Goal: Information Seeking & Learning: Find specific fact

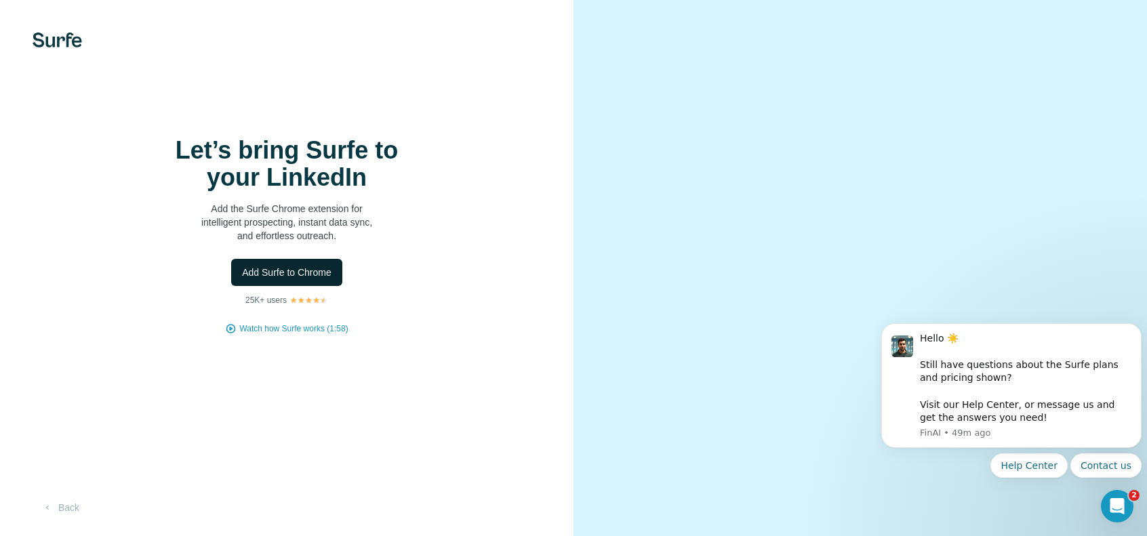
click at [277, 279] on span "Add Surfe to Chrome" at bounding box center [287, 273] width 90 height 14
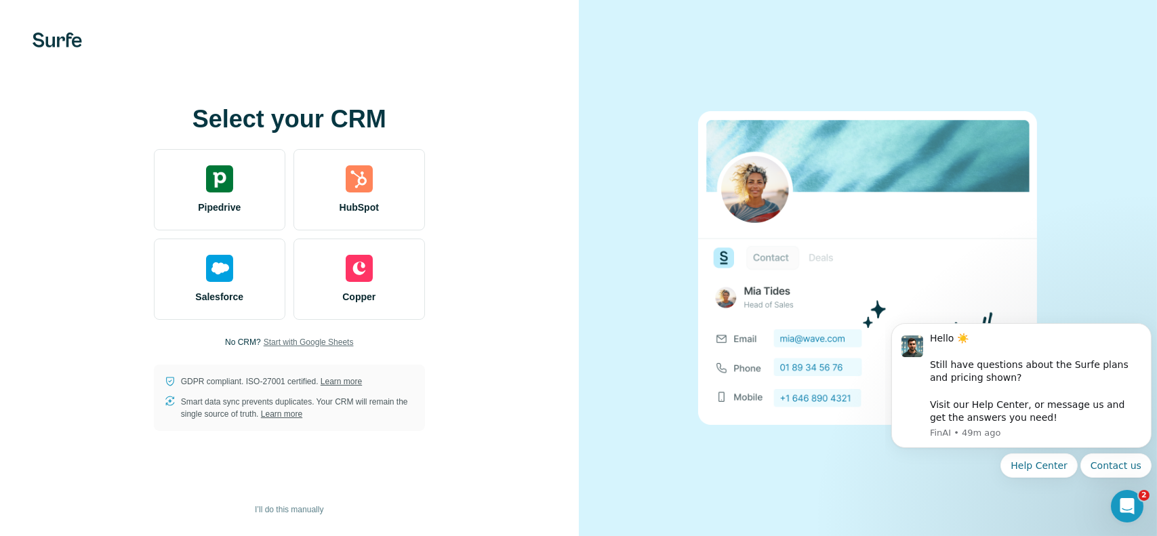
click at [336, 338] on span "Start with Google Sheets" at bounding box center [309, 342] width 90 height 12
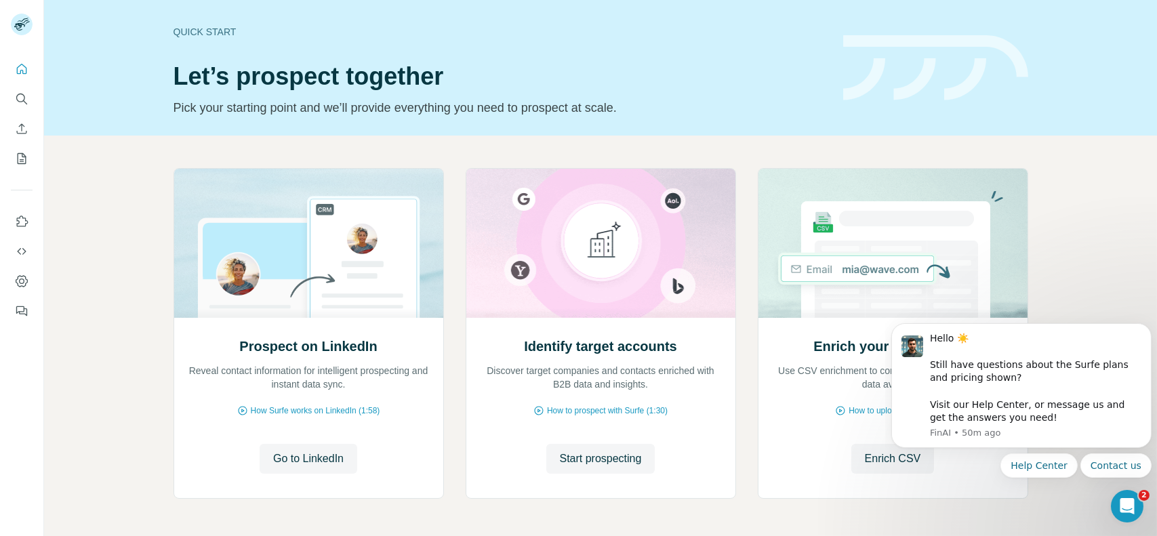
scroll to position [49, 0]
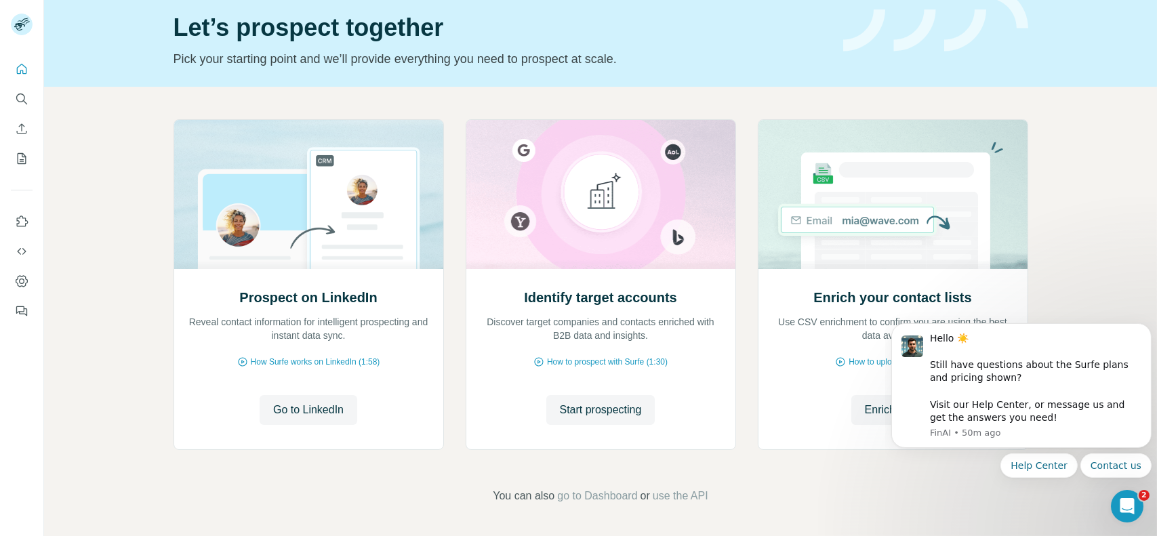
click at [1083, 162] on div "Prospect on LinkedIn Reveal contact information for intelligent prospecting and…" at bounding box center [600, 312] width 1113 height 450
click at [1031, 180] on div "Prospect on LinkedIn Reveal contact information for intelligent prospecting and…" at bounding box center [600, 312] width 1113 height 450
click at [1109, 504] on html at bounding box center [1125, 504] width 33 height 33
click at [1136, 503] on icon "Open Intercom Messenger" at bounding box center [1126, 505] width 22 height 22
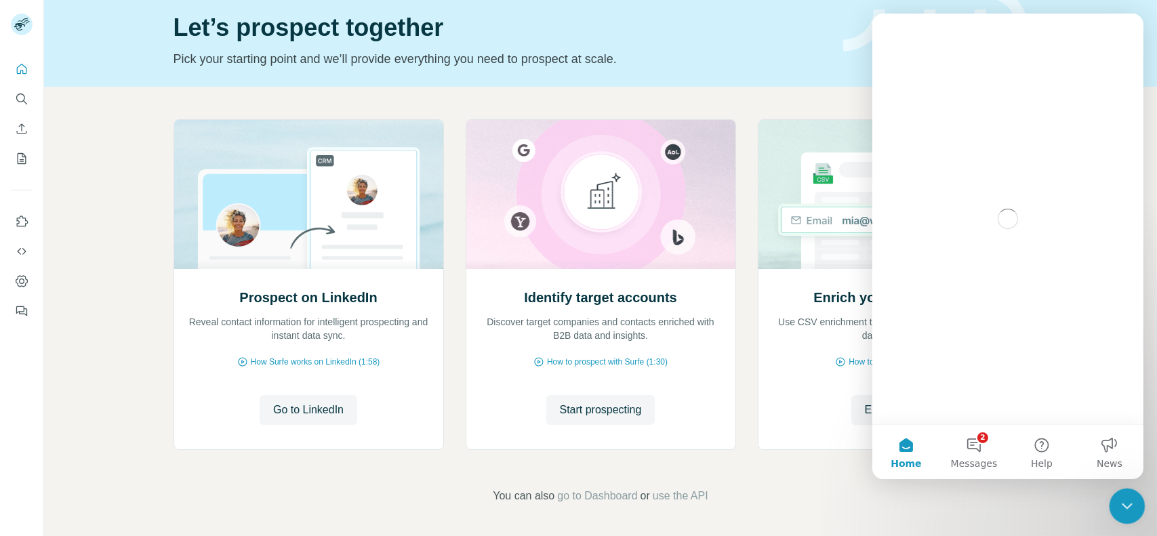
scroll to position [0, 0]
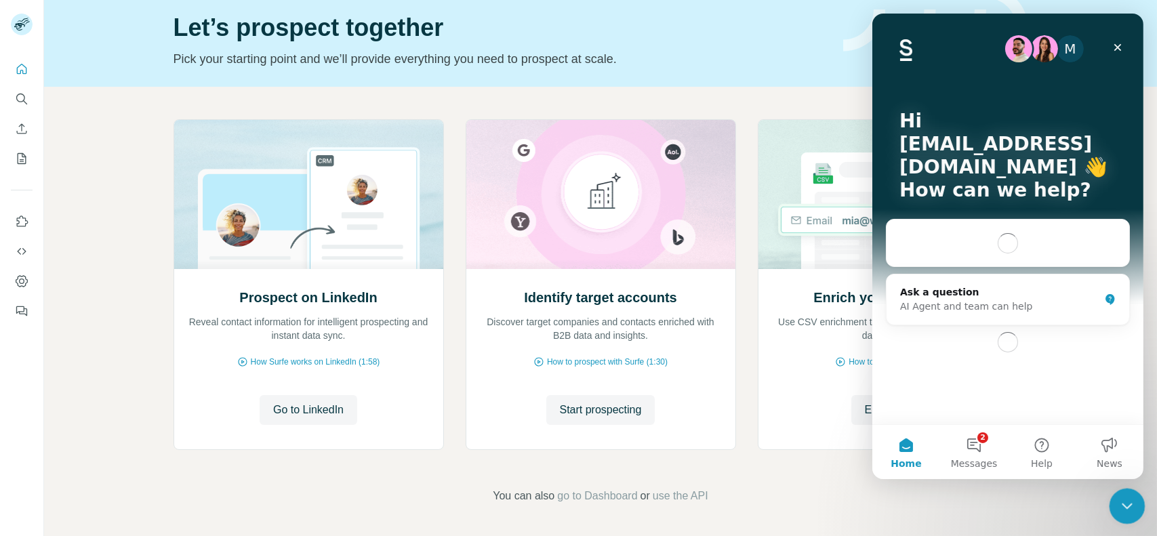
click at [1134, 503] on div "Close Intercom Messenger" at bounding box center [1125, 504] width 33 height 33
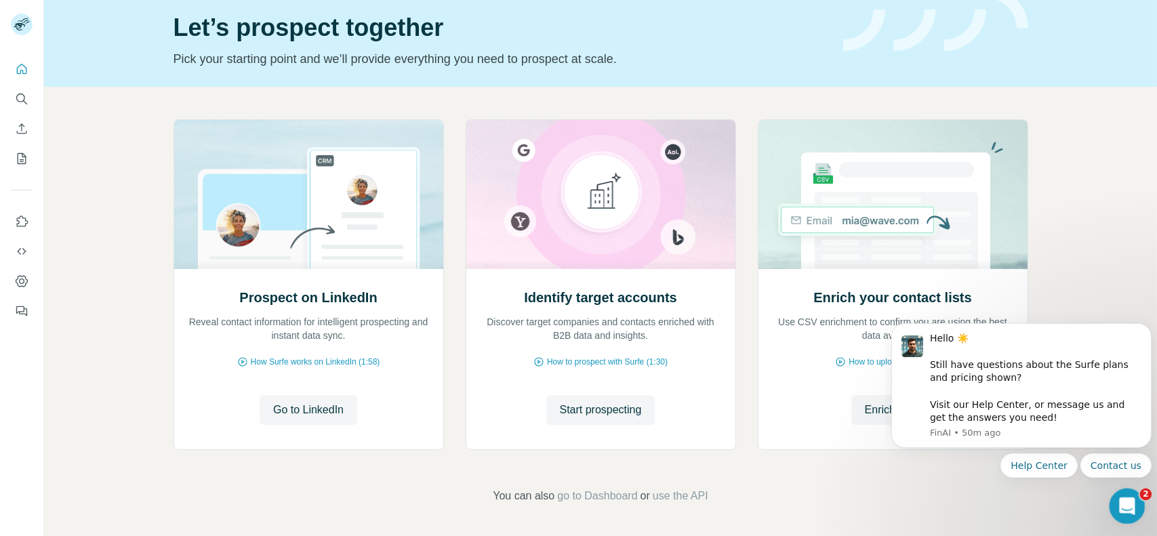
click at [1116, 507] on icon "Open Intercom Messenger" at bounding box center [1126, 505] width 22 height 22
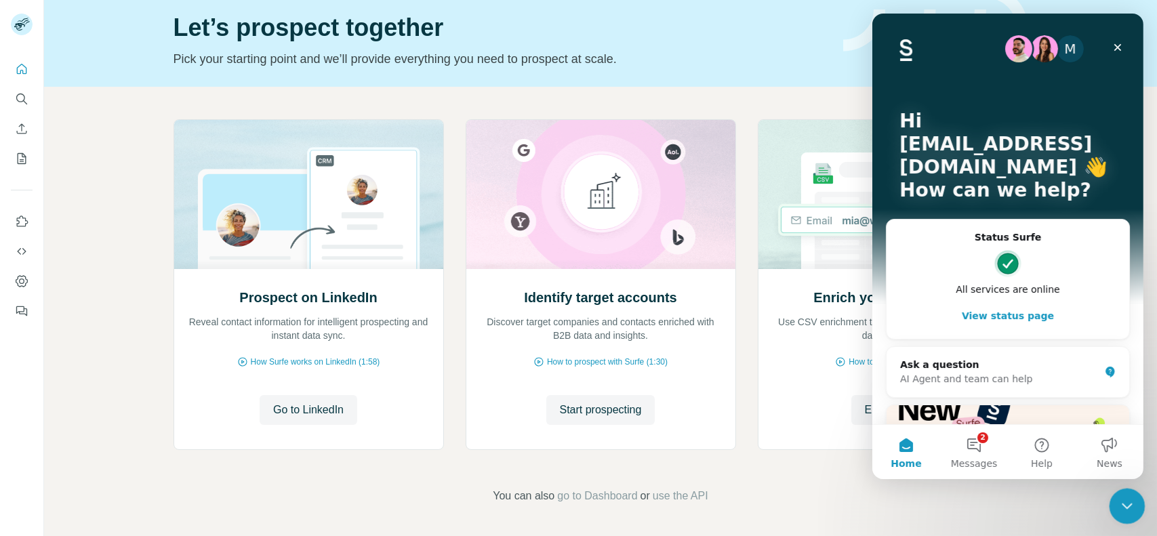
click at [1116, 507] on div "Close Intercom Messenger" at bounding box center [1125, 504] width 33 height 33
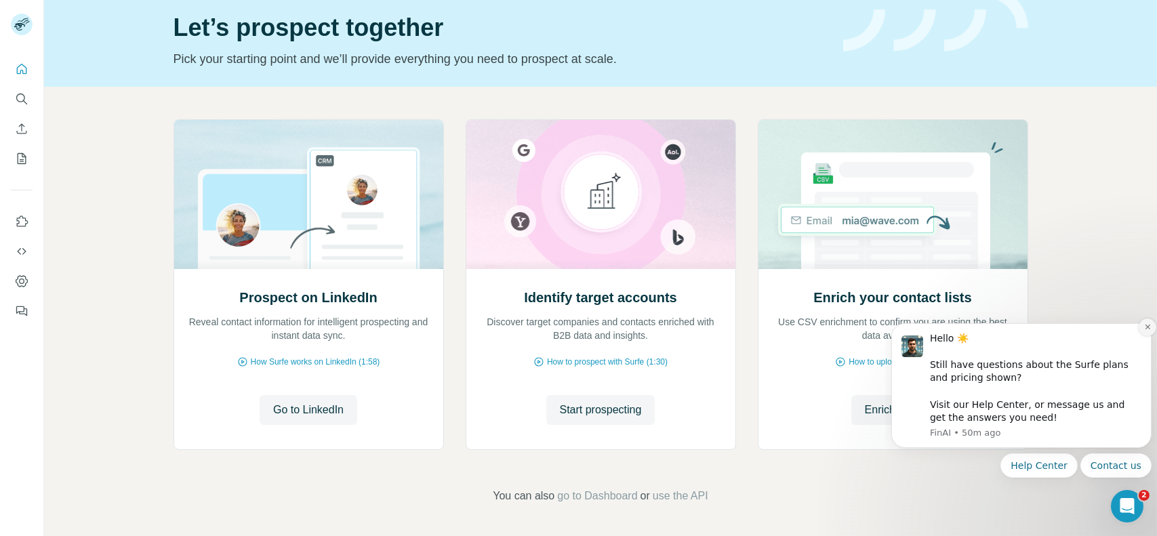
click at [1146, 325] on icon "Dismiss notification" at bounding box center [1147, 326] width 5 height 5
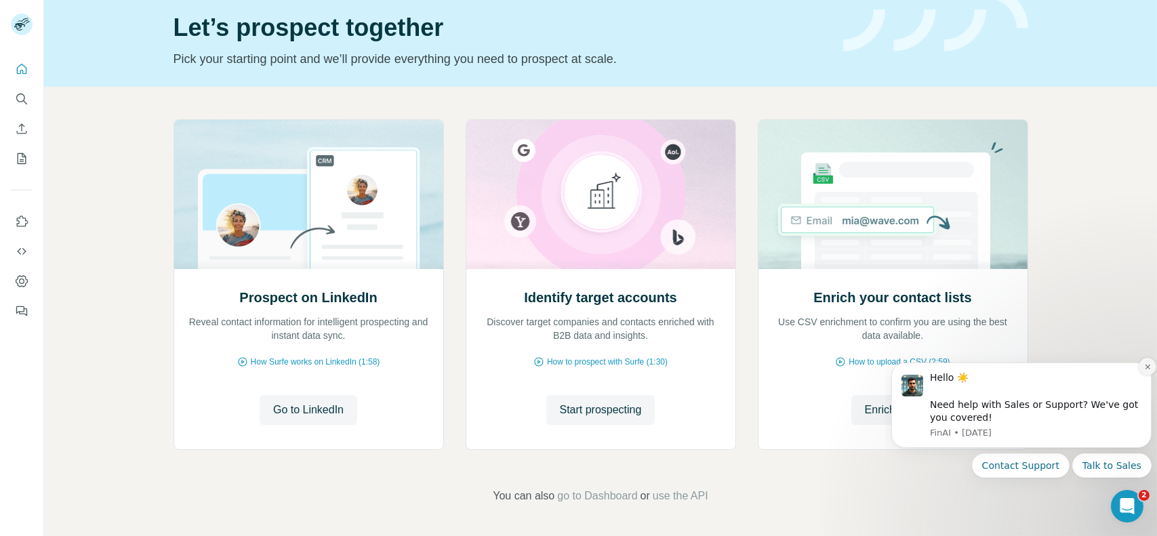
click at [1146, 367] on icon "Dismiss notification" at bounding box center [1147, 366] width 7 height 7
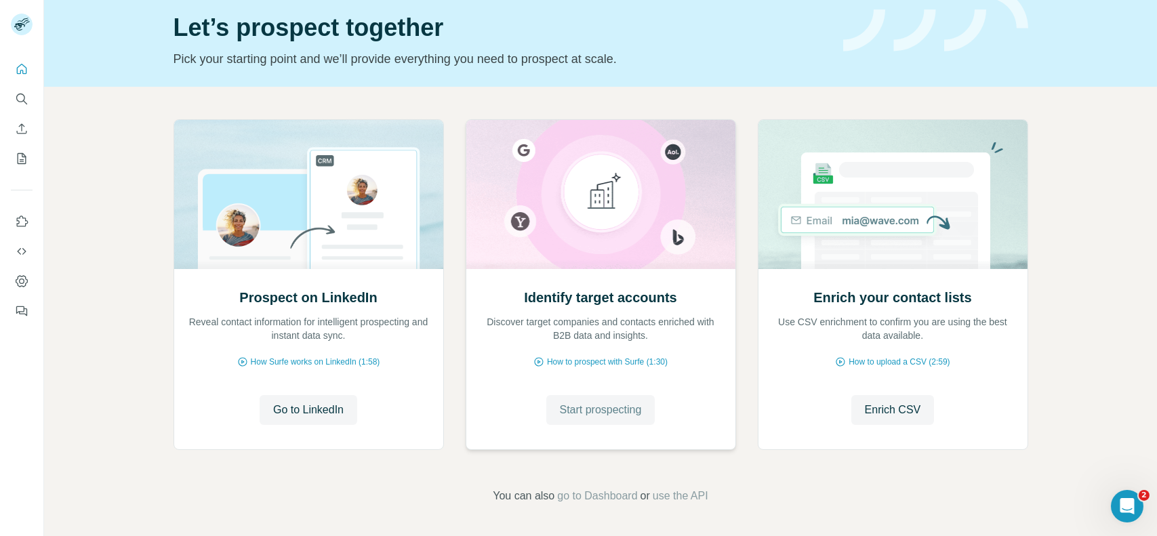
click at [600, 409] on span "Start prospecting" at bounding box center [601, 410] width 82 height 16
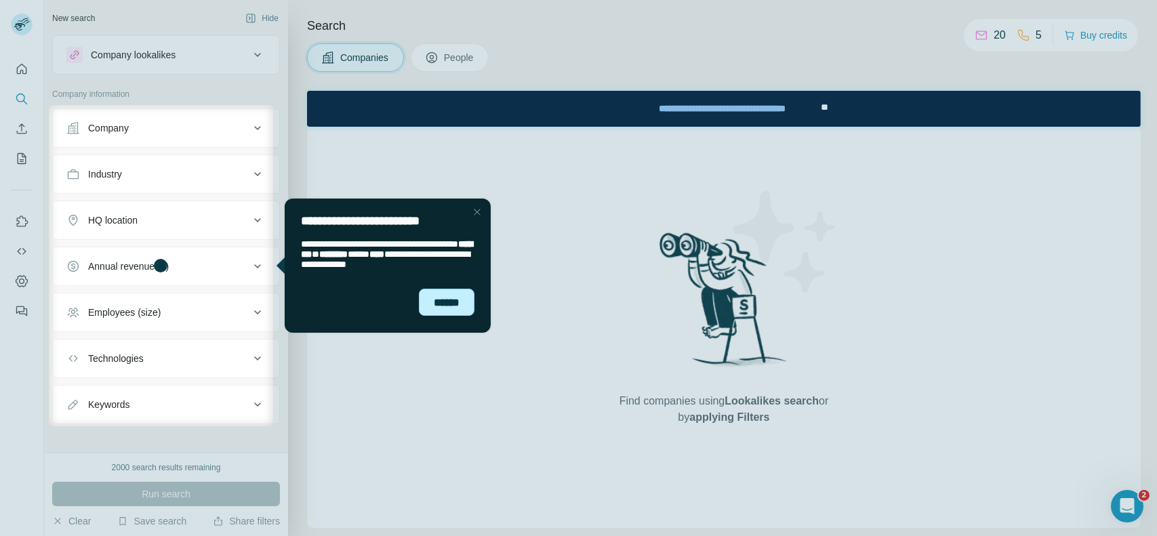
click at [438, 308] on div "******" at bounding box center [446, 301] width 56 height 27
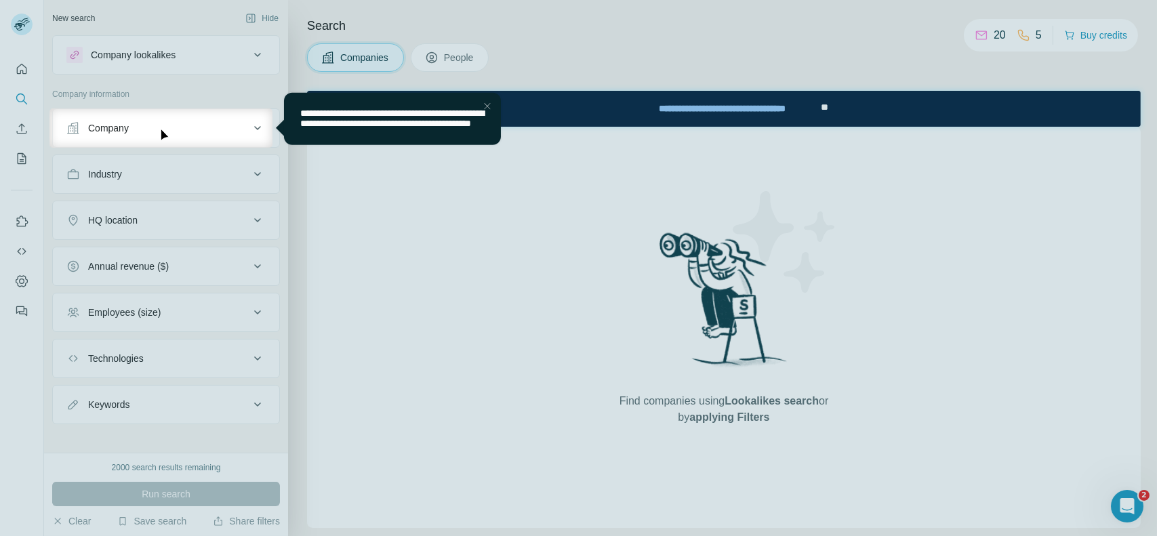
click at [485, 104] on div "Close Step" at bounding box center [487, 106] width 16 height 16
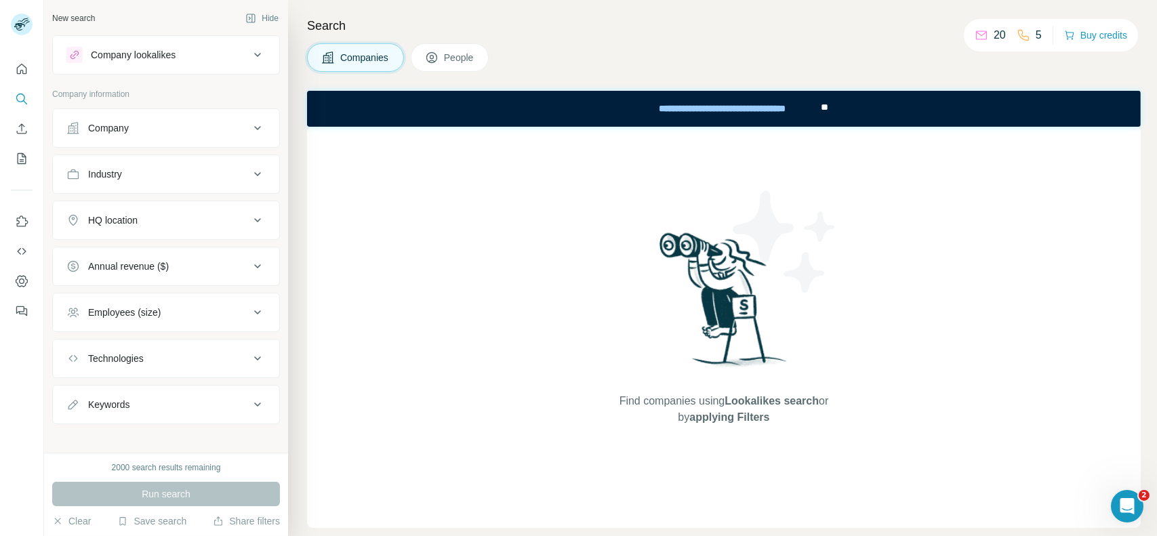
click at [250, 124] on icon at bounding box center [258, 128] width 16 height 16
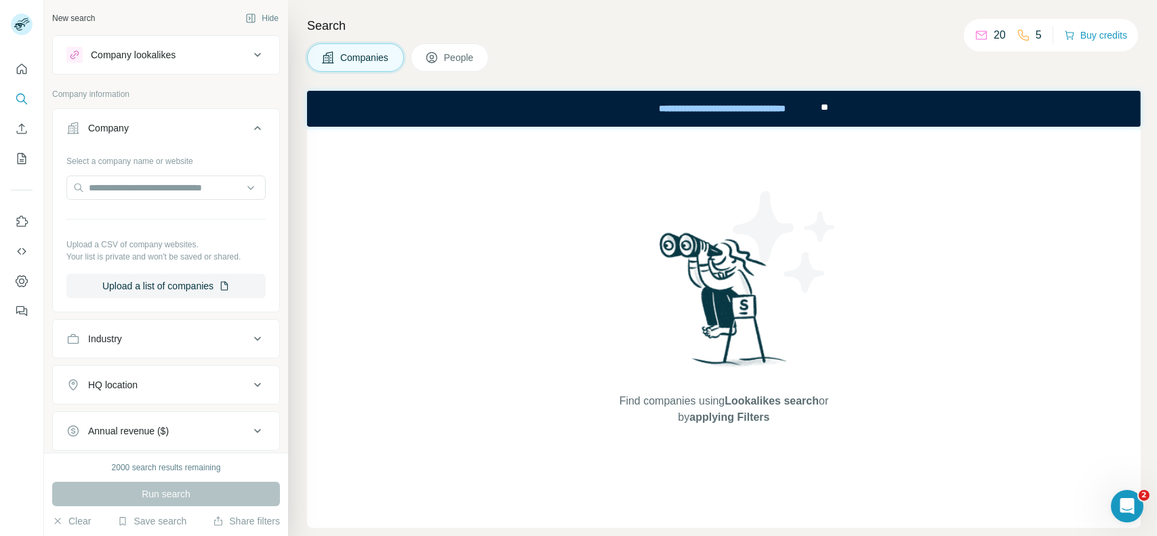
click at [445, 56] on button "People" at bounding box center [450, 57] width 79 height 28
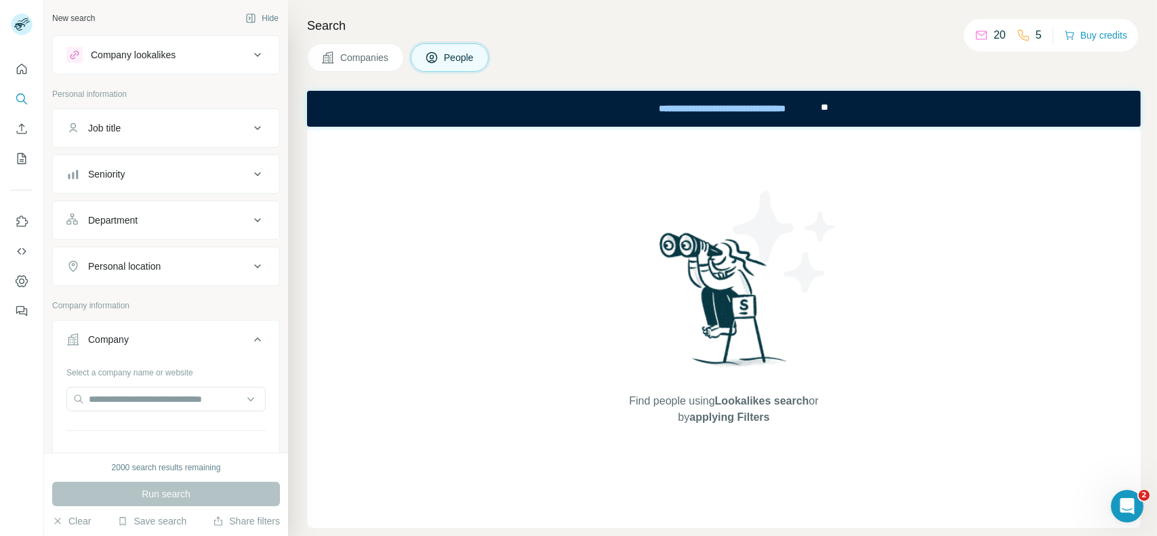
click at [445, 56] on button "People" at bounding box center [450, 57] width 79 height 28
click at [184, 46] on button "Company lookalikes" at bounding box center [166, 55] width 226 height 33
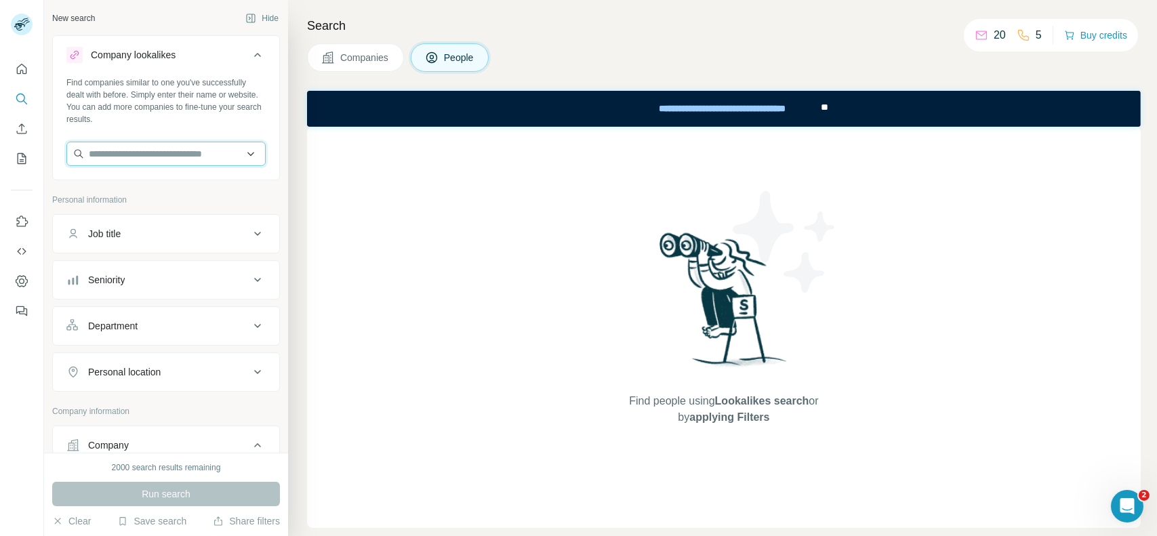
click at [160, 149] on input "text" at bounding box center [165, 154] width 199 height 24
type input "*"
paste input "**********"
type input "**********"
click at [312, 115] on div "**********" at bounding box center [723, 108] width 834 height 36
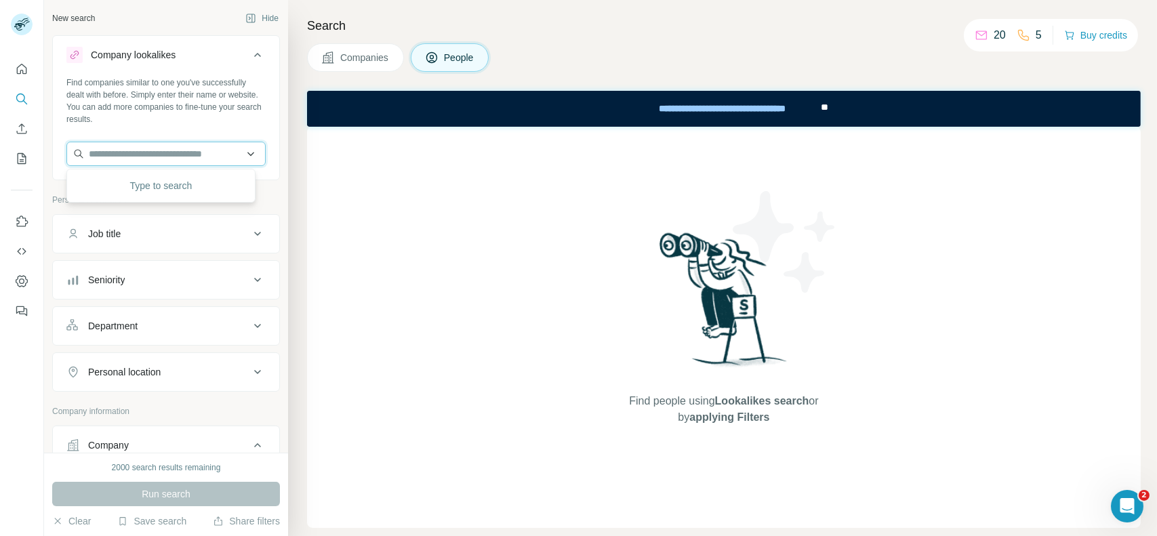
click at [195, 150] on input "text" at bounding box center [165, 154] width 199 height 24
type input "******"
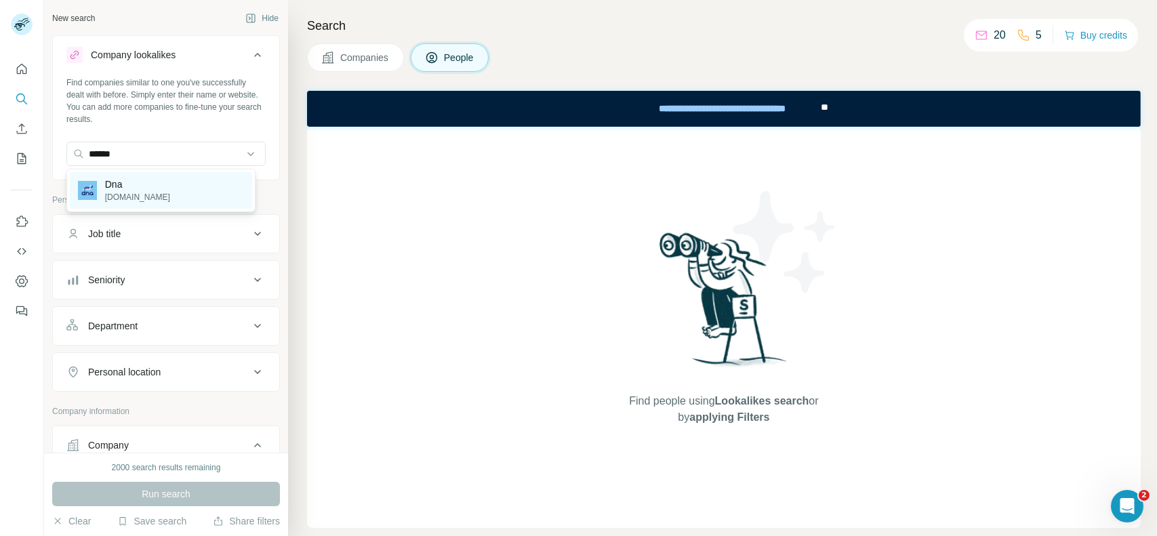
click at [110, 193] on p "[DOMAIN_NAME]" at bounding box center [137, 197] width 65 height 12
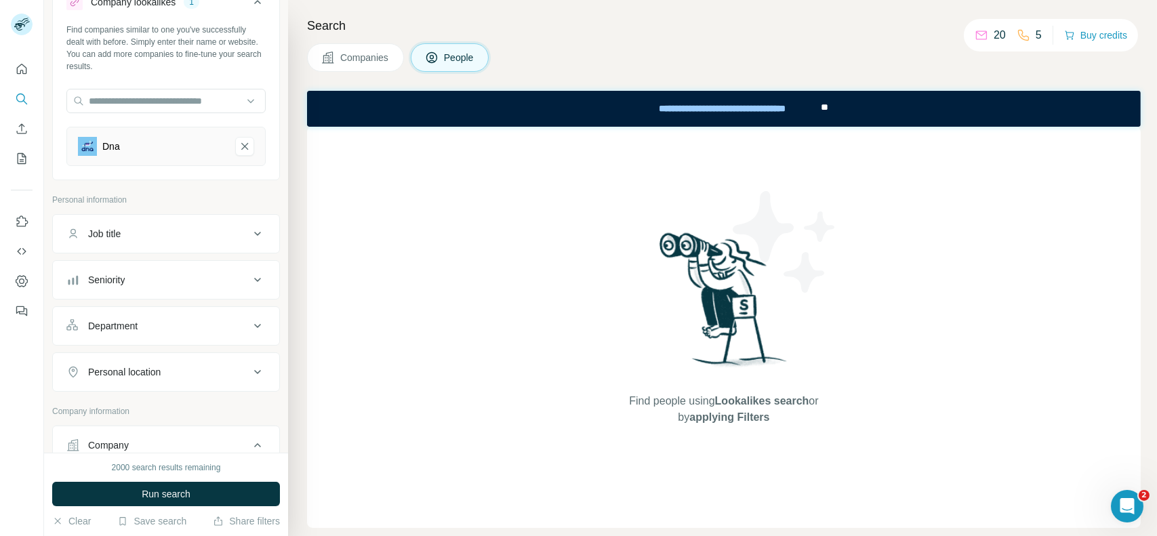
scroll to position [49, 0]
click at [233, 238] on div "Job title" at bounding box center [157, 238] width 183 height 14
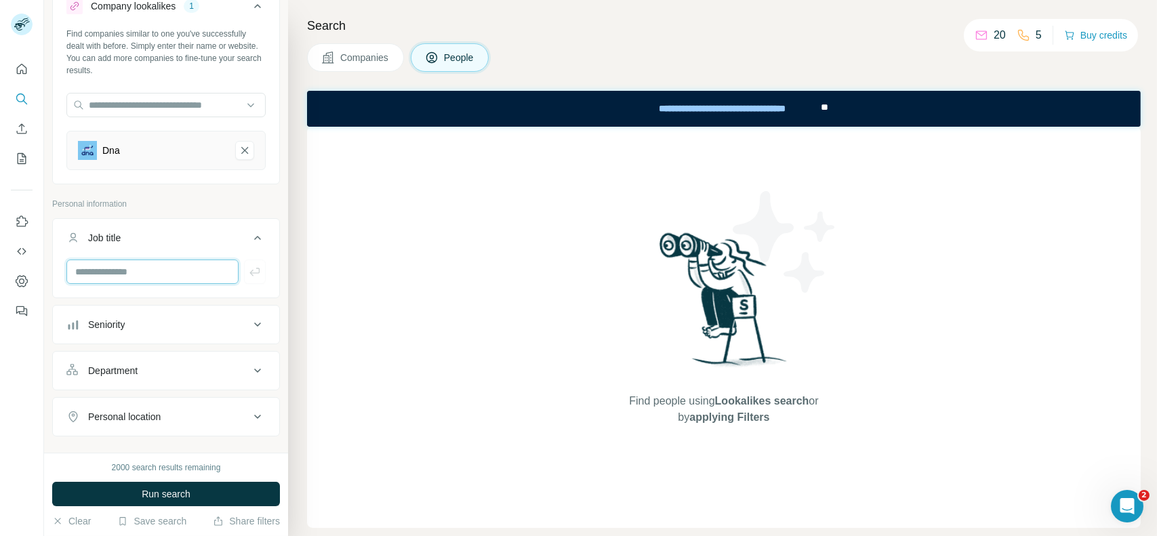
click at [121, 276] on input "text" at bounding box center [152, 272] width 172 height 24
type input "***"
click at [251, 277] on icon "button" at bounding box center [255, 272] width 14 height 14
click at [142, 271] on input "text" at bounding box center [152, 272] width 172 height 24
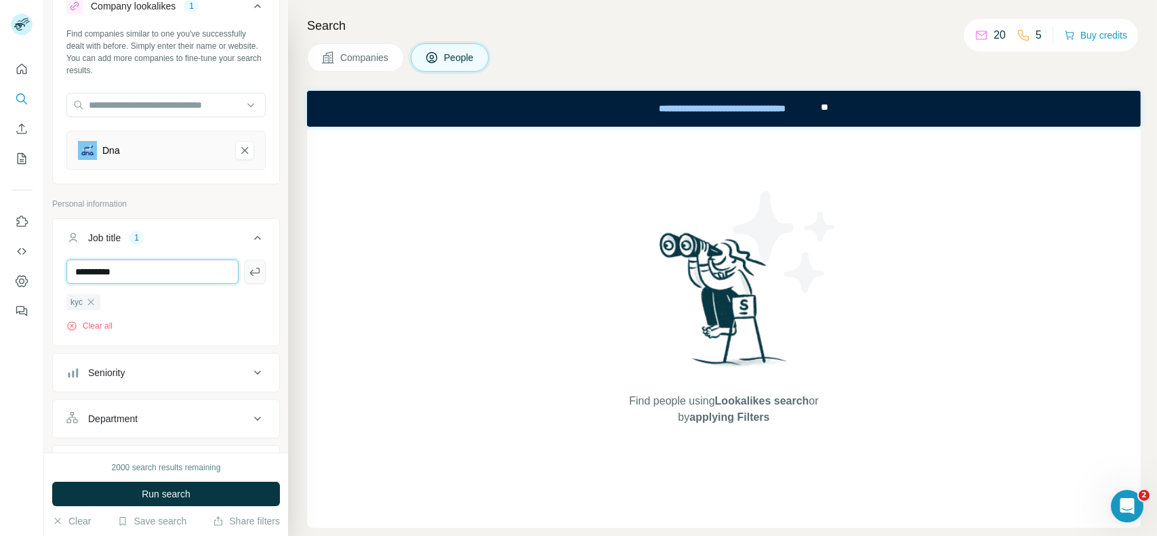
type input "**********"
click at [248, 269] on icon "button" at bounding box center [255, 272] width 14 height 14
click at [185, 266] on input "text" at bounding box center [152, 272] width 172 height 24
type input "****"
click at [250, 272] on icon "button" at bounding box center [255, 272] width 10 height 8
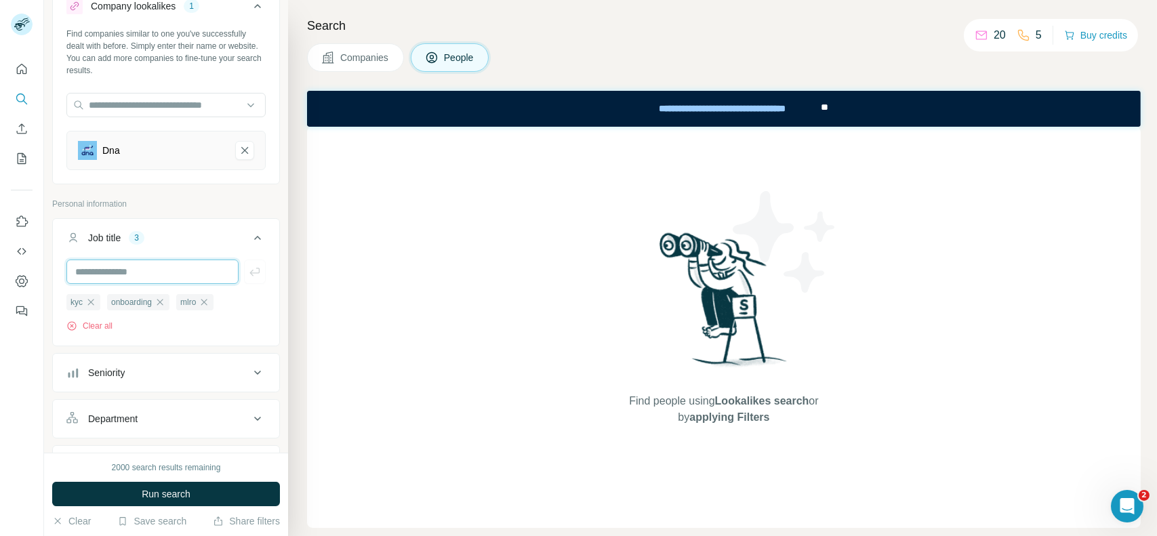
click at [193, 276] on input "text" at bounding box center [152, 272] width 172 height 24
type input "**********"
click at [248, 275] on icon "button" at bounding box center [255, 272] width 14 height 14
click at [199, 260] on div at bounding box center [152, 272] width 172 height 24
click at [170, 270] on input "text" at bounding box center [152, 272] width 172 height 24
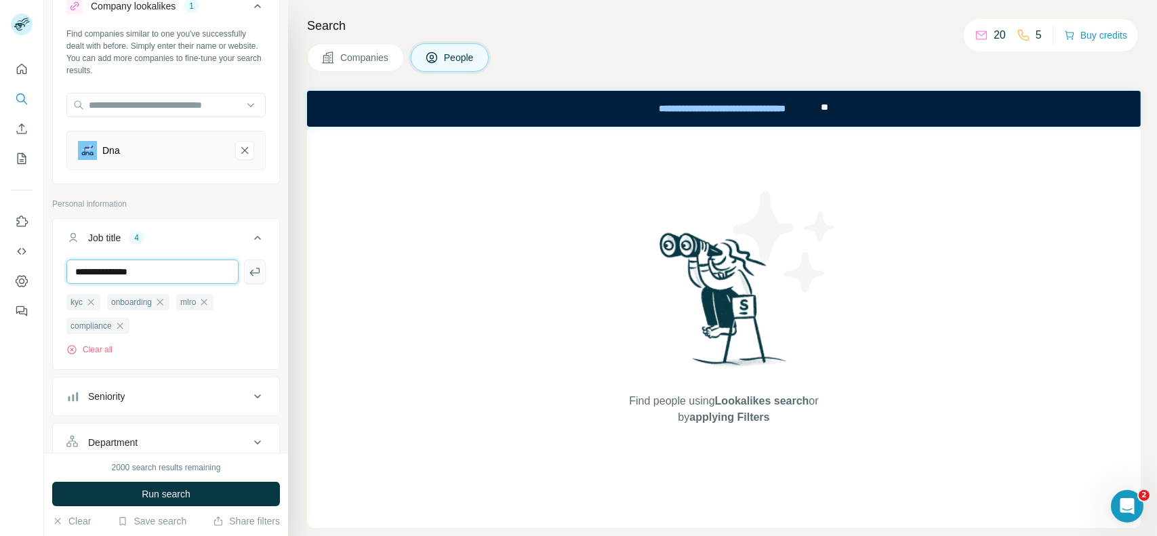
type input "**********"
click at [250, 273] on icon "button" at bounding box center [255, 272] width 14 height 14
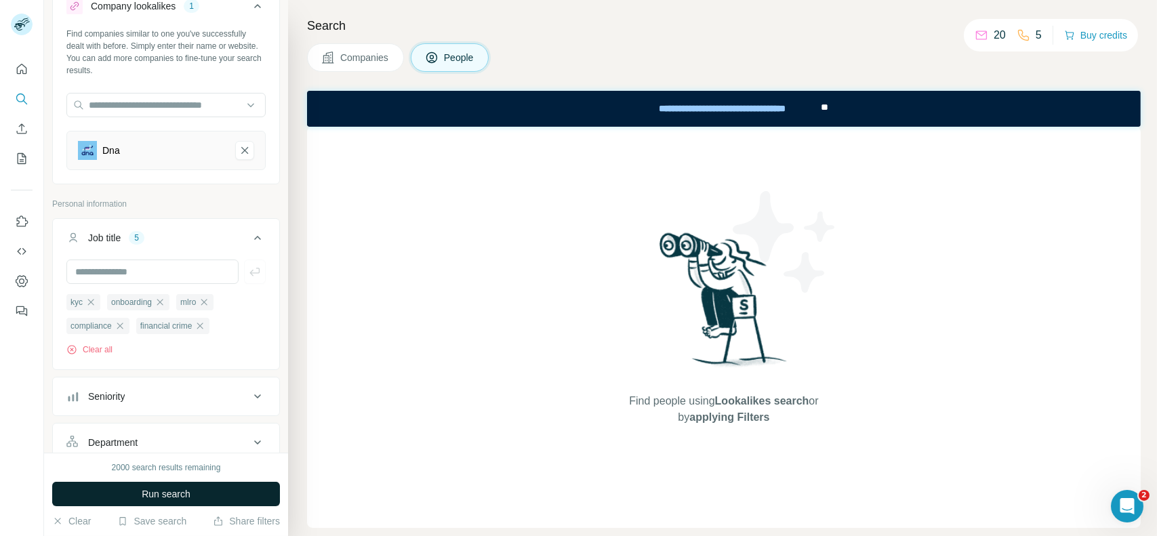
click at [175, 493] on span "Run search" at bounding box center [166, 495] width 49 height 14
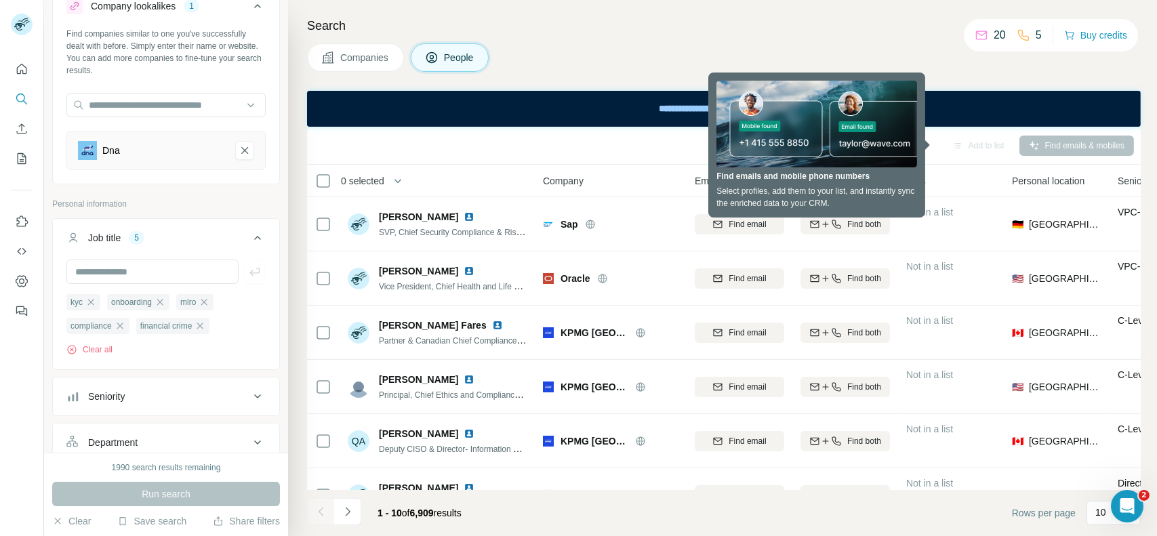
click at [877, 44] on div "Companies People" at bounding box center [724, 57] width 834 height 28
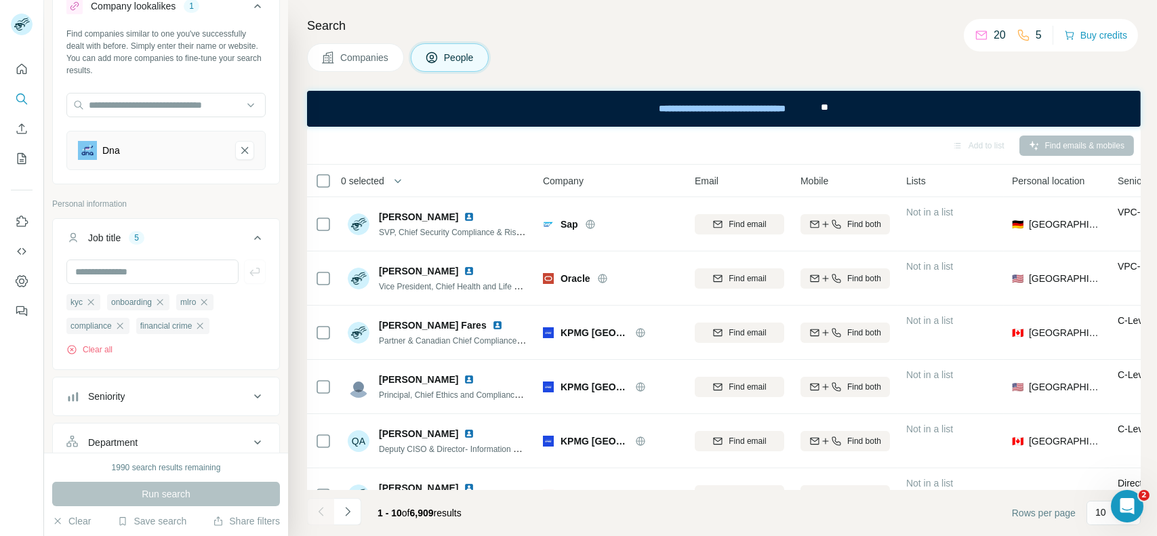
click at [250, 243] on icon at bounding box center [258, 238] width 16 height 16
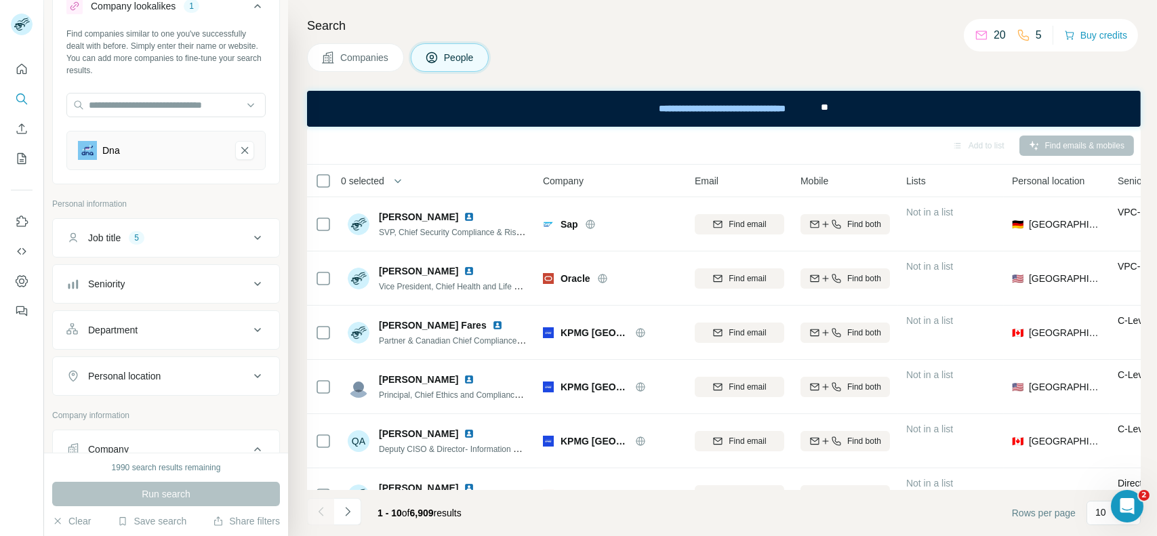
click at [252, 239] on icon at bounding box center [258, 238] width 16 height 16
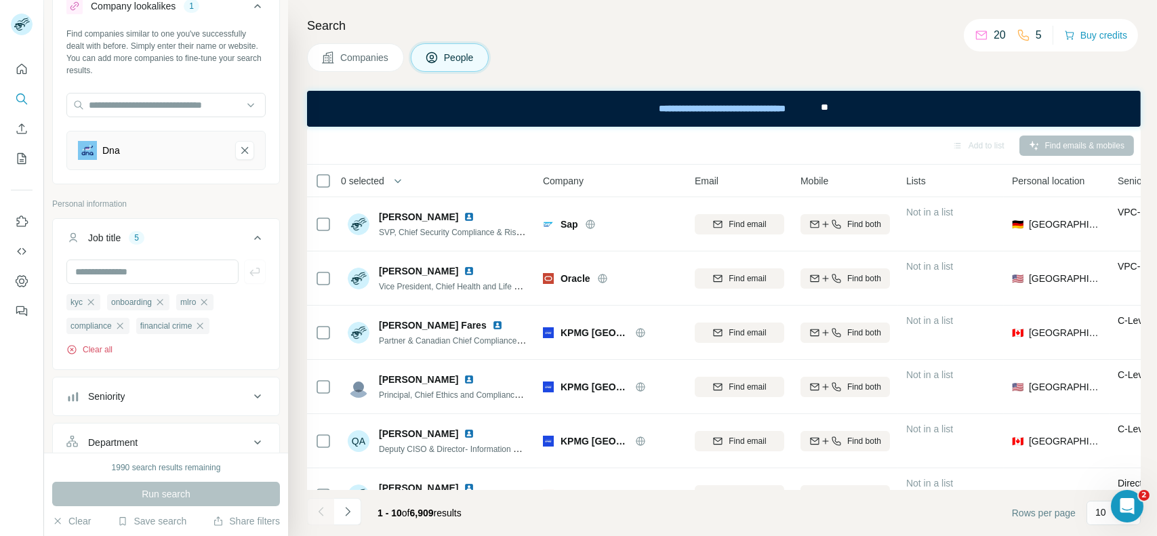
click at [102, 349] on button "Clear all" at bounding box center [89, 350] width 46 height 12
click at [102, 423] on li "Department" at bounding box center [166, 442] width 228 height 39
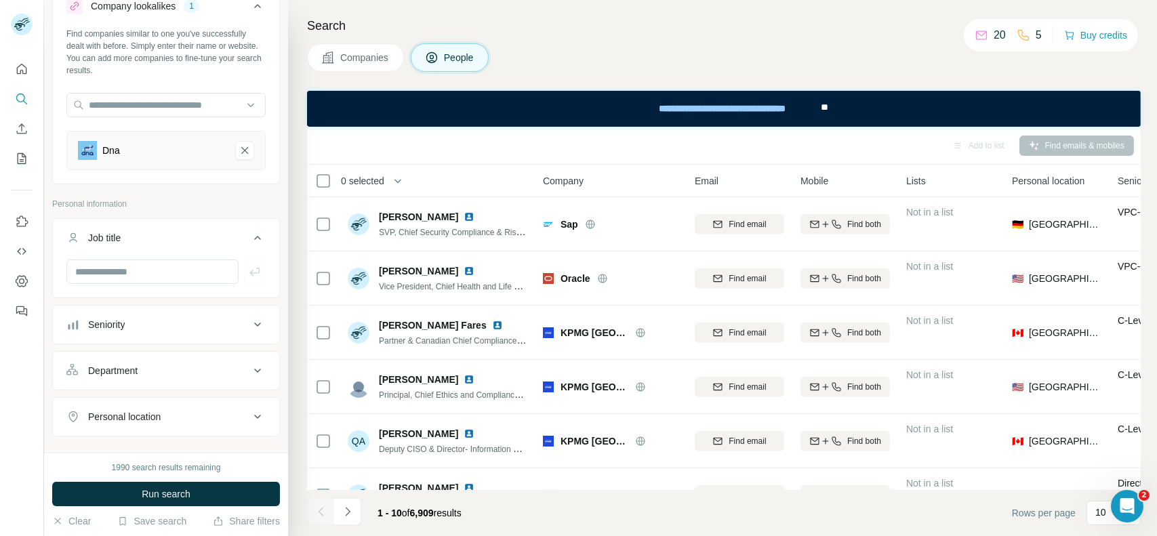
click at [197, 195] on div "Company lookalikes 1 Find companies similar to one you've successfully dealt wi…" at bounding box center [166, 505] width 228 height 1038
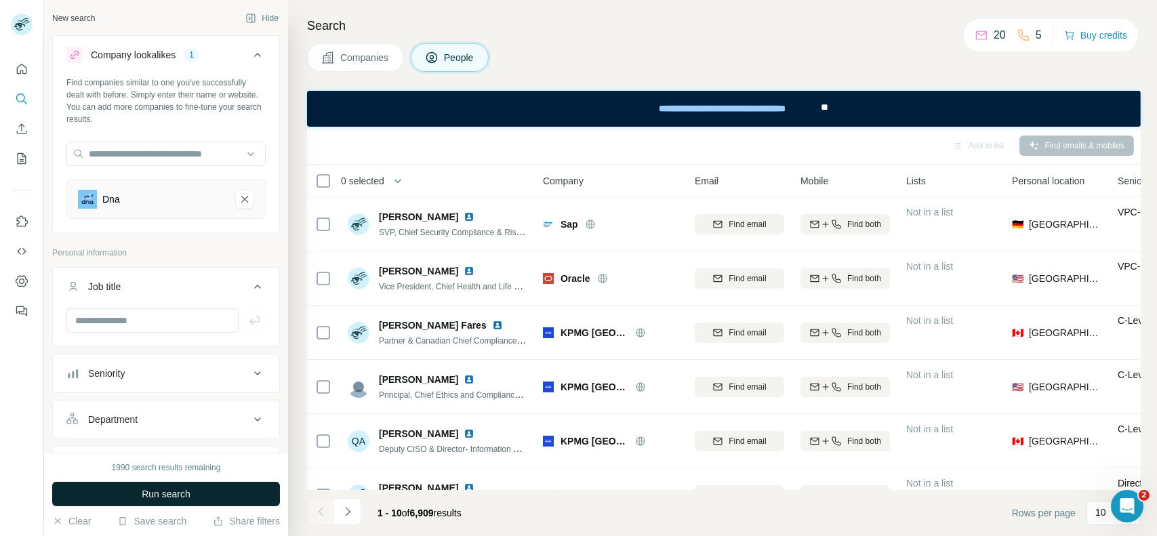
click at [152, 496] on span "Run search" at bounding box center [166, 495] width 49 height 14
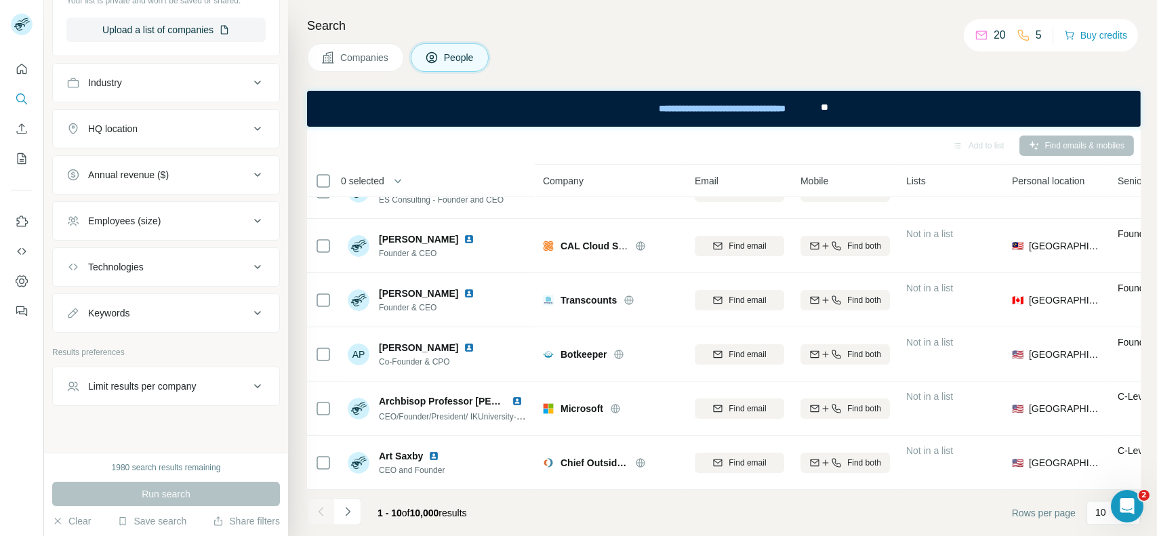
scroll to position [667, 0]
click at [250, 129] on icon at bounding box center [258, 129] width 16 height 16
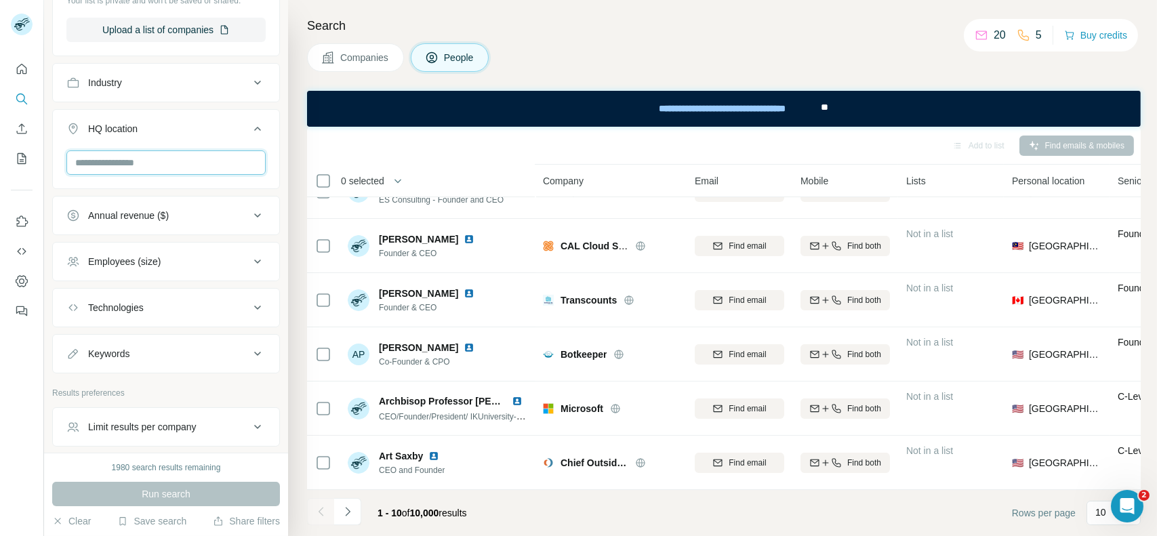
click at [135, 167] on input "text" at bounding box center [165, 163] width 199 height 24
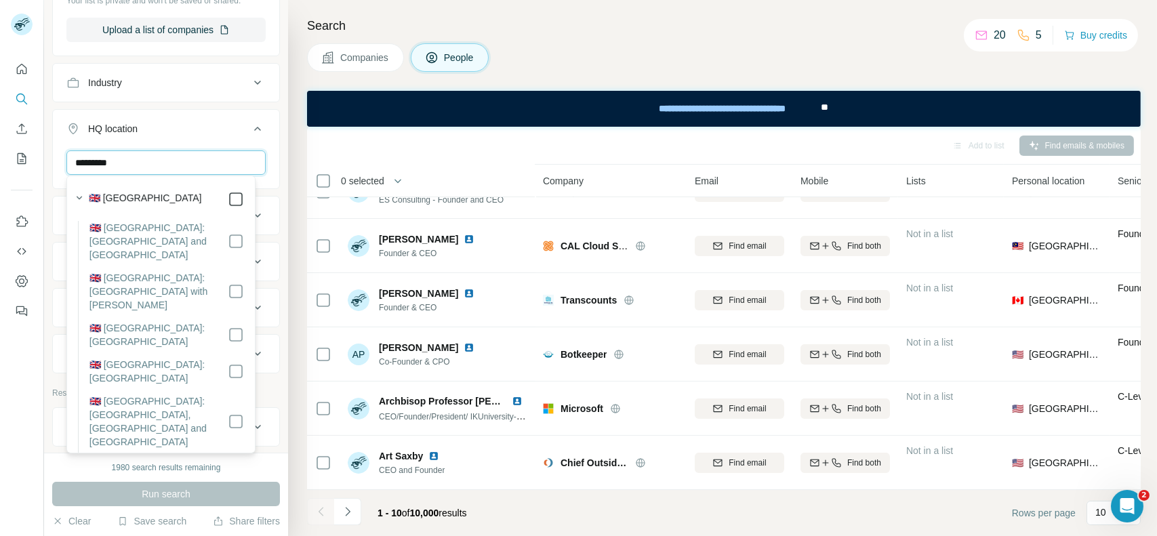
type input "*********"
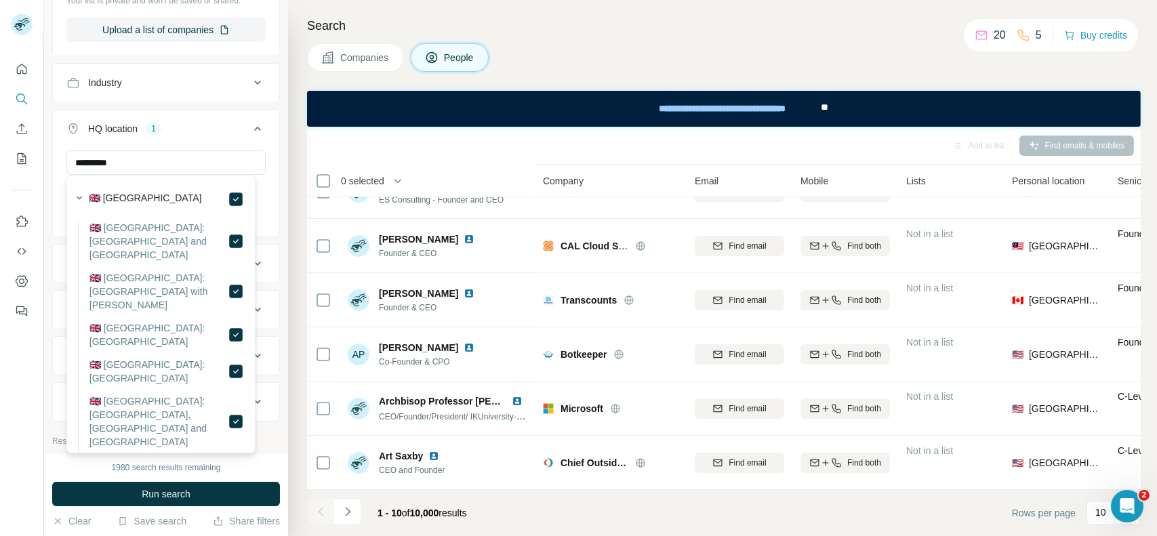
click at [266, 157] on div "********* [GEOGRAPHIC_DATA] Clear all" at bounding box center [166, 192] width 226 height 83
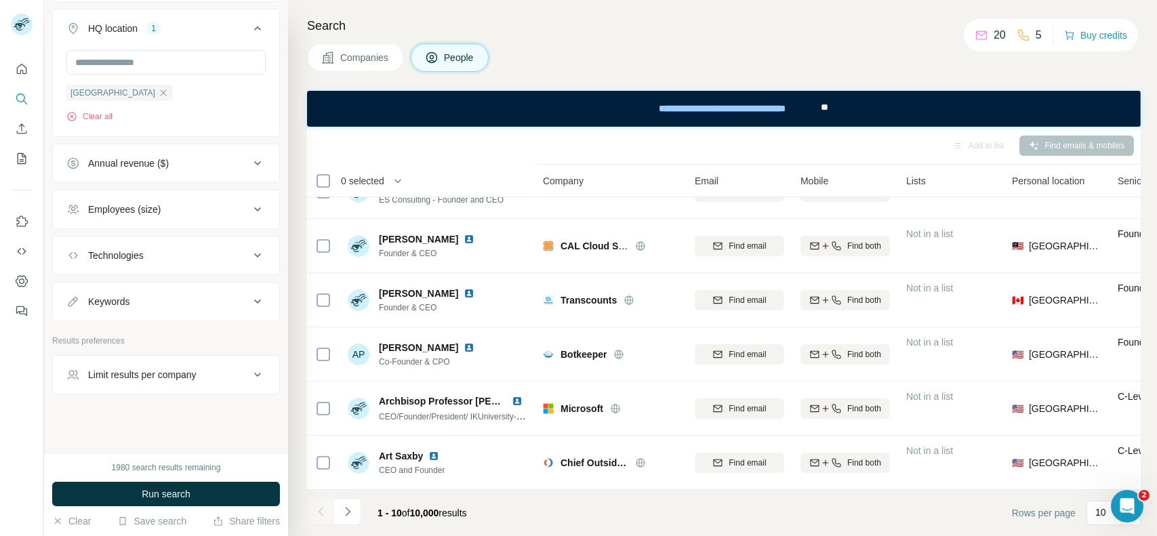
scroll to position [768, 0]
click at [203, 212] on div "Employees (size)" at bounding box center [157, 210] width 183 height 14
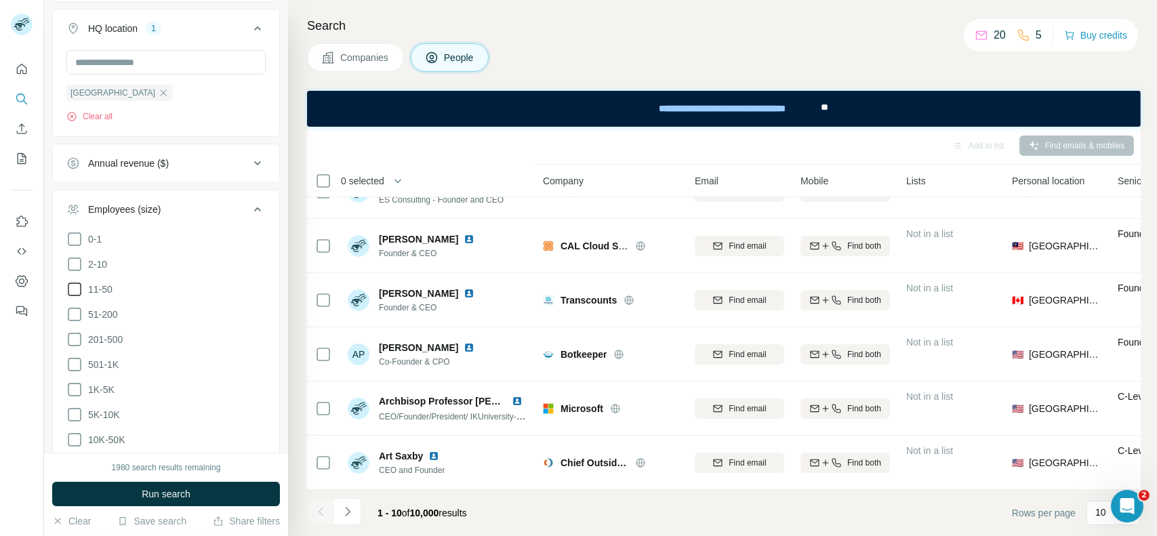
click at [77, 288] on icon at bounding box center [74, 289] width 16 height 16
click at [75, 311] on icon at bounding box center [74, 314] width 16 height 16
click at [75, 335] on icon at bounding box center [74, 340] width 16 height 16
click at [73, 359] on icon at bounding box center [74, 365] width 16 height 16
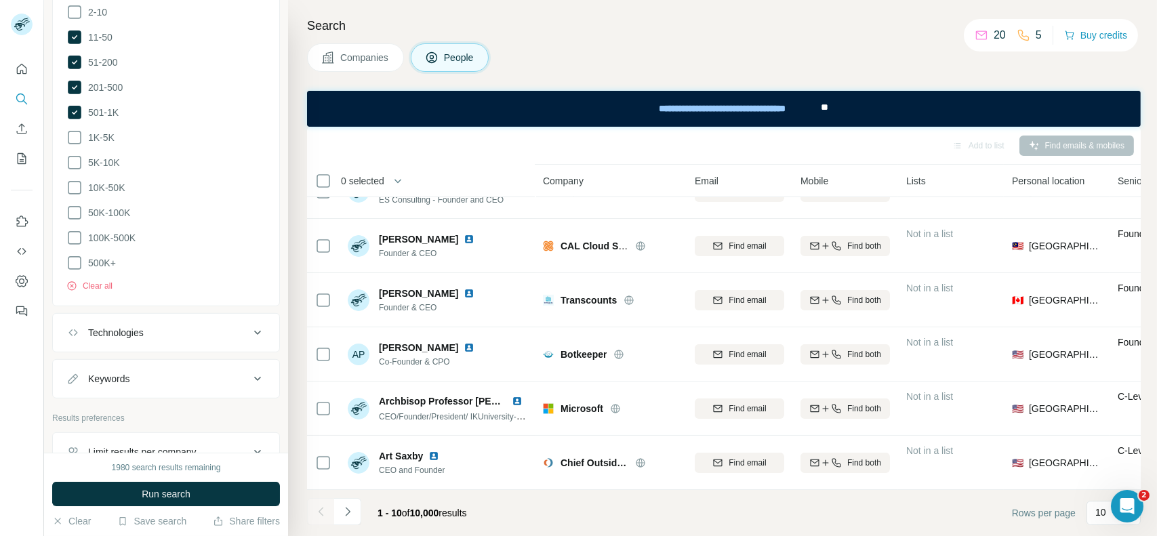
scroll to position [1094, 0]
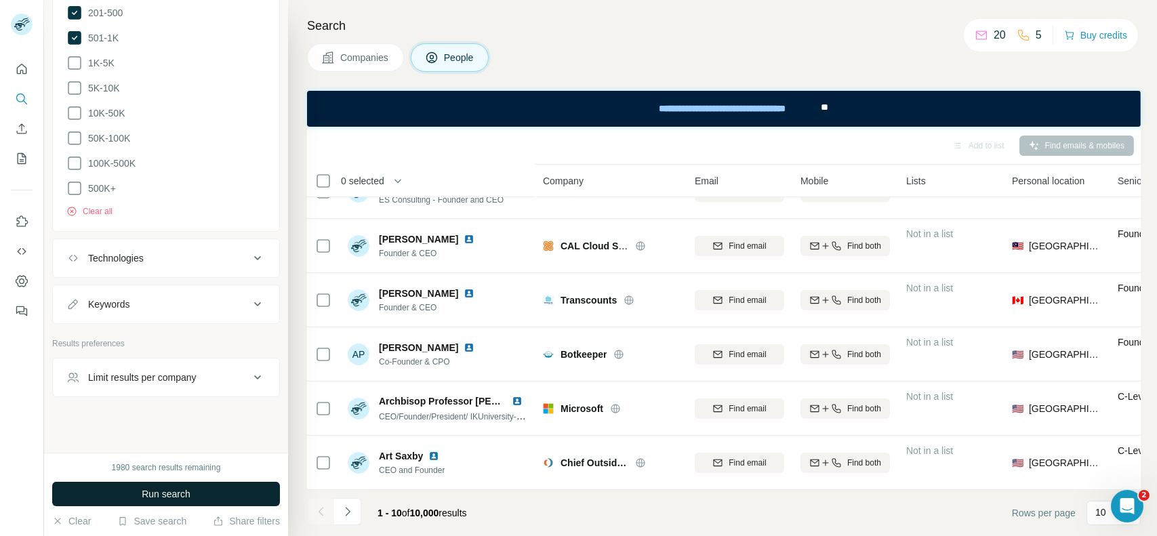
click at [203, 494] on button "Run search" at bounding box center [166, 494] width 228 height 24
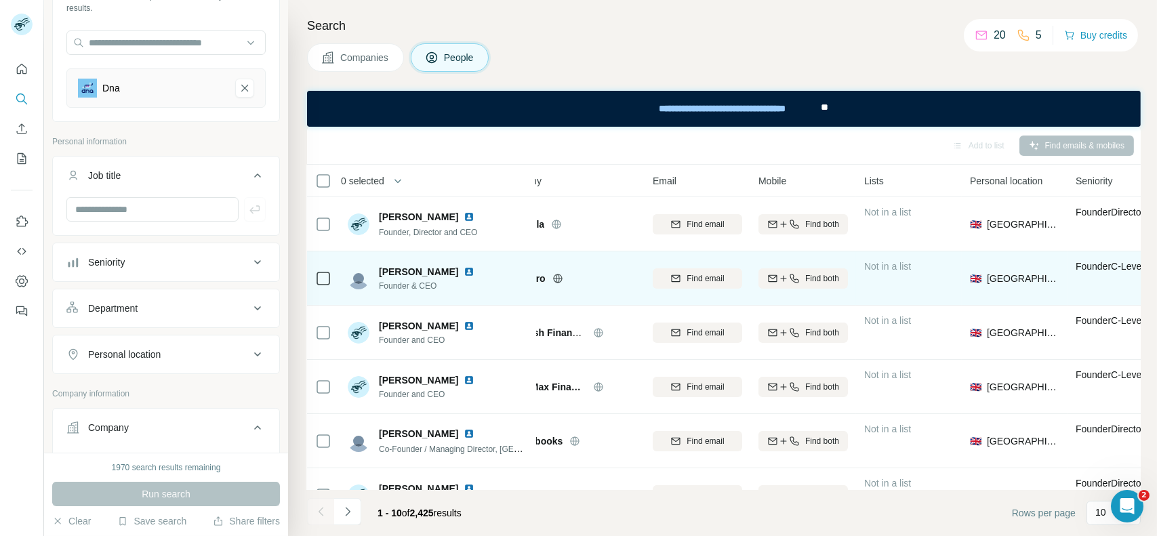
scroll to position [0, 34]
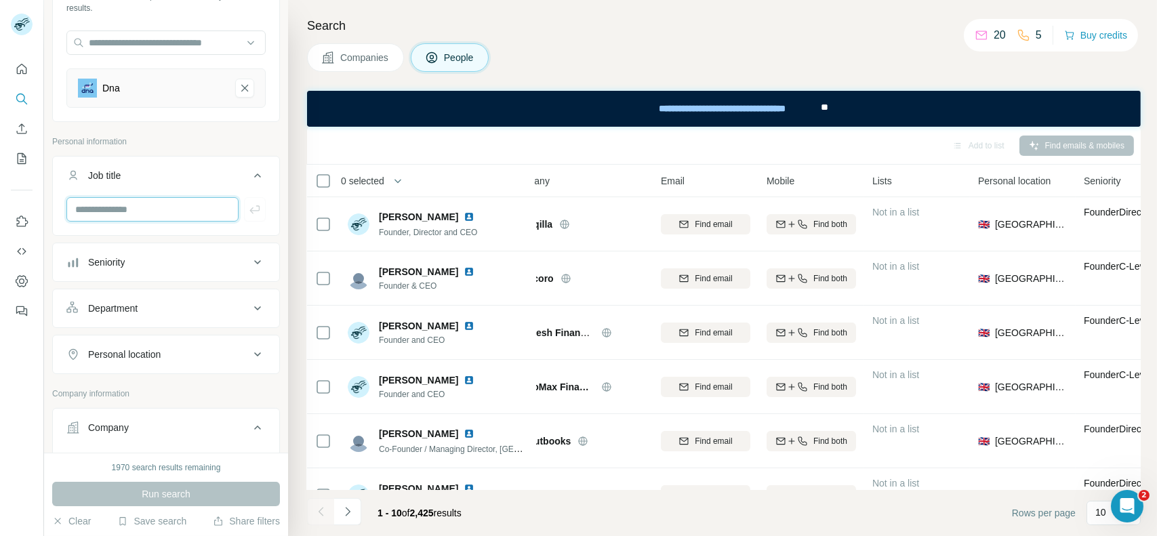
click at [138, 211] on input "text" at bounding box center [152, 209] width 172 height 24
type input "****"
click at [250, 210] on icon "button" at bounding box center [255, 209] width 10 height 8
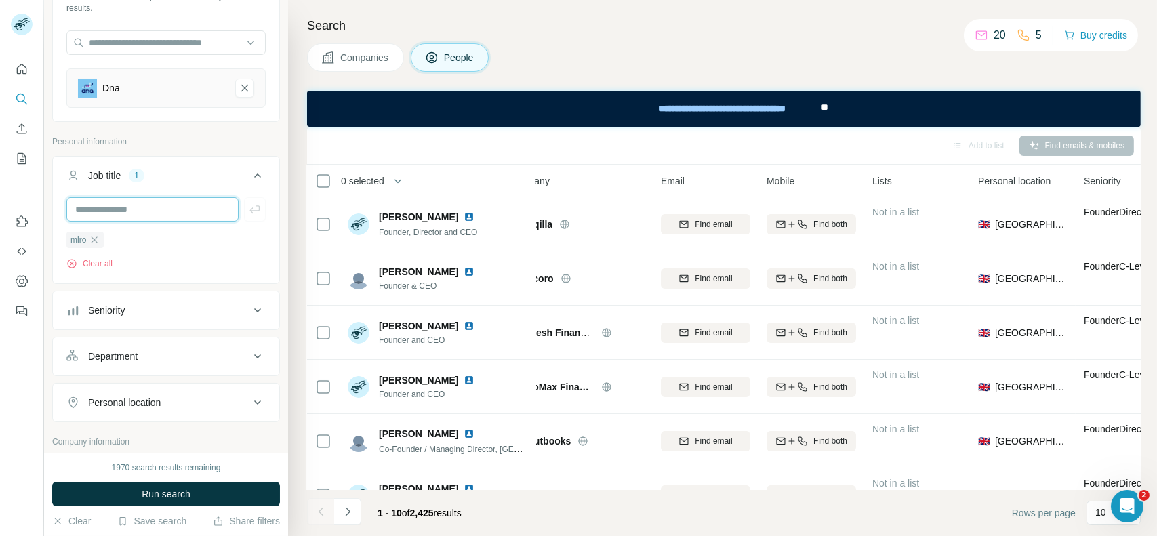
click at [166, 211] on input "text" at bounding box center [152, 209] width 172 height 24
type input "**********"
click at [244, 216] on button "button" at bounding box center [255, 209] width 22 height 24
click at [136, 210] on input "text" at bounding box center [152, 209] width 172 height 24
click at [130, 218] on input "text" at bounding box center [152, 209] width 172 height 24
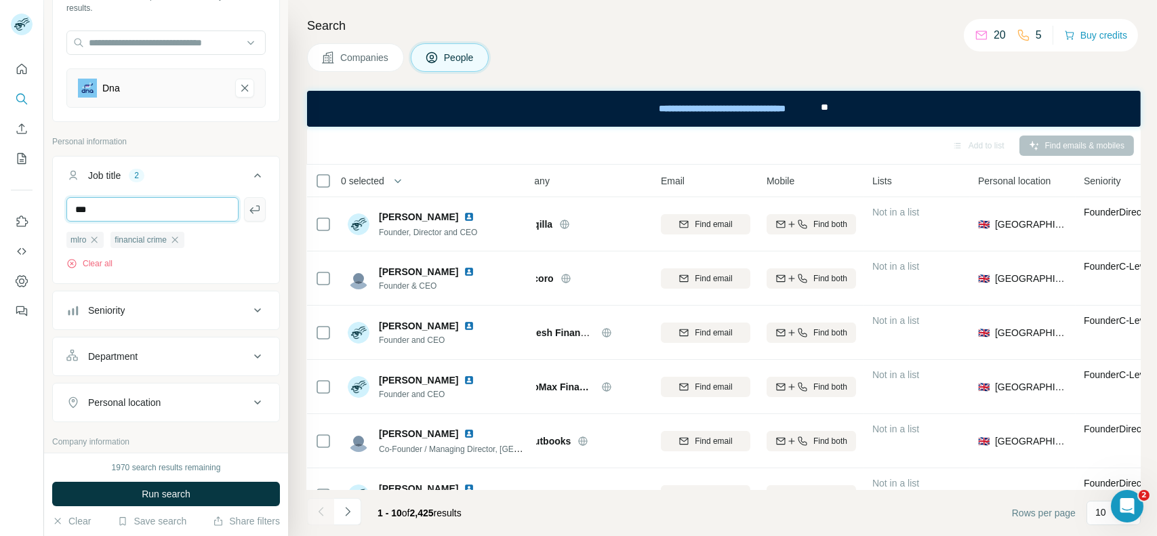
type input "***"
click at [251, 211] on icon "button" at bounding box center [255, 210] width 14 height 14
click at [189, 213] on input "text" at bounding box center [152, 209] width 172 height 24
type input "**********"
click at [248, 212] on icon "button" at bounding box center [255, 210] width 14 height 14
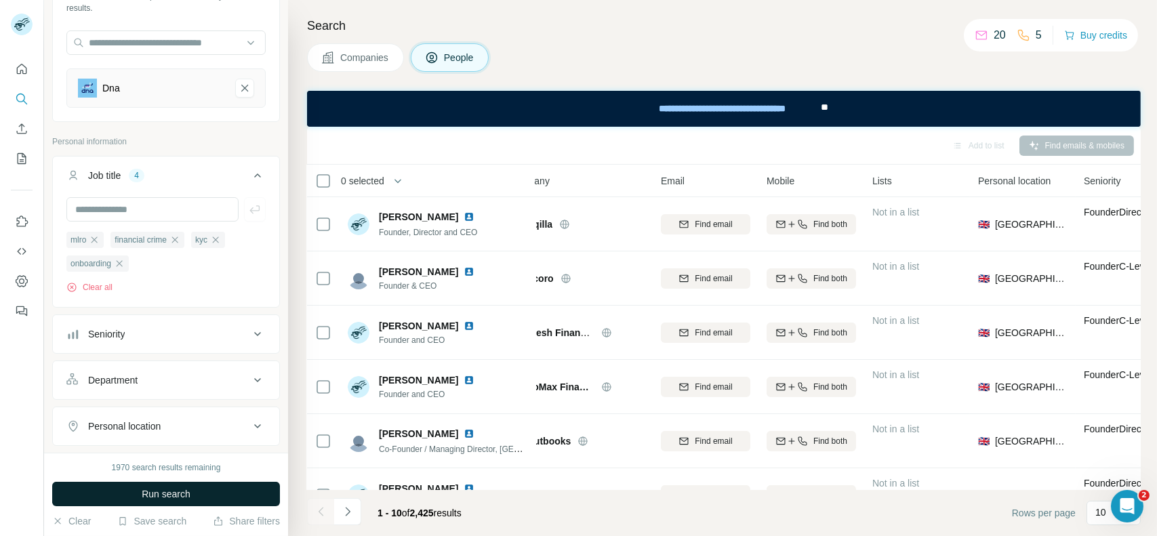
click at [159, 490] on span "Run search" at bounding box center [166, 495] width 49 height 14
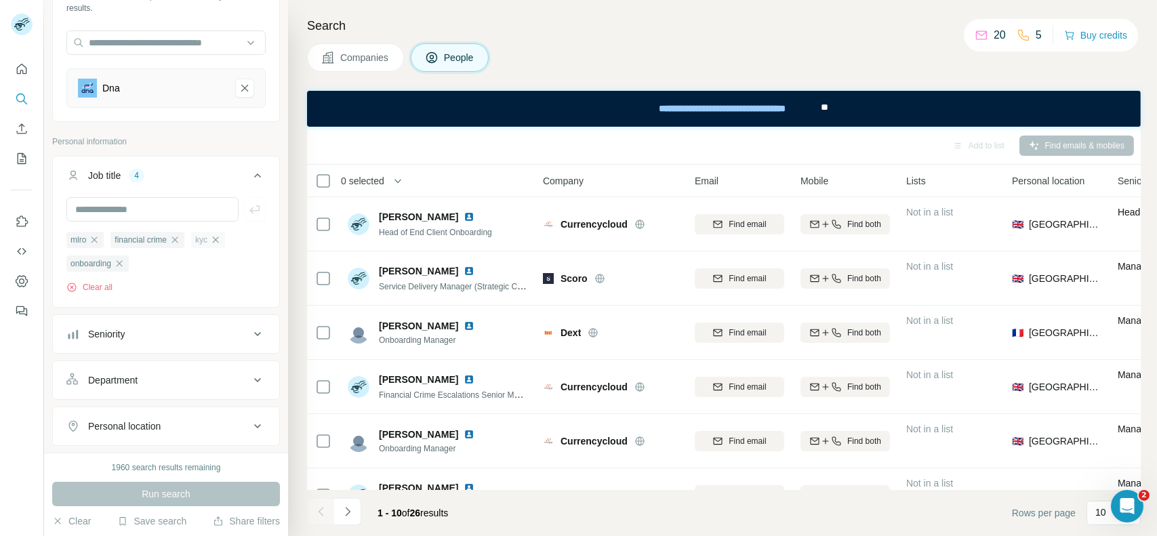
click at [221, 237] on icon "button" at bounding box center [215, 240] width 11 height 11
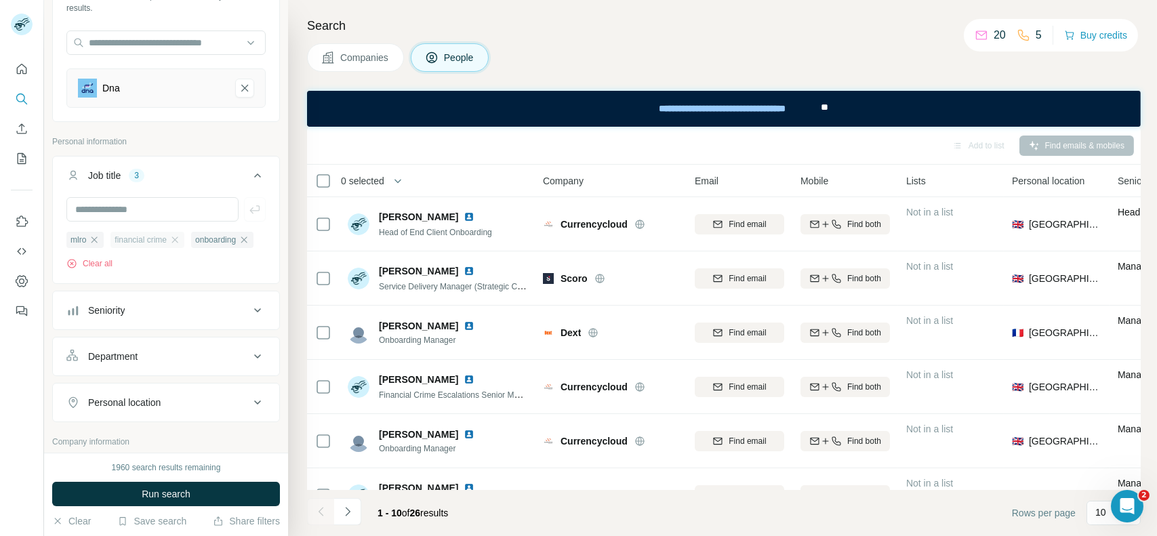
click at [184, 237] on div "financial crime" at bounding box center [148, 240] width 74 height 16
click at [98, 233] on div "mlro" at bounding box center [84, 240] width 37 height 16
click at [241, 243] on icon "button" at bounding box center [244, 240] width 6 height 6
click at [119, 266] on div "Clear all" at bounding box center [165, 264] width 199 height 12
click at [95, 239] on icon "button" at bounding box center [95, 240] width 6 height 6
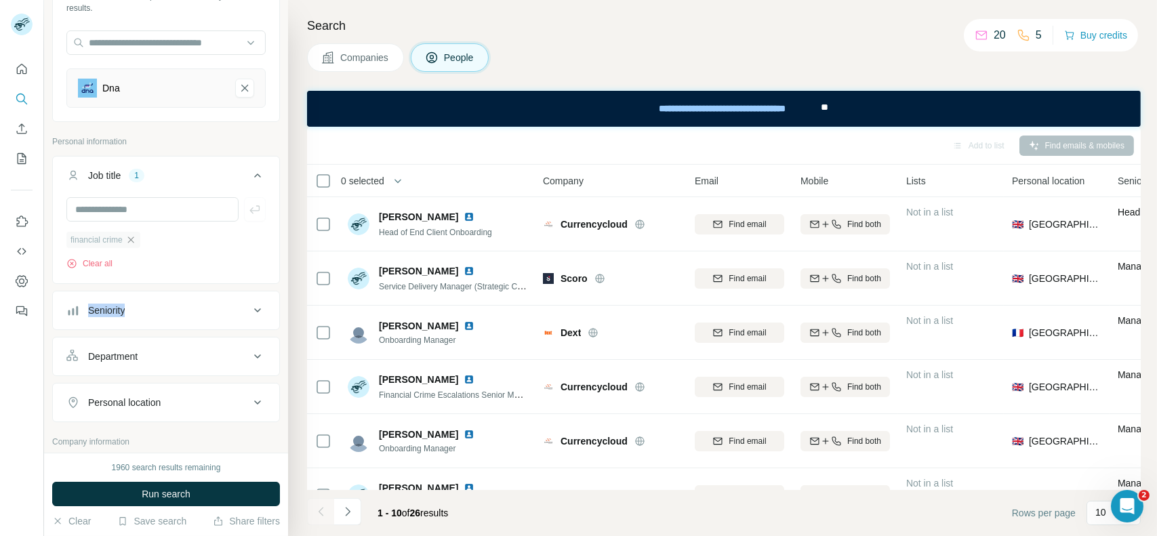
click at [132, 240] on icon "button" at bounding box center [130, 240] width 11 height 11
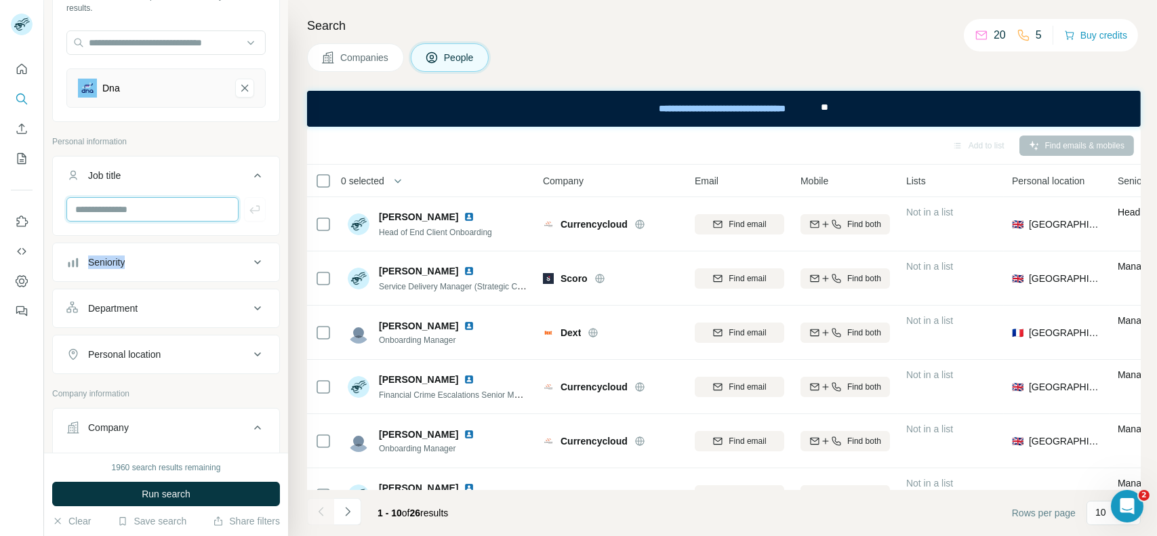
click at [115, 211] on input "text" at bounding box center [152, 209] width 172 height 24
type input "**********"
click at [248, 204] on icon "button" at bounding box center [255, 210] width 14 height 14
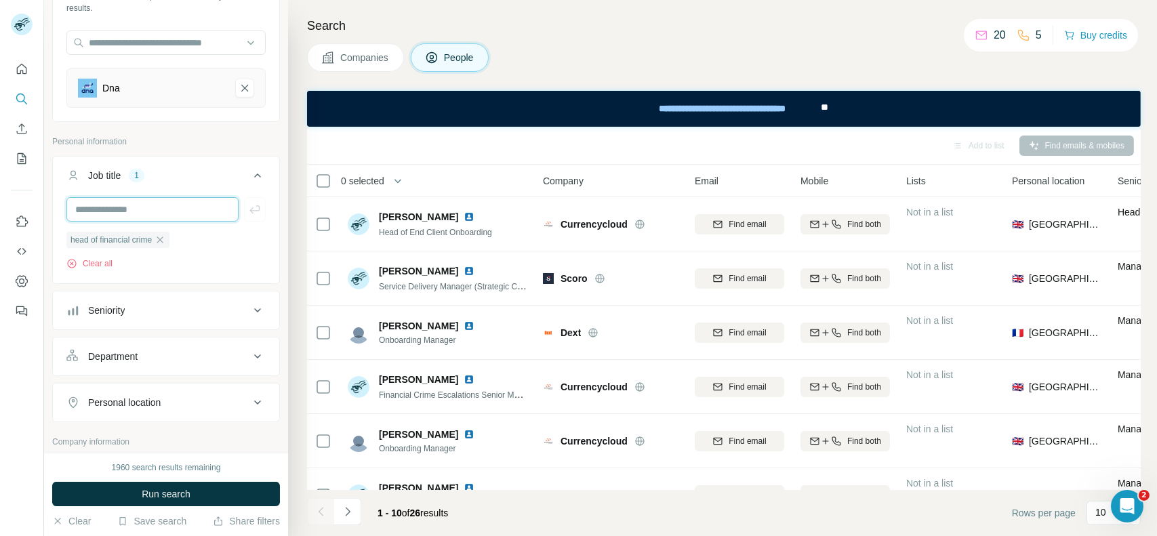
click at [179, 203] on input "text" at bounding box center [152, 209] width 172 height 24
type input "****"
click at [252, 207] on button "button" at bounding box center [255, 209] width 22 height 24
click at [174, 203] on input "text" at bounding box center [152, 209] width 172 height 24
type input "**********"
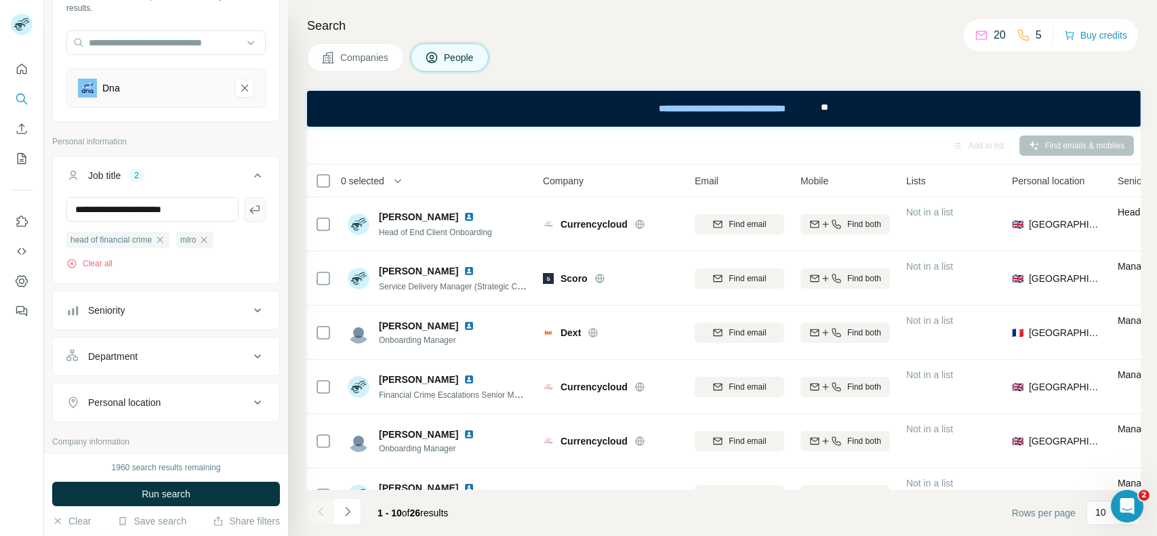
click at [251, 212] on icon "button" at bounding box center [255, 210] width 14 height 14
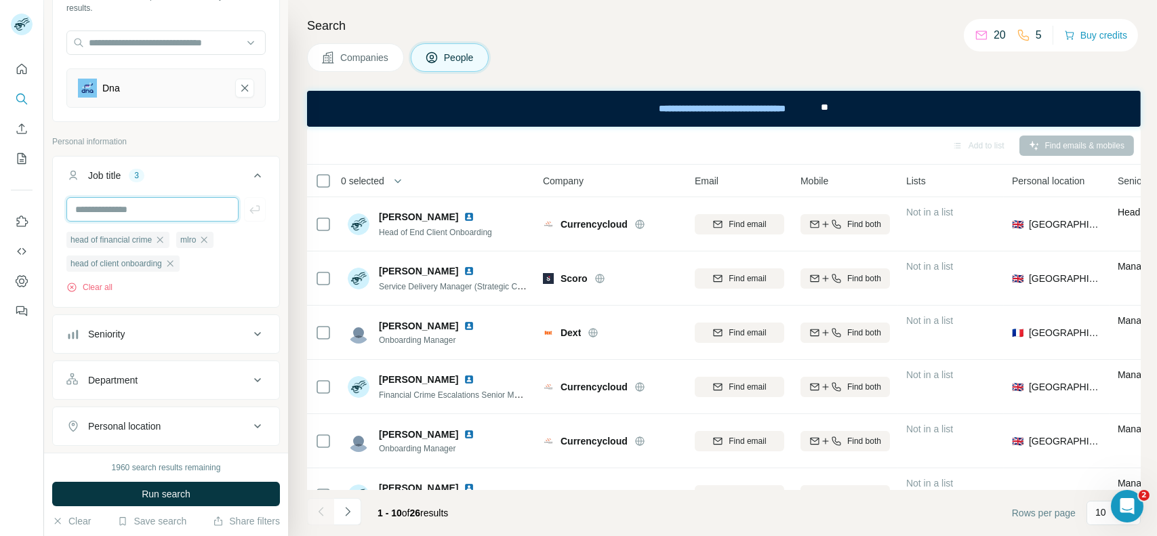
click at [190, 210] on input "text" at bounding box center [152, 209] width 172 height 24
type input "**********"
click at [248, 206] on icon "button" at bounding box center [255, 210] width 14 height 14
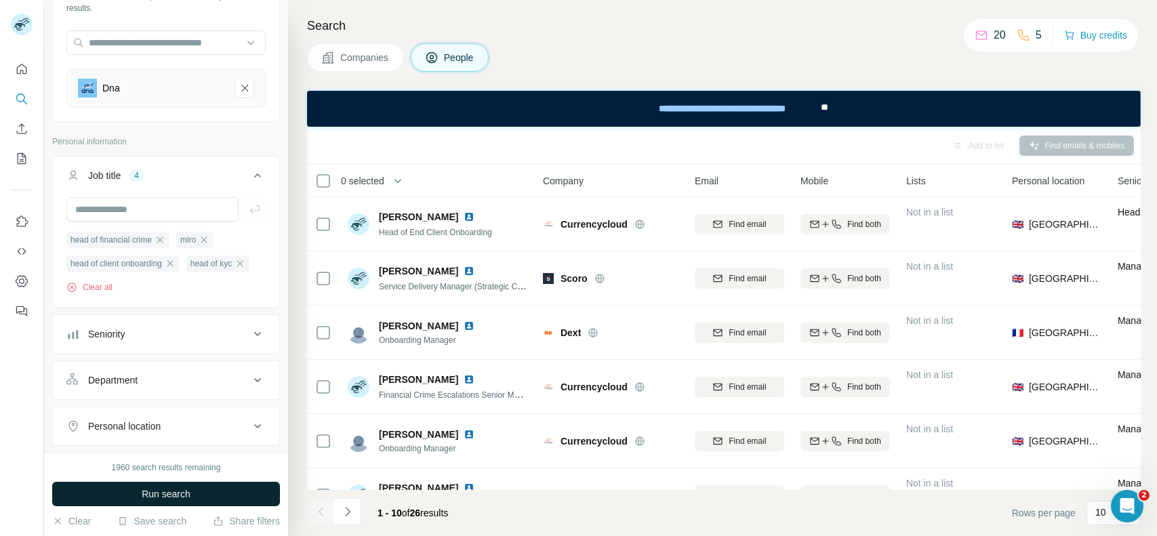
click at [175, 492] on span "Run search" at bounding box center [166, 495] width 49 height 14
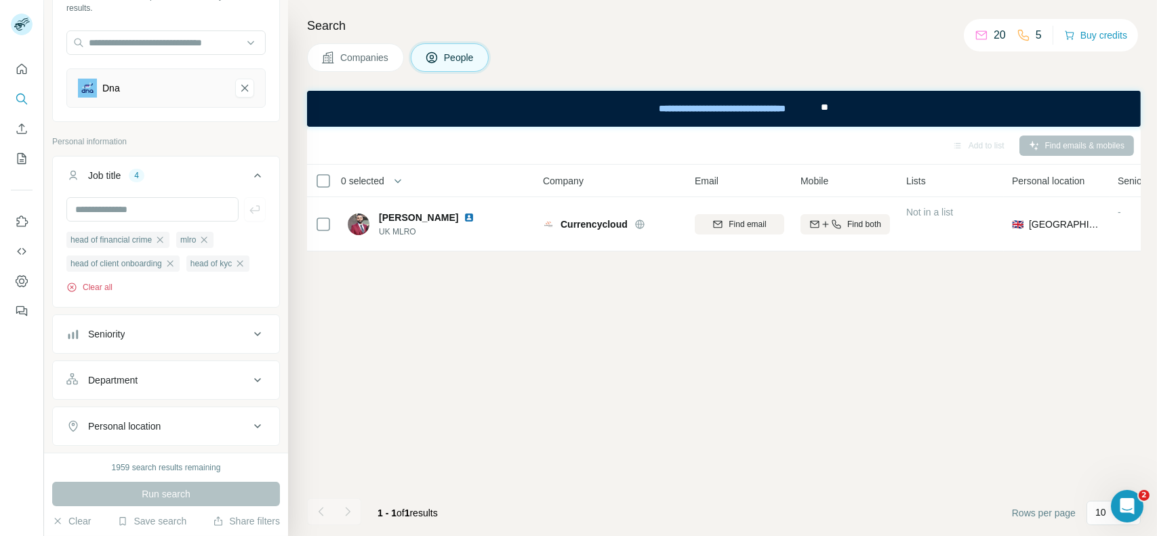
click at [104, 294] on button "Clear all" at bounding box center [89, 287] width 46 height 12
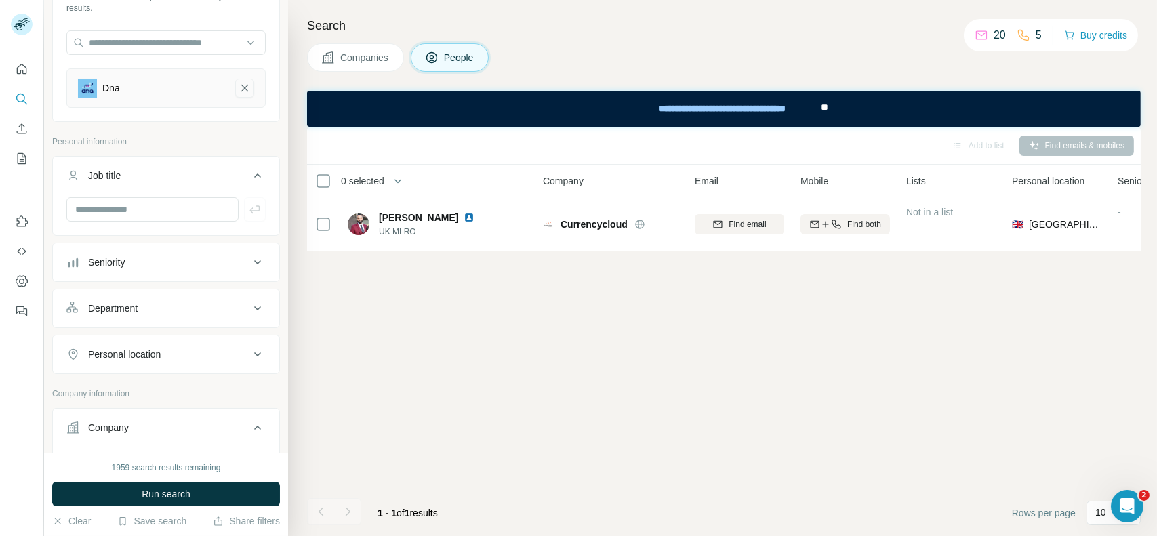
click at [241, 86] on icon "Dna-remove-button" at bounding box center [244, 88] width 7 height 7
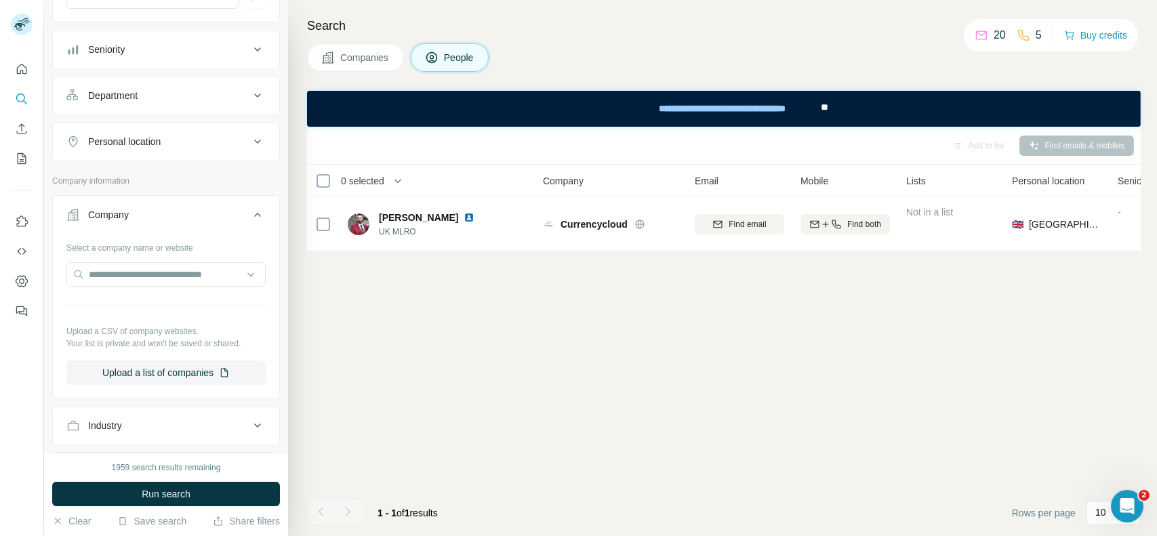
scroll to position [274, 0]
click at [169, 374] on button "Upload a list of companies" at bounding box center [165, 370] width 199 height 24
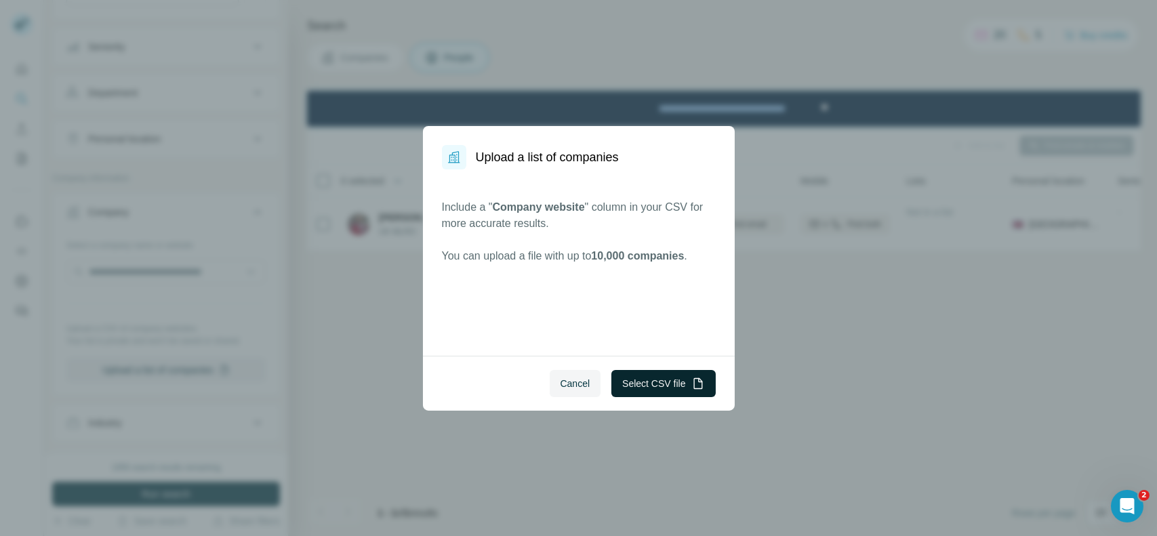
click at [639, 380] on button "Select CSV file" at bounding box center [664, 383] width 104 height 27
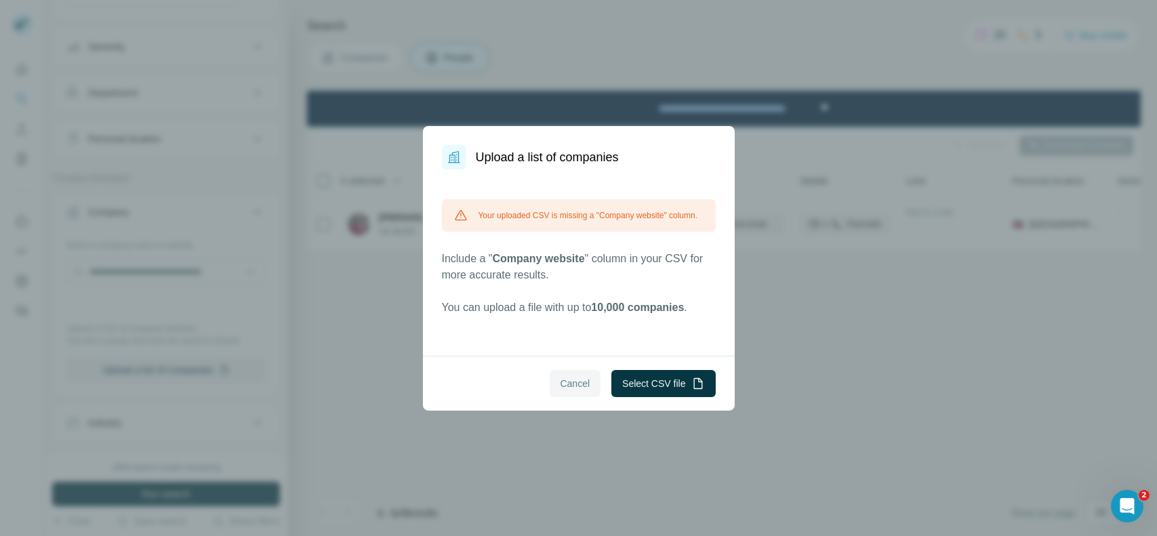
click at [561, 383] on span "Cancel" at bounding box center [576, 384] width 30 height 14
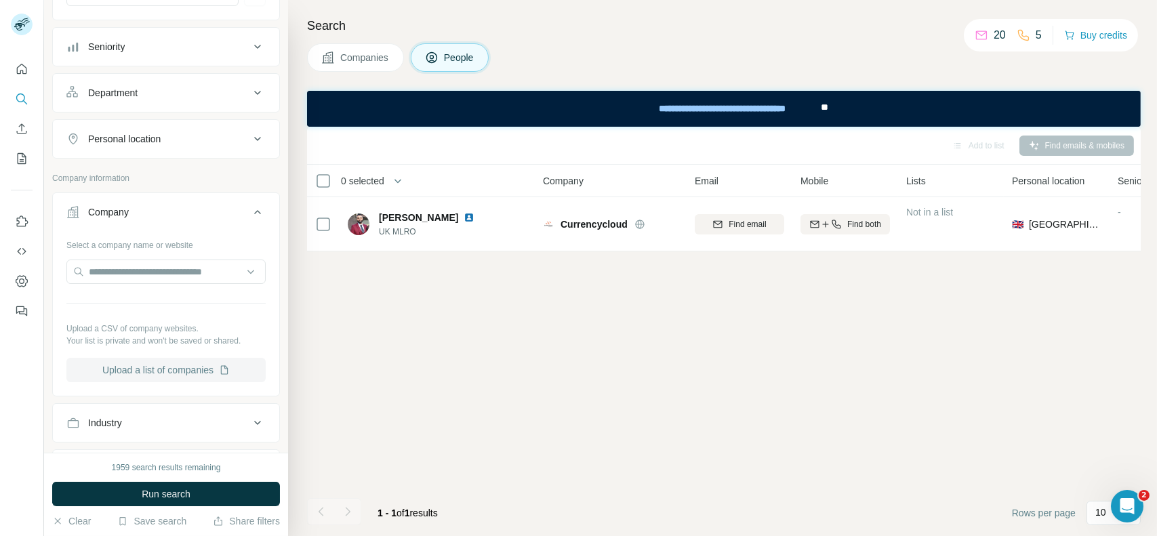
click at [191, 372] on button "Upload a list of companies" at bounding box center [165, 370] width 199 height 24
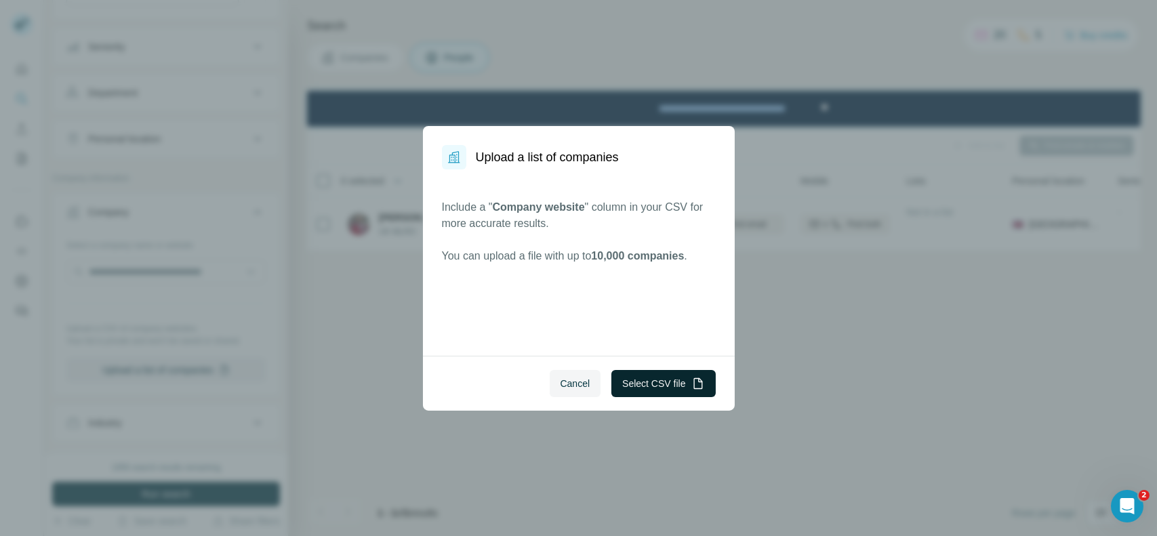
click at [634, 376] on button "Select CSV file" at bounding box center [664, 383] width 104 height 27
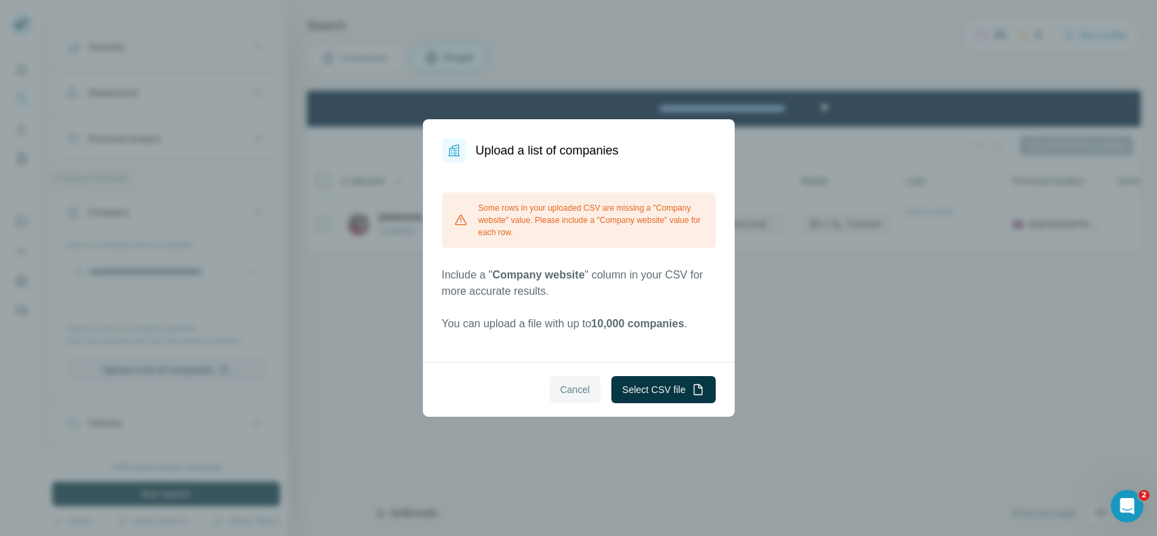
click at [573, 382] on button "Cancel" at bounding box center [576, 389] width 52 height 27
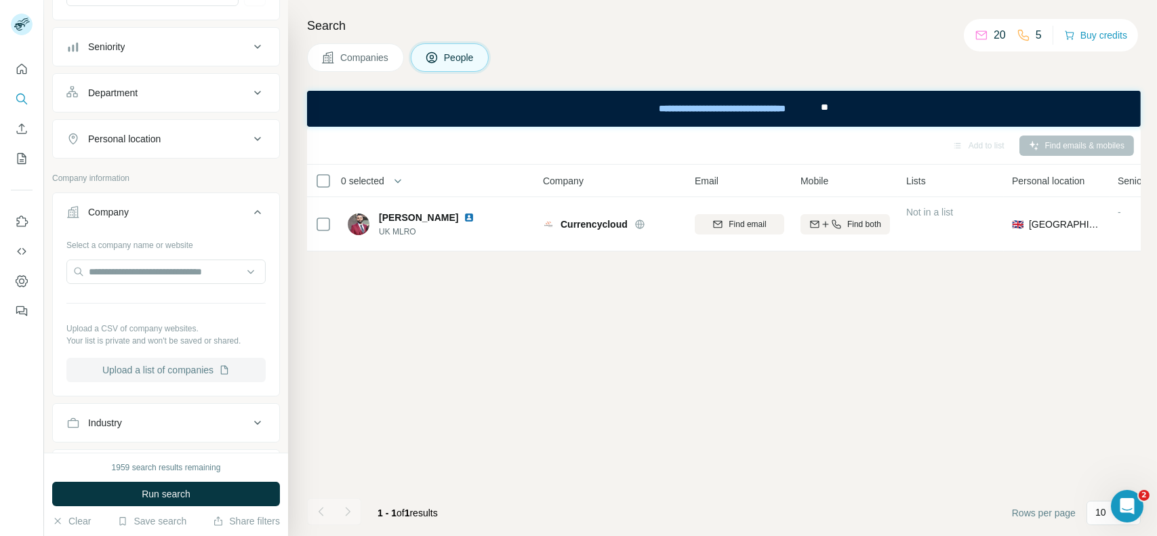
click at [180, 375] on button "Upload a list of companies" at bounding box center [165, 370] width 199 height 24
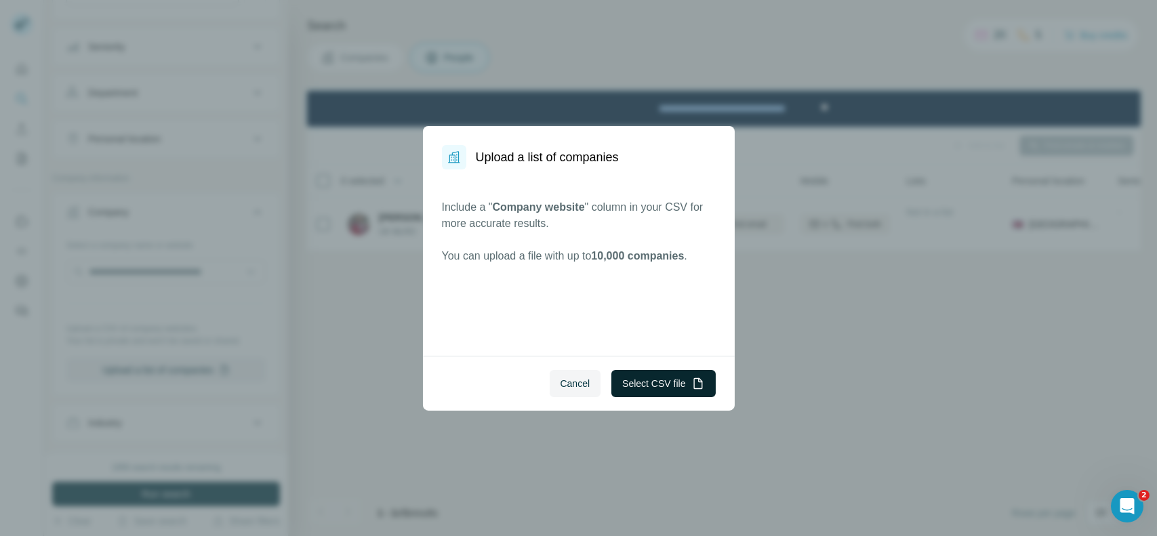
click at [686, 395] on button "Select CSV file" at bounding box center [664, 383] width 104 height 27
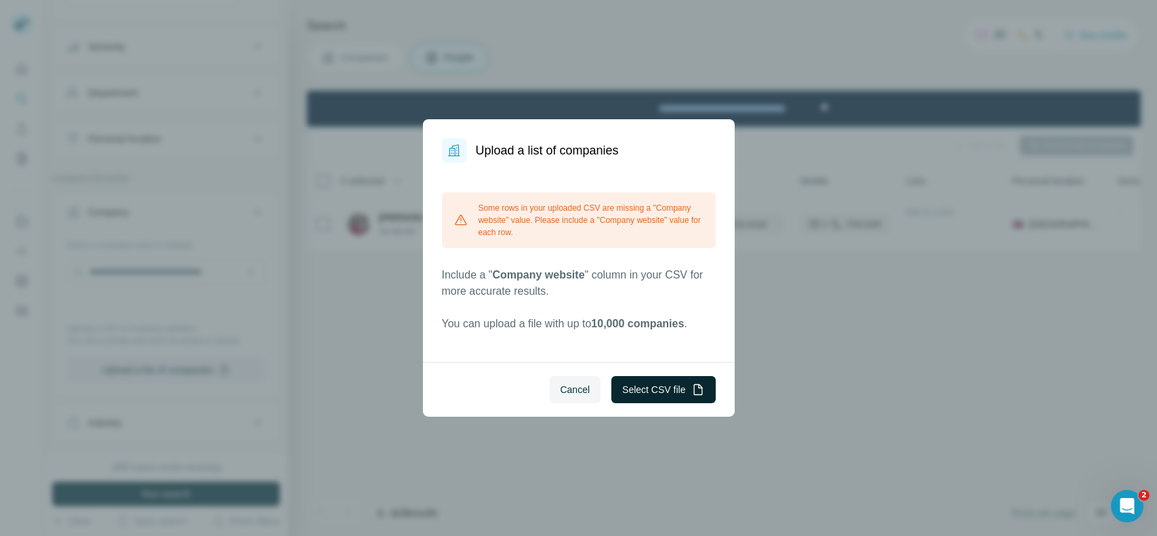
click at [657, 383] on button "Select CSV file" at bounding box center [664, 389] width 104 height 27
click at [570, 392] on span "Cancel" at bounding box center [576, 390] width 30 height 14
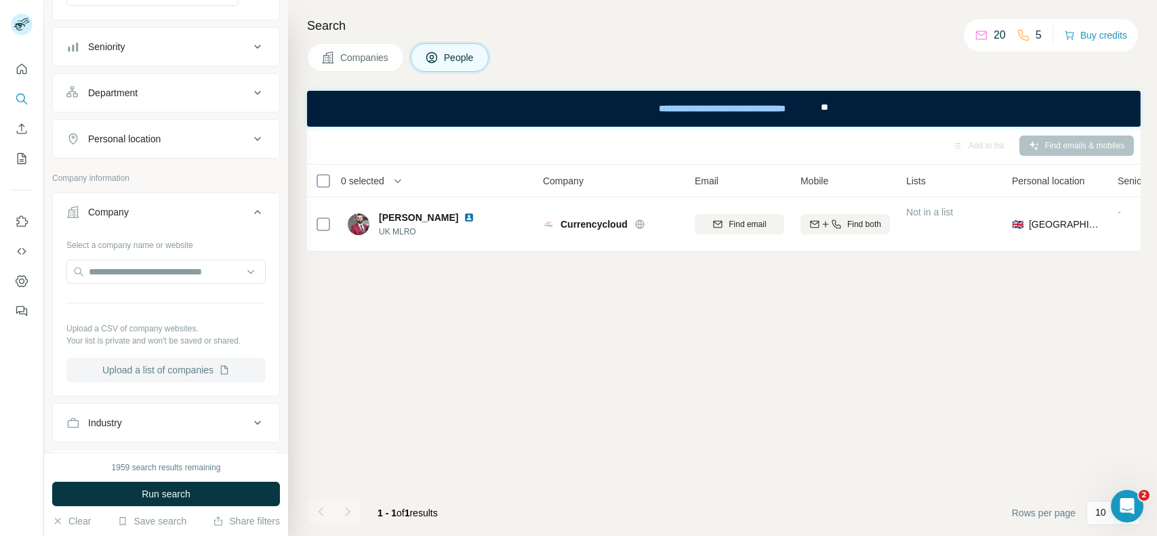
click at [144, 374] on button "Upload a list of companies" at bounding box center [165, 370] width 199 height 24
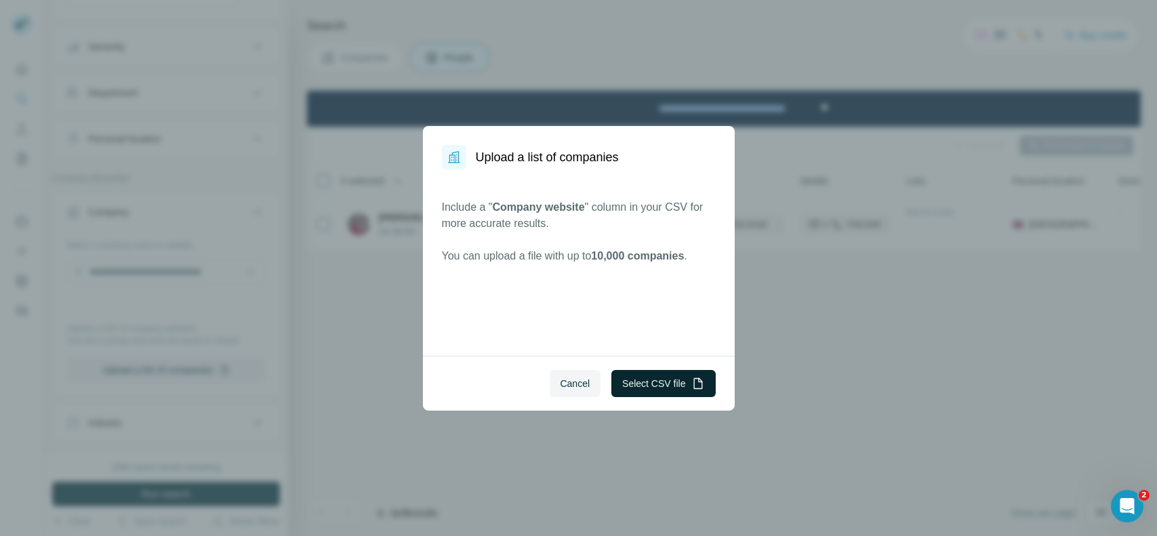
click at [667, 380] on button "Select CSV file" at bounding box center [664, 383] width 104 height 27
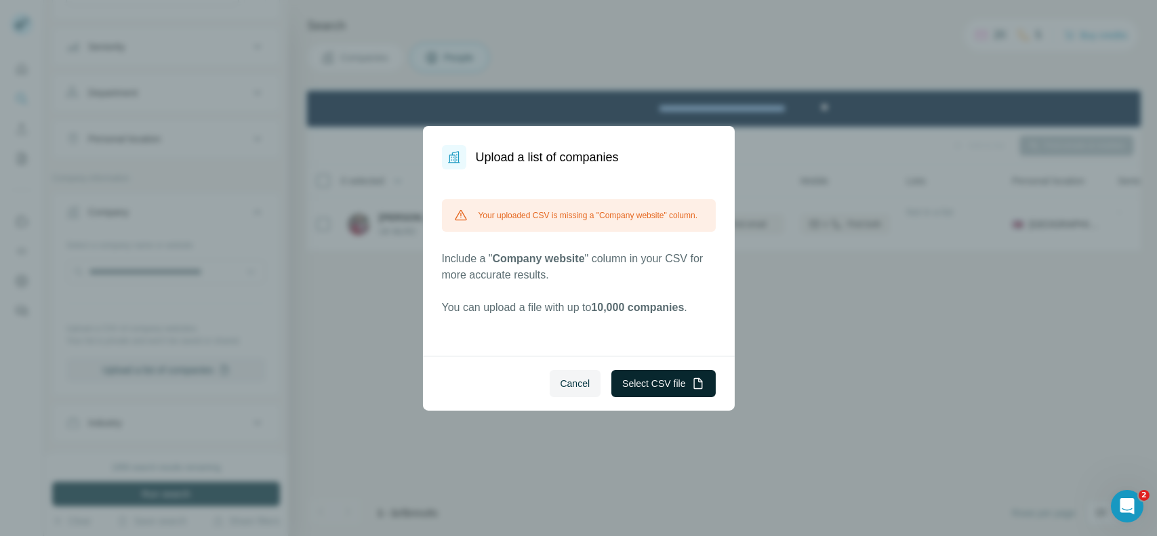
click at [654, 381] on button "Select CSV file" at bounding box center [664, 383] width 104 height 27
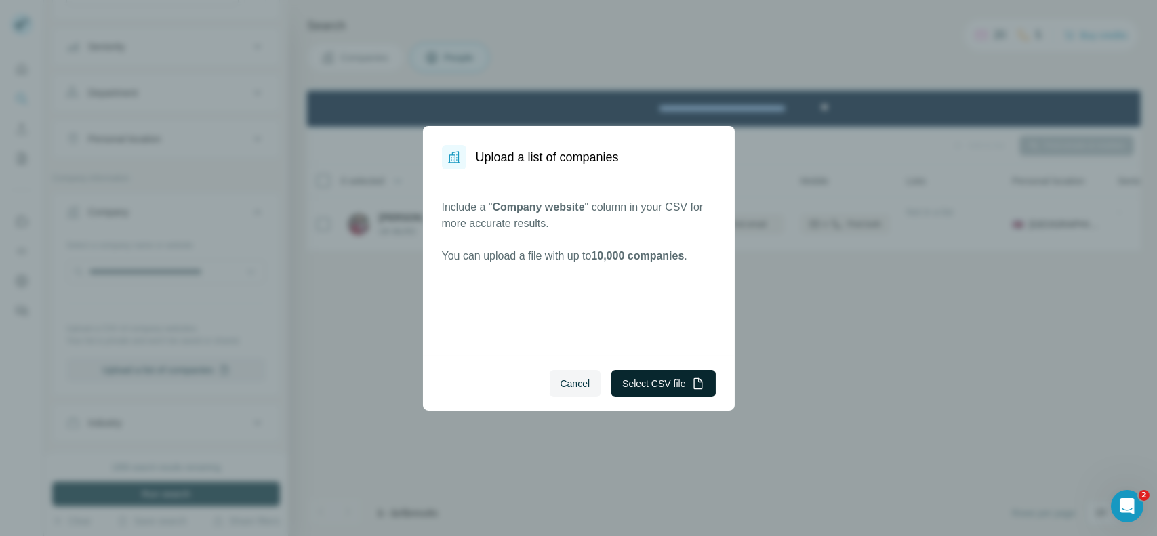
click at [635, 386] on button "Select CSV file" at bounding box center [664, 383] width 104 height 27
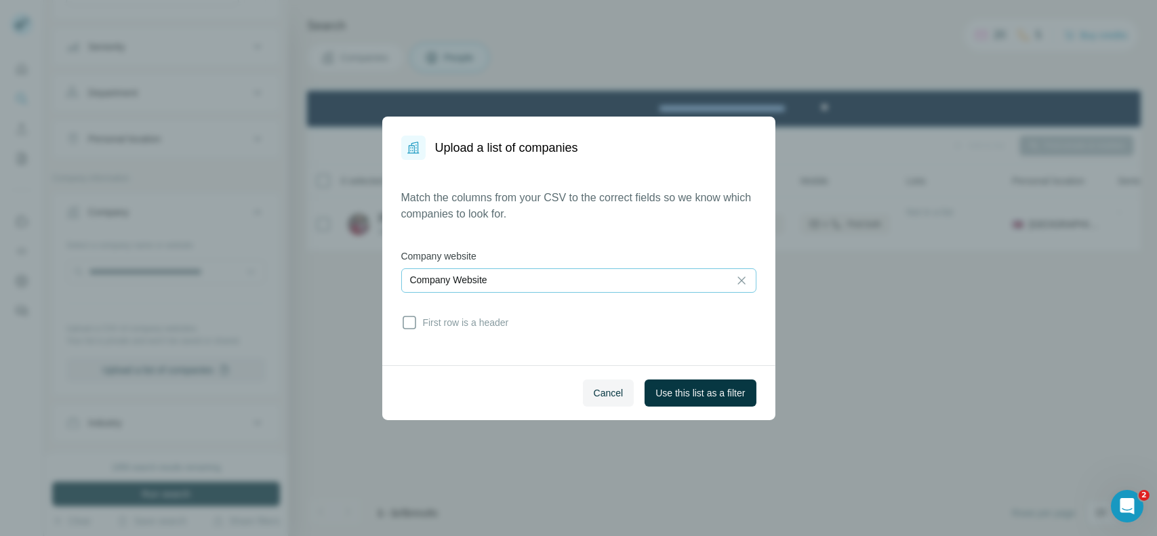
click at [561, 281] on div "Company Website" at bounding box center [565, 280] width 311 height 14
click at [561, 281] on input at bounding box center [565, 280] width 311 height 15
click at [466, 273] on p "Company Website" at bounding box center [448, 280] width 77 height 14
click at [493, 224] on div "Match the columns from your CSV to the correct fields so we know which companie…" at bounding box center [578, 263] width 355 height 146
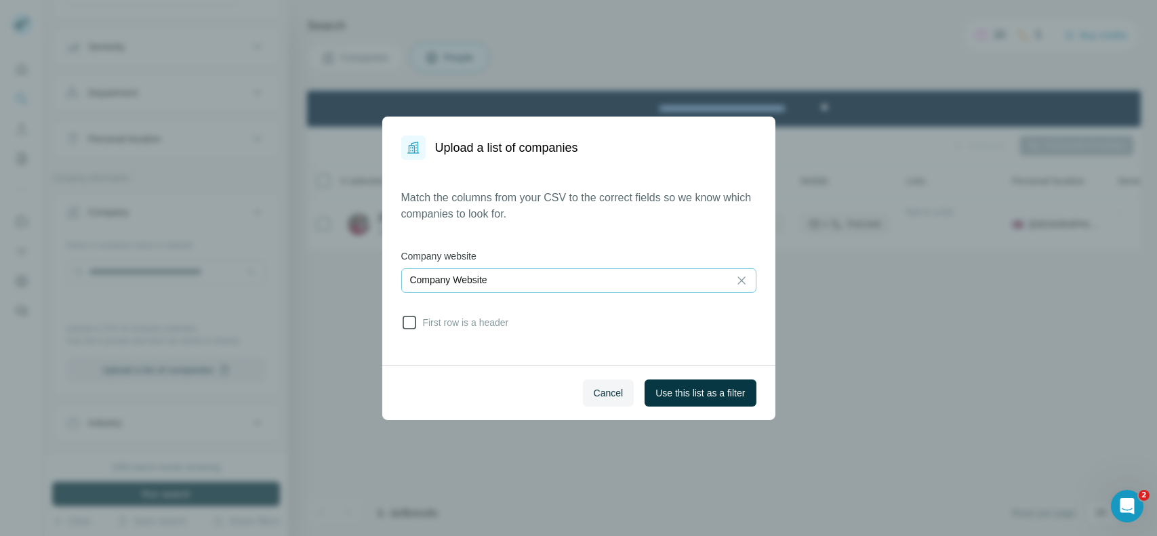
click at [410, 319] on icon at bounding box center [409, 323] width 16 height 16
click at [713, 393] on span "Use this list as a filter" at bounding box center [701, 393] width 90 height 14
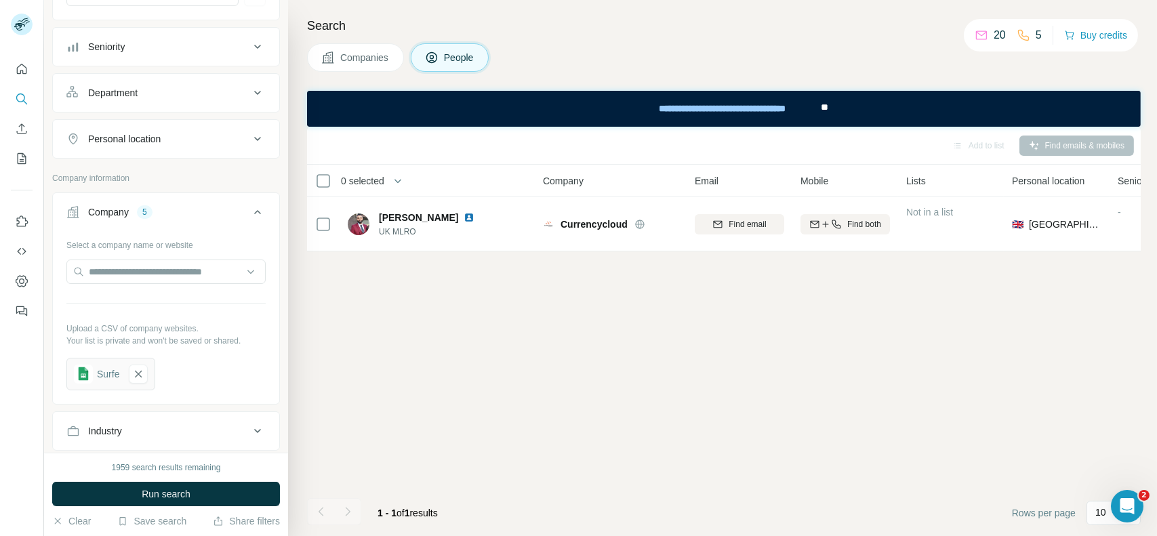
click at [210, 479] on div "1959 search results remaining Run search Clear Save search Share filters" at bounding box center [166, 494] width 244 height 83
click at [172, 488] on span "Run search" at bounding box center [166, 495] width 49 height 14
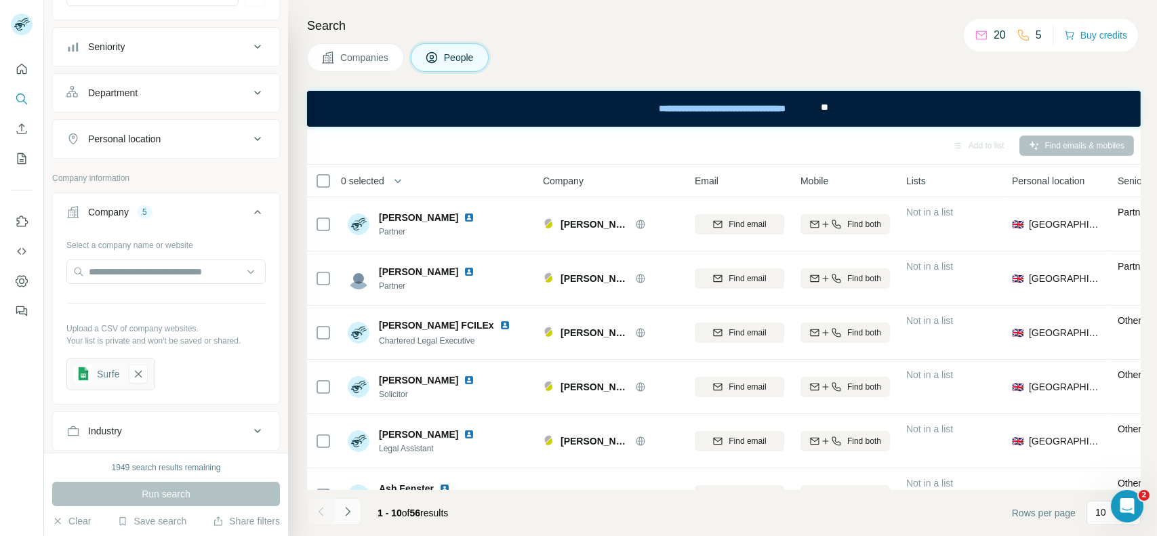
click at [347, 515] on icon "Navigate to next page" at bounding box center [348, 512] width 14 height 14
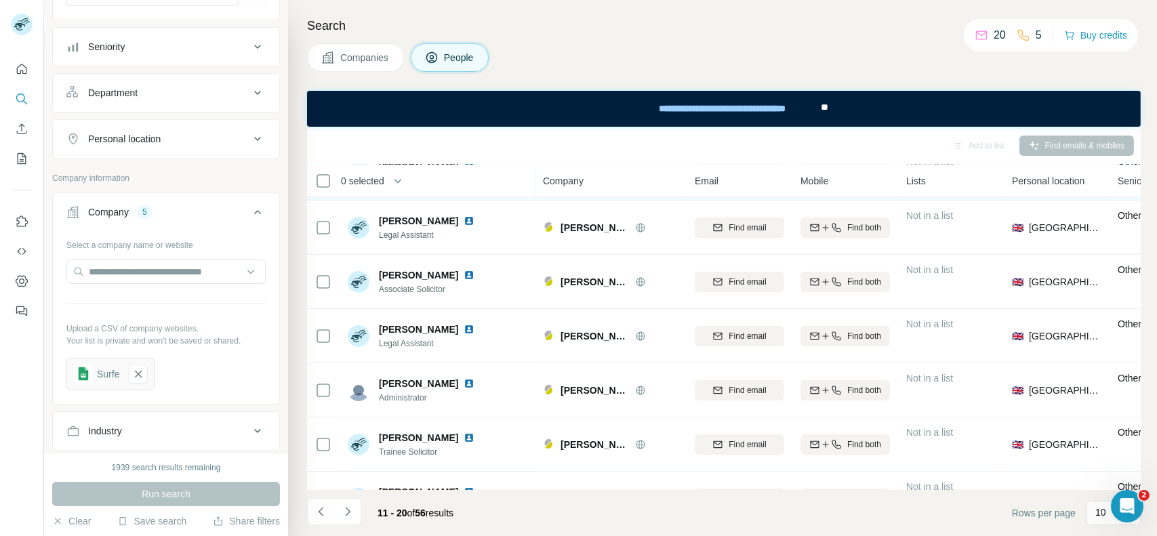
scroll to position [256, 0]
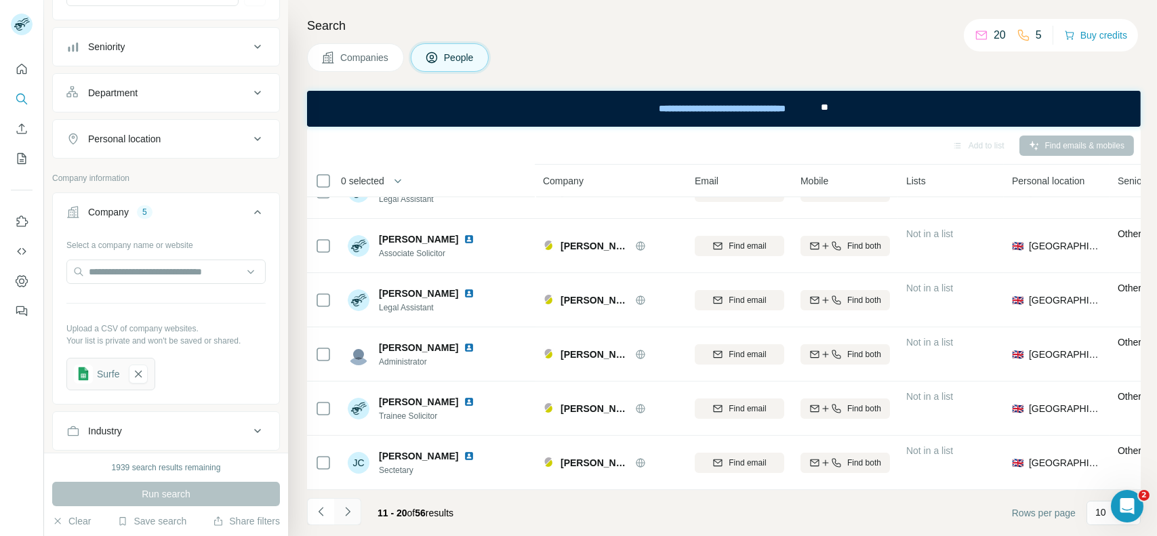
click at [349, 508] on icon "Navigate to next page" at bounding box center [348, 512] width 14 height 14
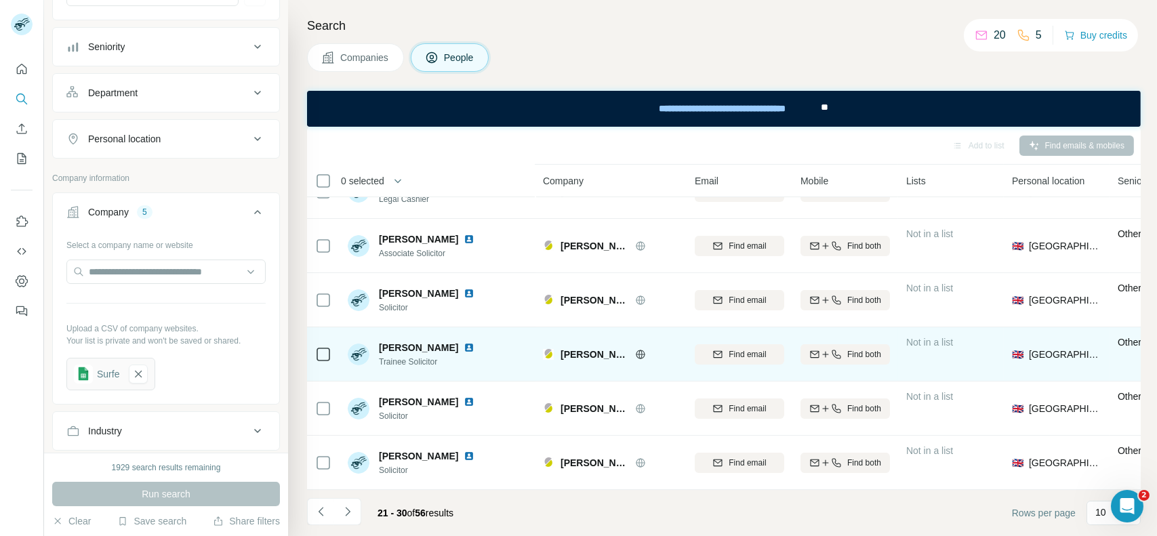
scroll to position [0, 0]
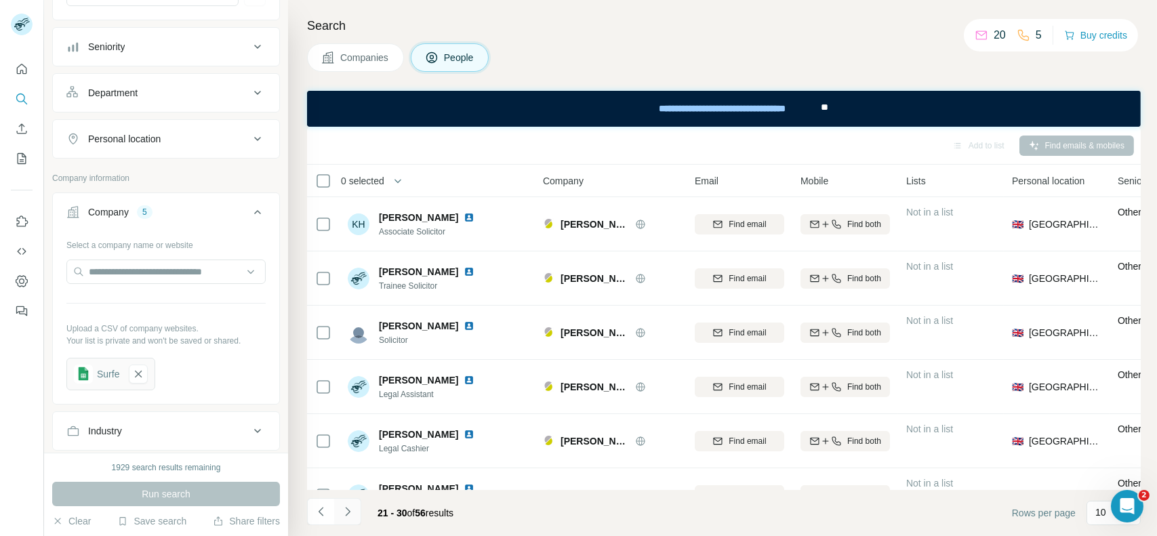
click at [351, 512] on icon "Navigate to next page" at bounding box center [348, 512] width 14 height 14
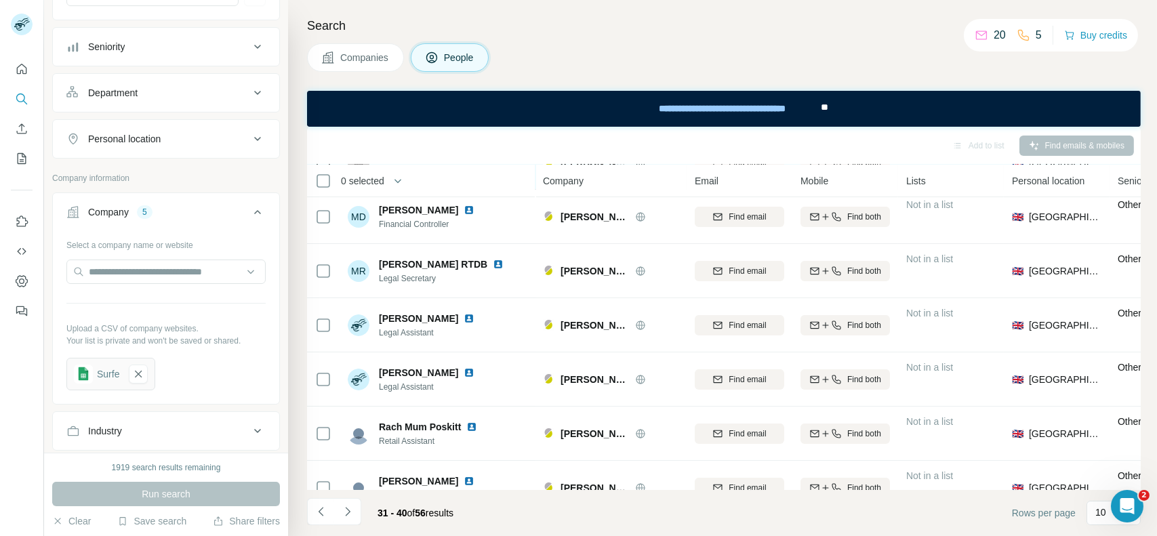
scroll to position [256, 0]
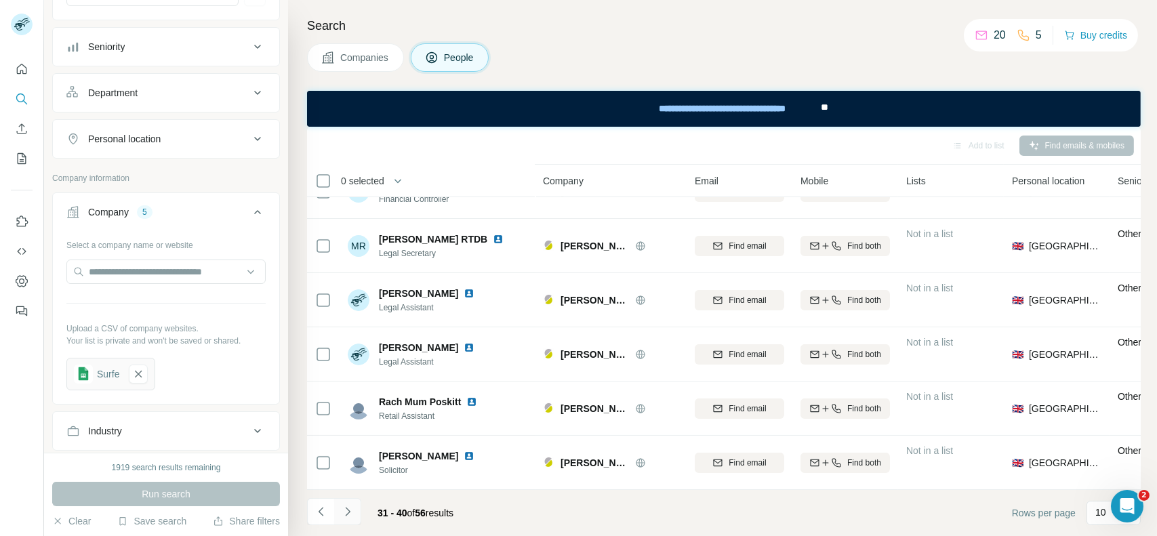
click at [346, 506] on icon "Navigate to next page" at bounding box center [348, 512] width 14 height 14
click at [849, 43] on div "Companies People" at bounding box center [724, 57] width 834 height 28
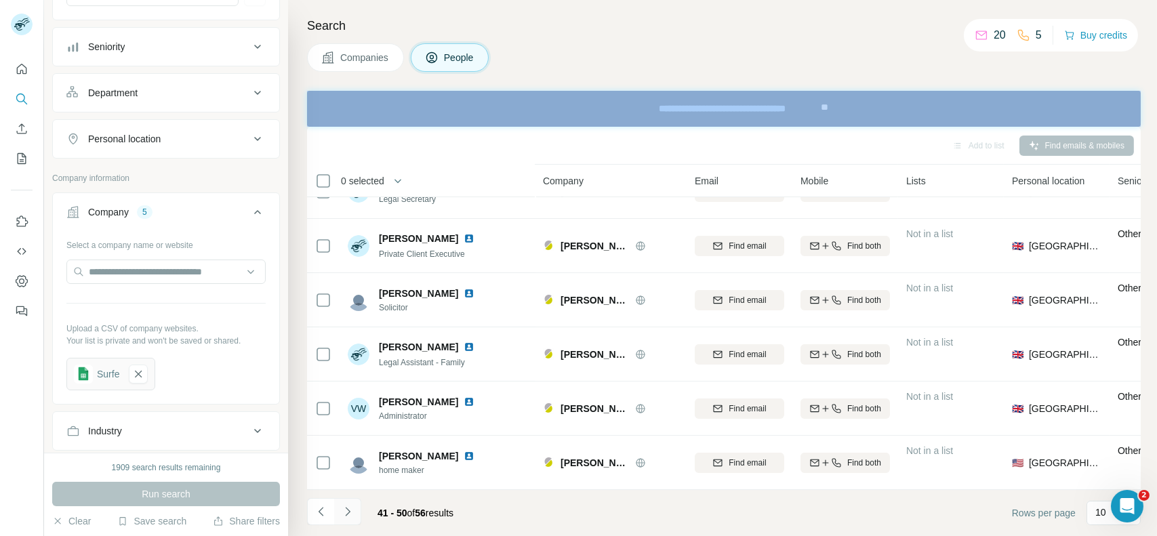
click at [350, 512] on icon "Navigate to next page" at bounding box center [348, 512] width 14 height 14
click at [317, 515] on icon "Navigate to previous page" at bounding box center [322, 512] width 14 height 14
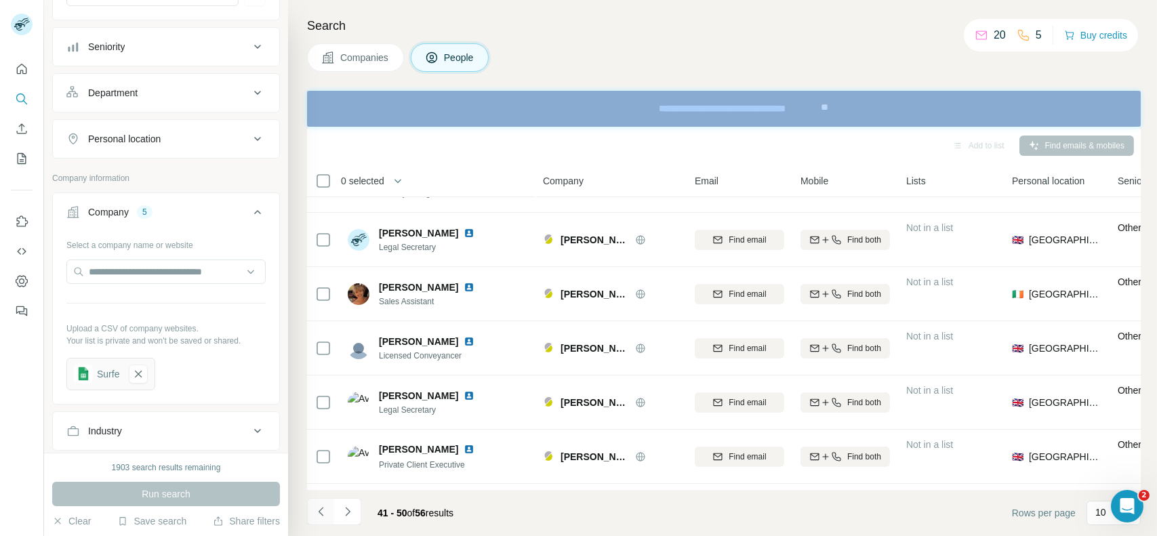
scroll to position [256, 0]
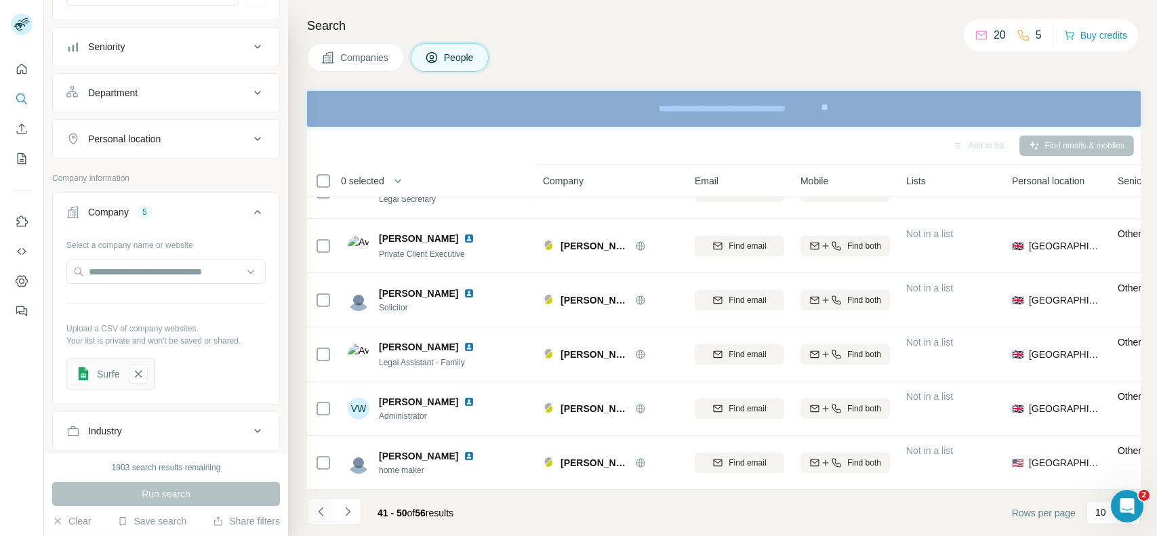
click at [317, 515] on icon "Navigate to previous page" at bounding box center [322, 512] width 14 height 14
click at [319, 511] on icon "Navigate to previous page" at bounding box center [320, 511] width 5 height 9
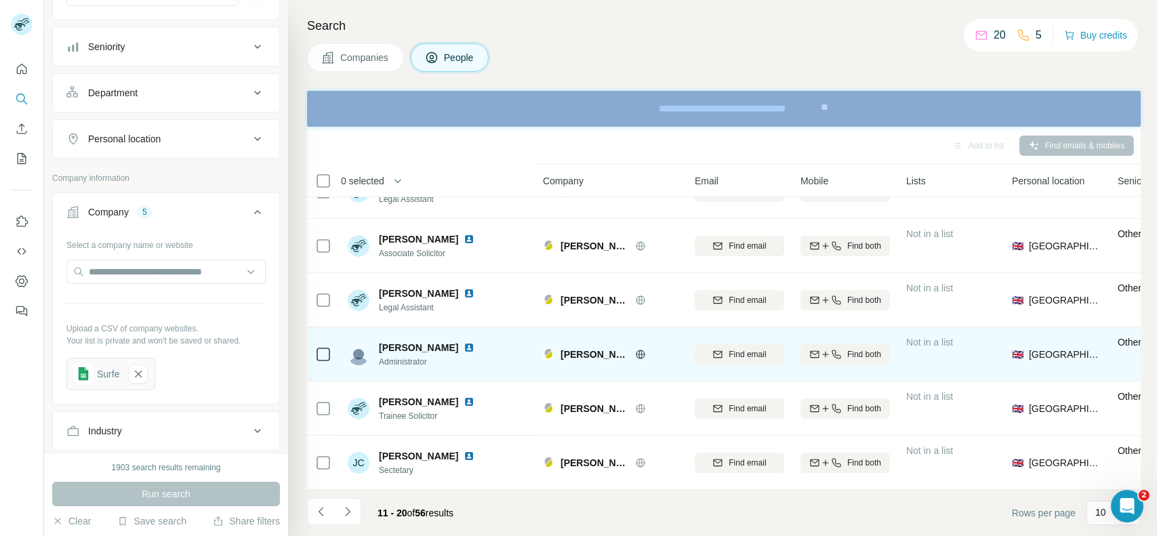
scroll to position [0, 0]
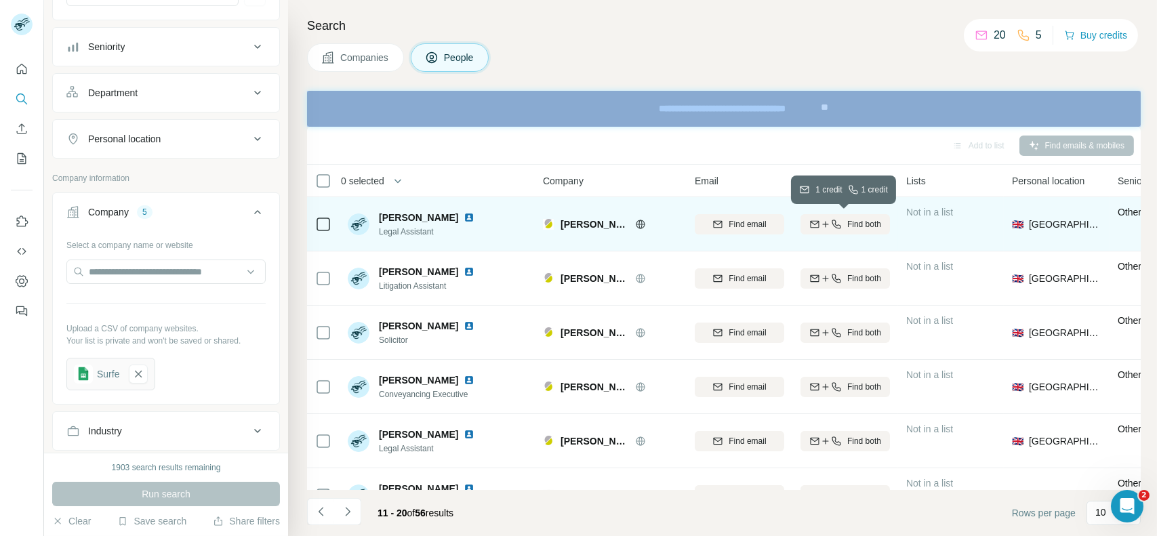
click at [844, 224] on div "Find both" at bounding box center [846, 224] width 90 height 12
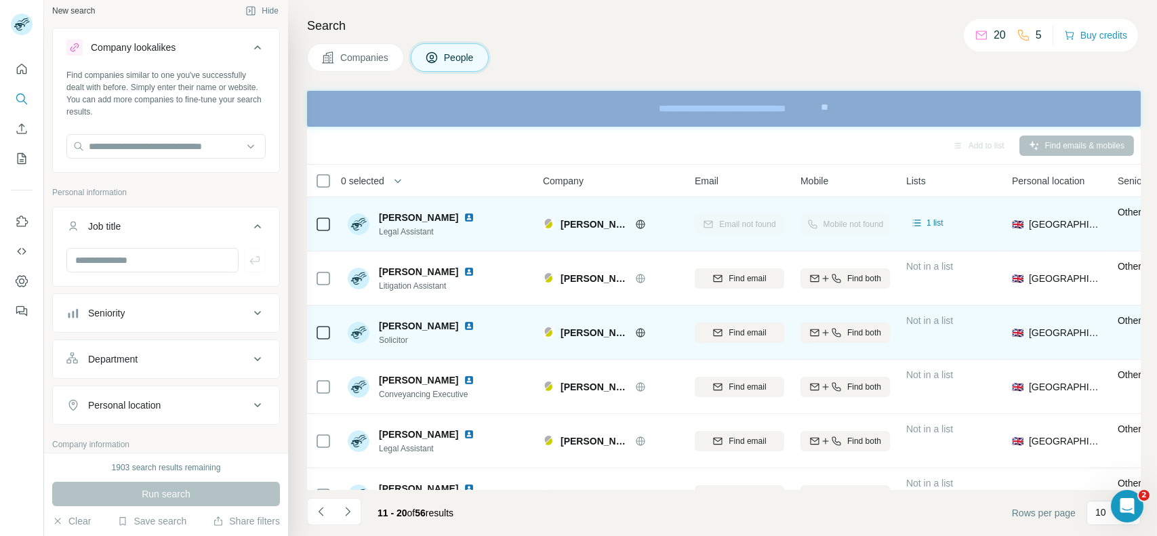
scroll to position [256, 0]
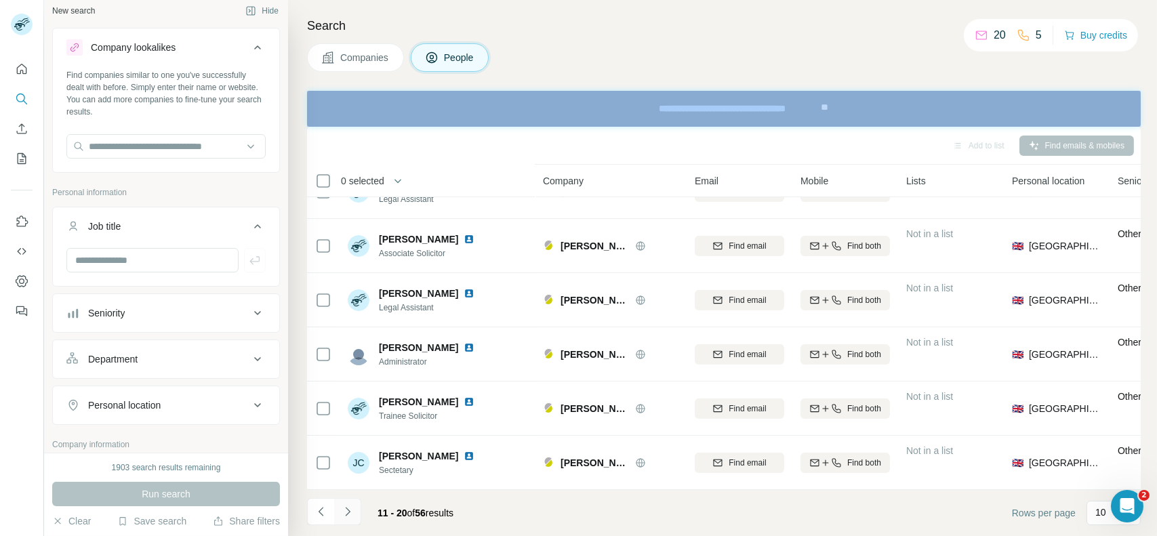
click at [353, 512] on icon "Navigate to next page" at bounding box center [348, 512] width 14 height 14
click at [346, 505] on icon "Navigate to next page" at bounding box center [348, 512] width 14 height 14
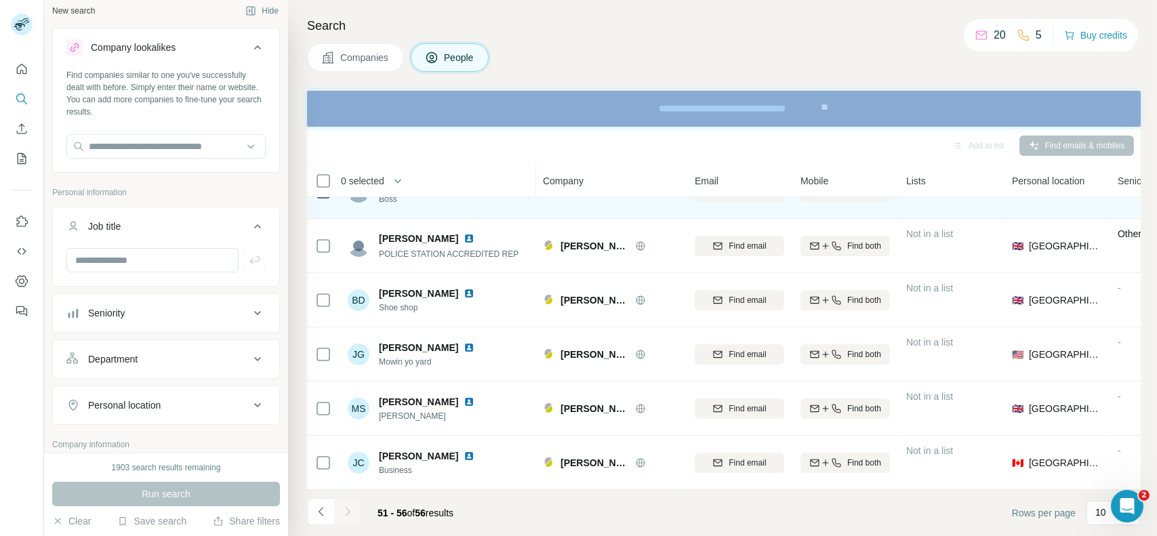
scroll to position [39, 0]
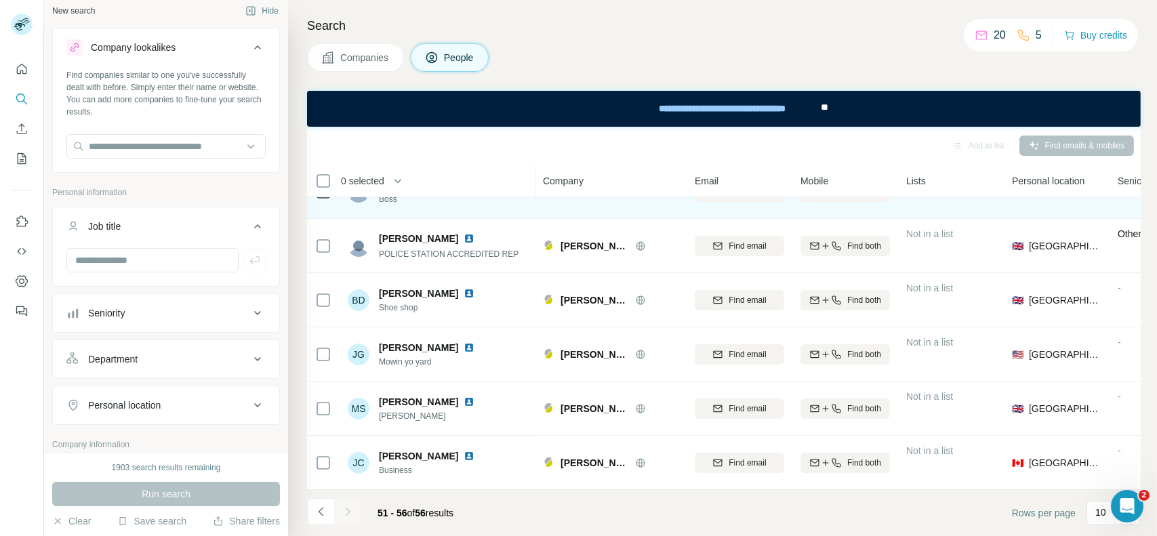
click at [346, 505] on div at bounding box center [347, 511] width 27 height 27
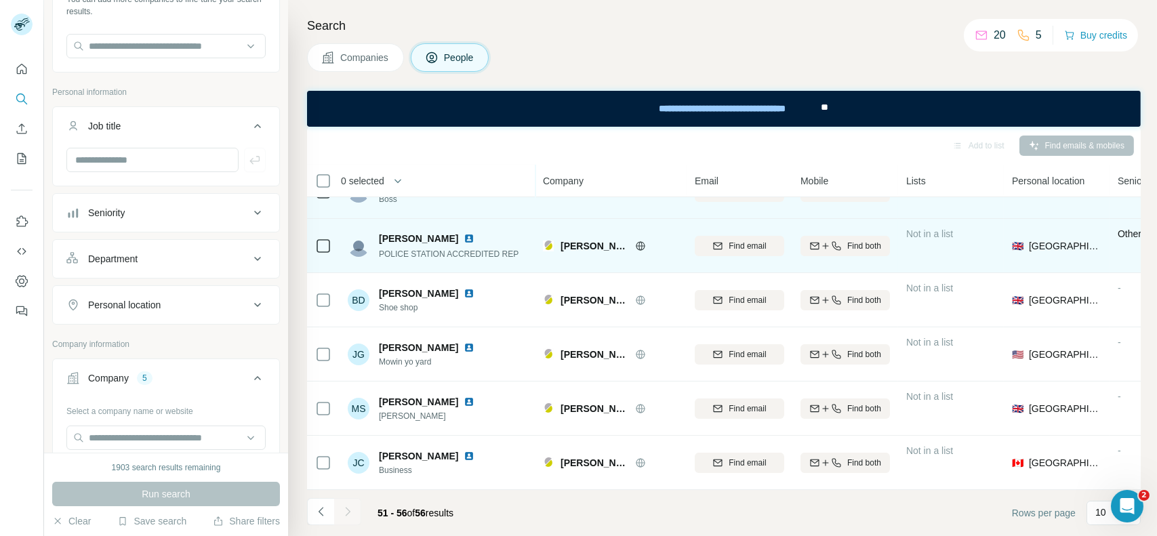
scroll to position [0, 0]
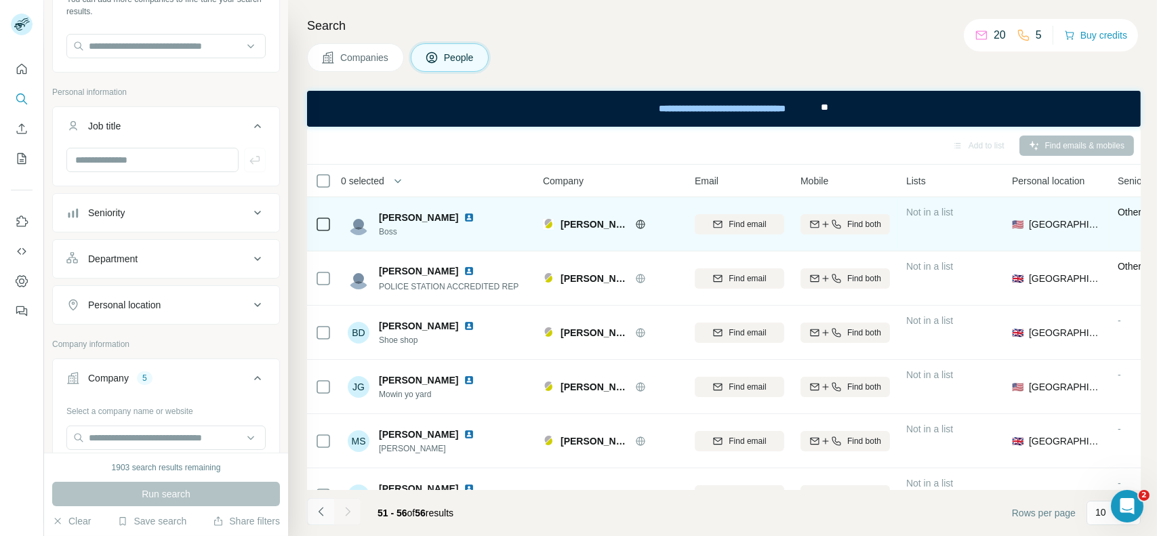
click at [315, 511] on icon "Navigate to previous page" at bounding box center [322, 512] width 14 height 14
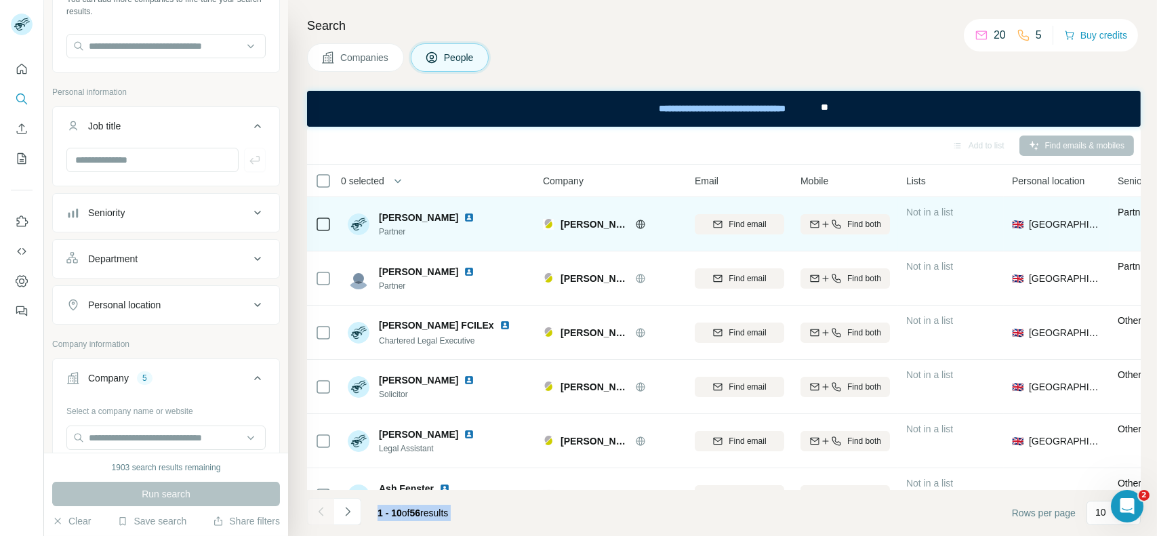
click at [315, 511] on div at bounding box center [320, 511] width 27 height 27
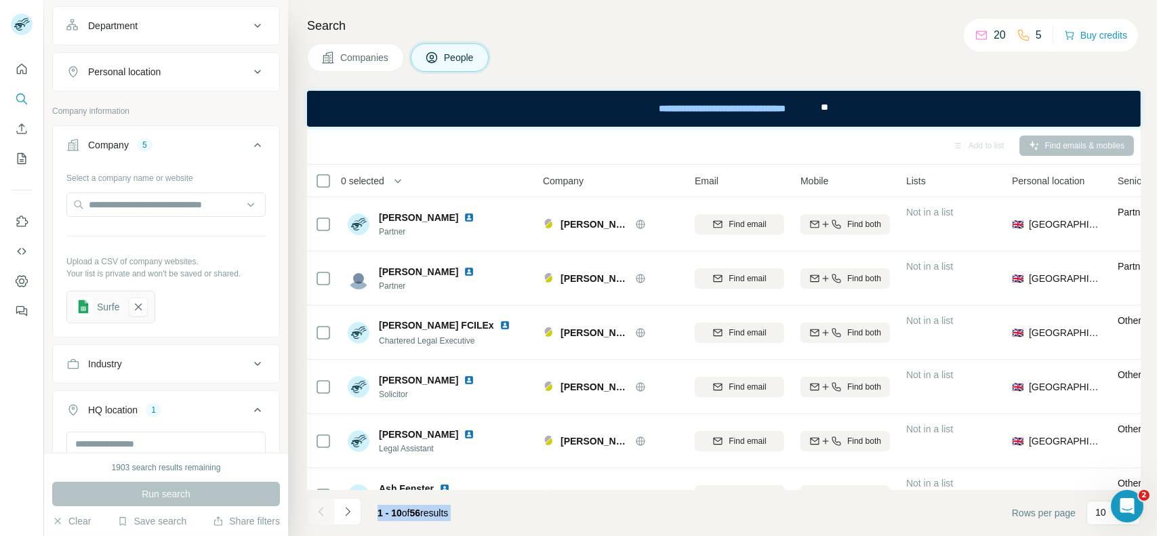
scroll to position [343, 0]
click at [81, 300] on img at bounding box center [83, 305] width 19 height 19
click at [102, 303] on div "Surfe" at bounding box center [108, 305] width 22 height 14
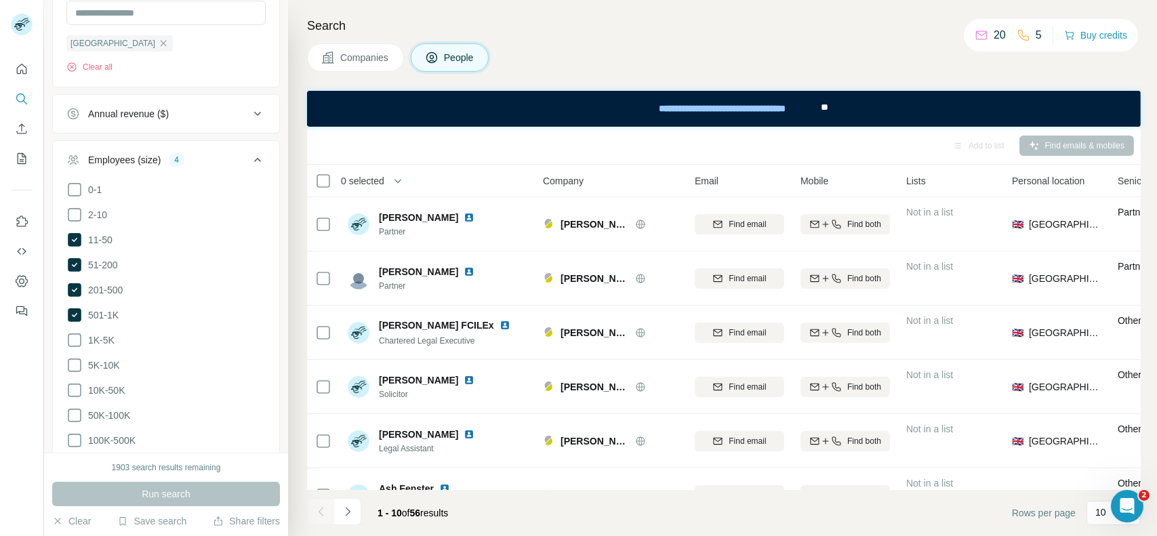
scroll to position [778, 0]
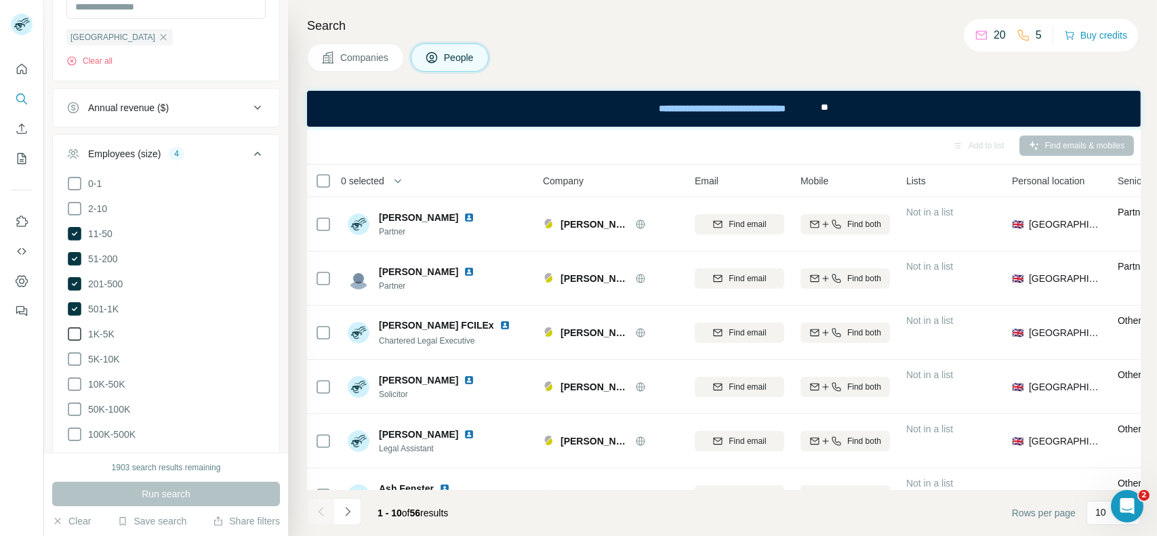
click at [76, 330] on icon at bounding box center [74, 334] width 16 height 16
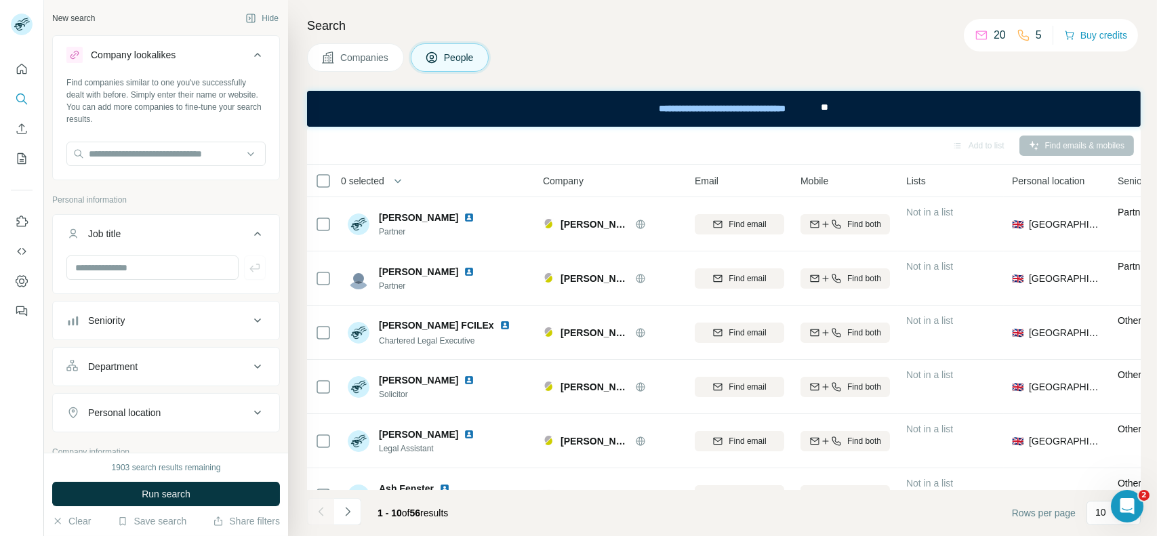
click at [357, 51] on span "Companies" at bounding box center [364, 58] width 49 height 14
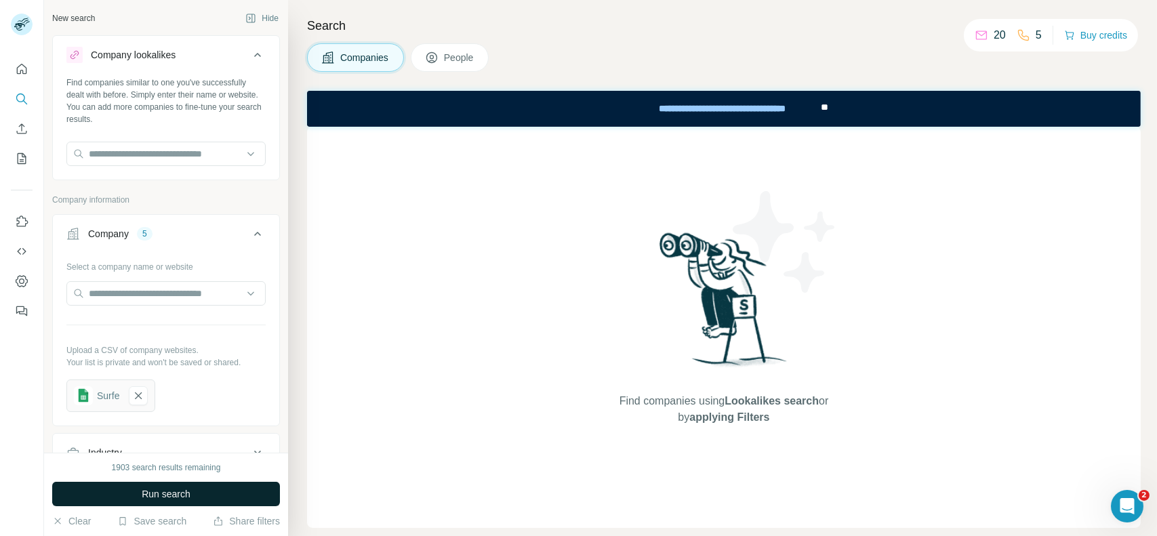
click at [155, 497] on span "Run search" at bounding box center [166, 495] width 49 height 14
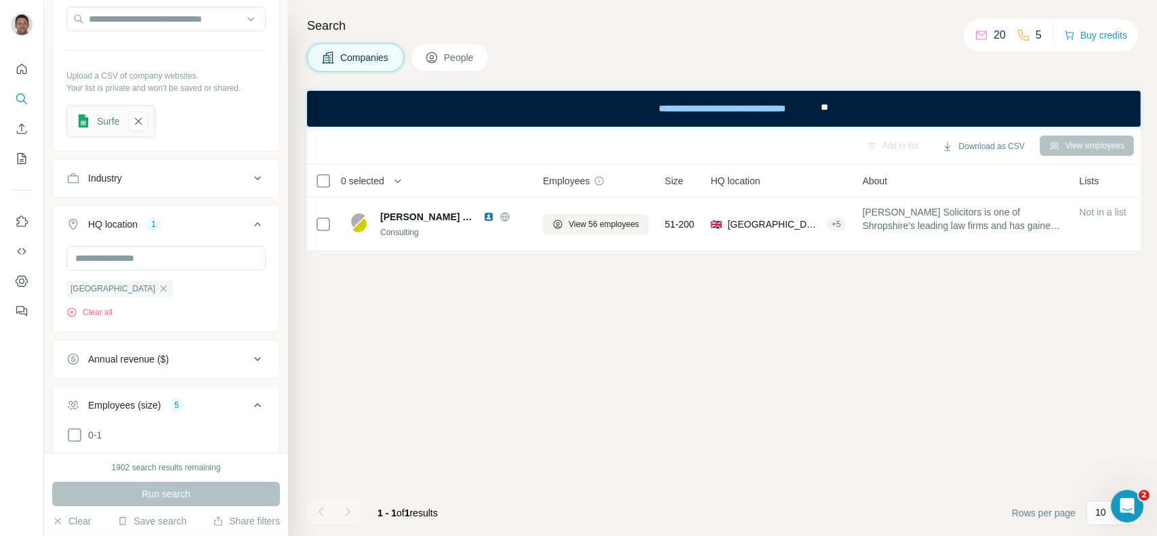
scroll to position [272, 0]
click at [102, 124] on div "Surfe" at bounding box center [108, 124] width 22 height 14
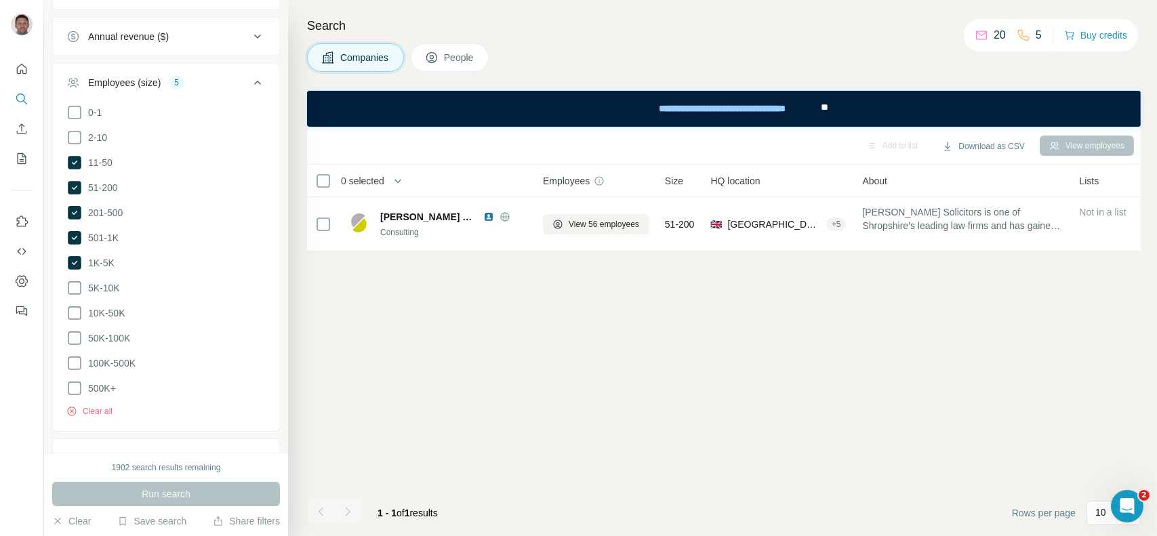
scroll to position [613, 0]
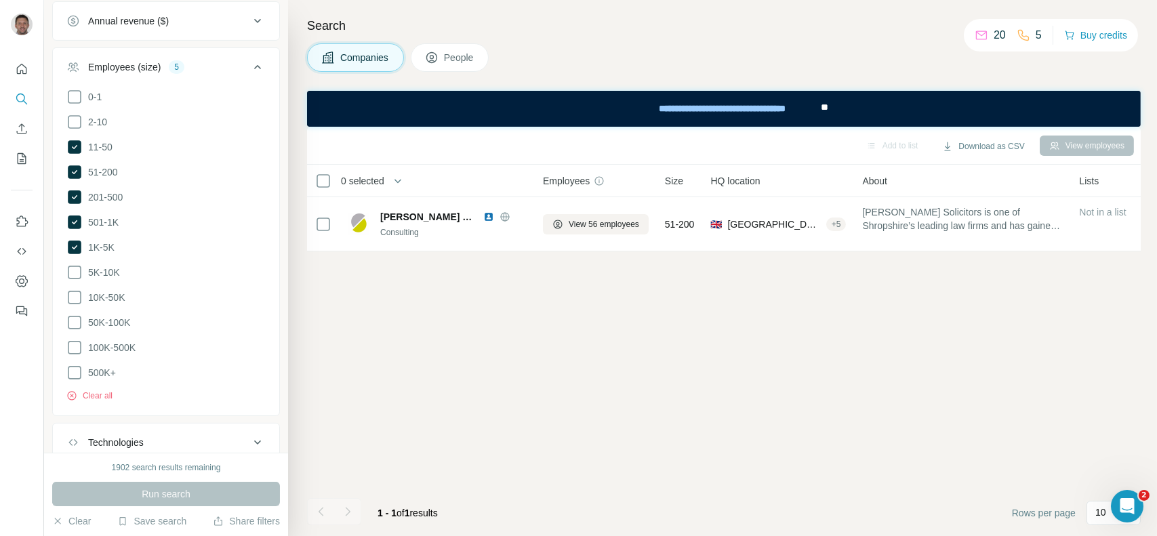
click at [158, 490] on div "Run search" at bounding box center [166, 494] width 228 height 24
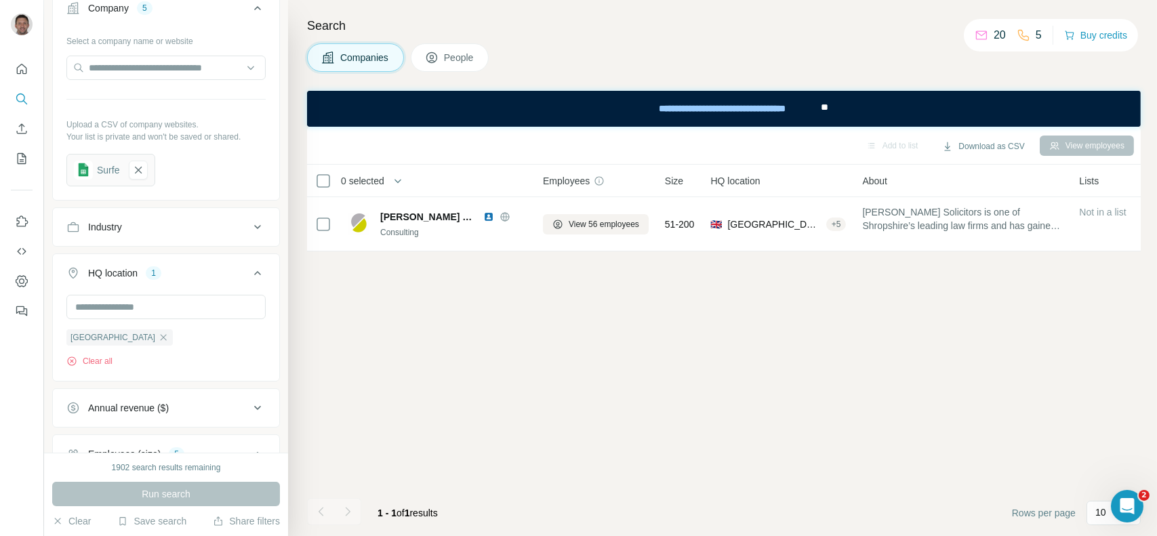
scroll to position [0, 0]
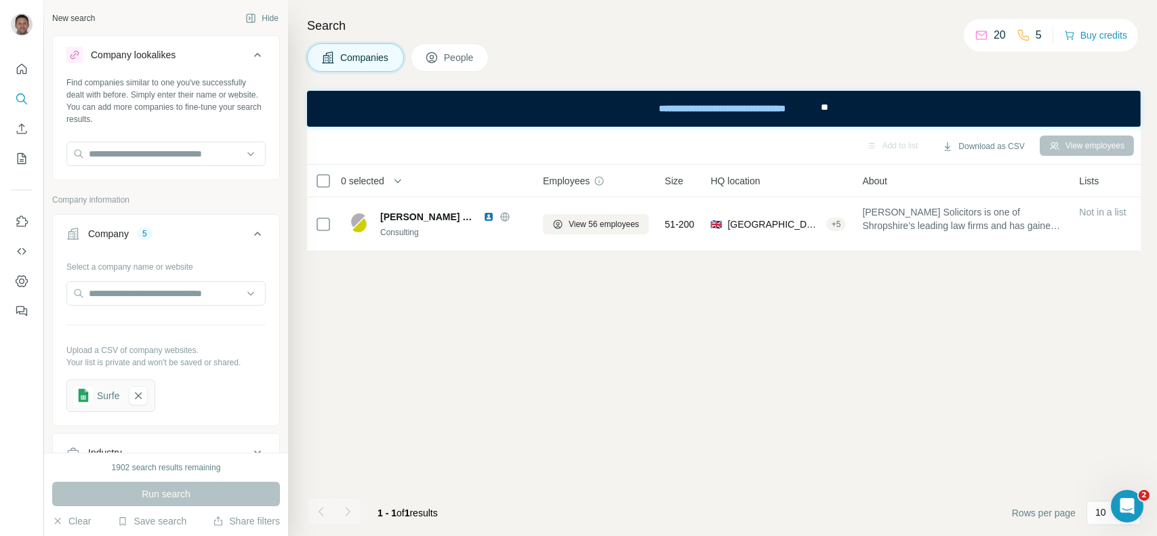
click at [250, 54] on icon at bounding box center [258, 55] width 16 height 16
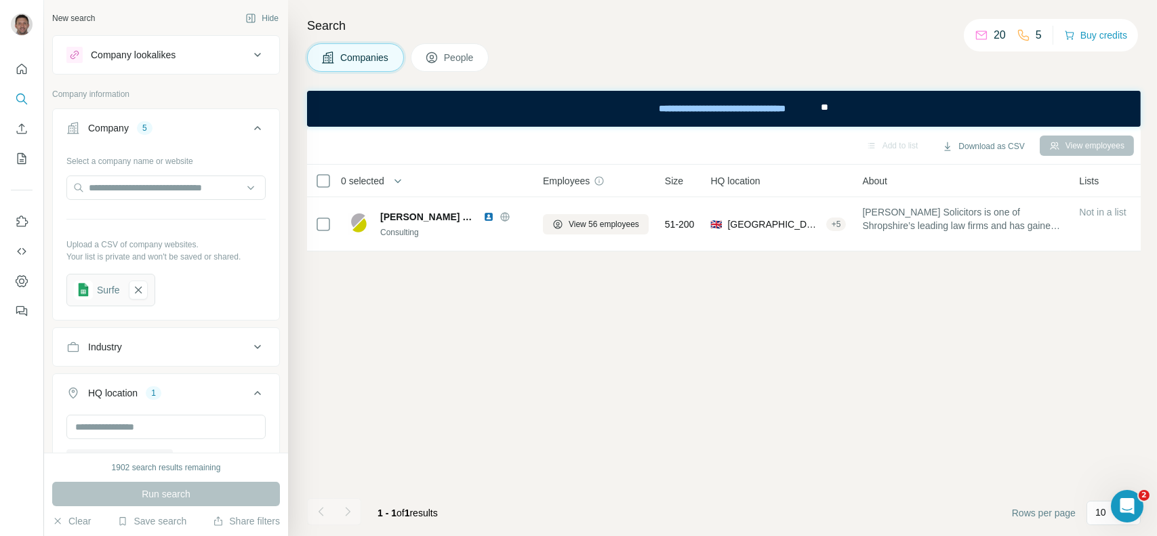
click at [237, 32] on div "New search Hide Company lookalikes Company information Company 5 Select a compa…" at bounding box center [166, 226] width 244 height 453
click at [231, 58] on div "Company lookalikes" at bounding box center [157, 55] width 183 height 16
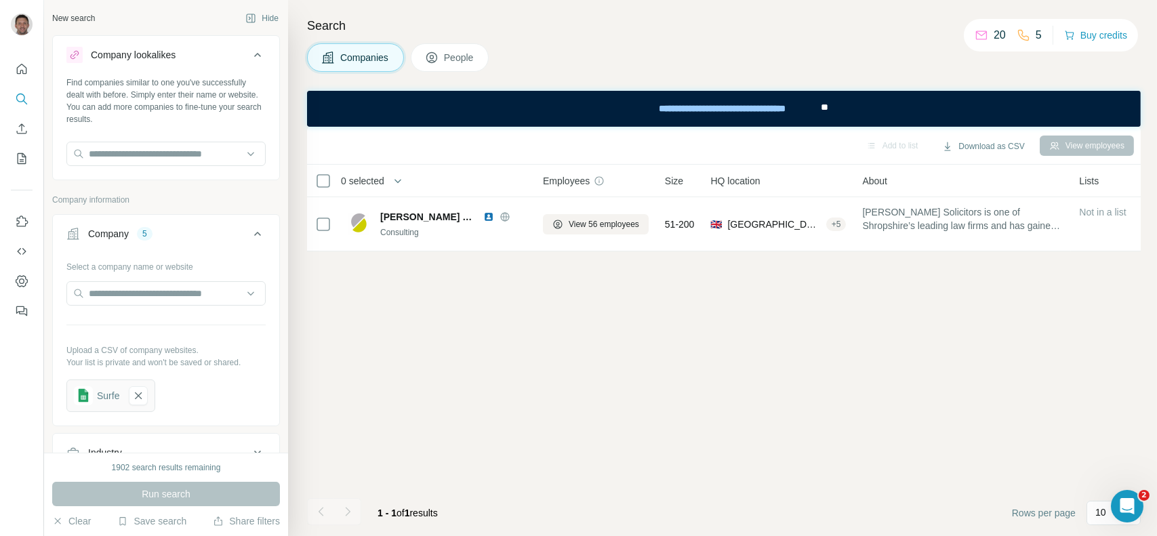
click at [231, 58] on div "Company lookalikes" at bounding box center [157, 55] width 183 height 16
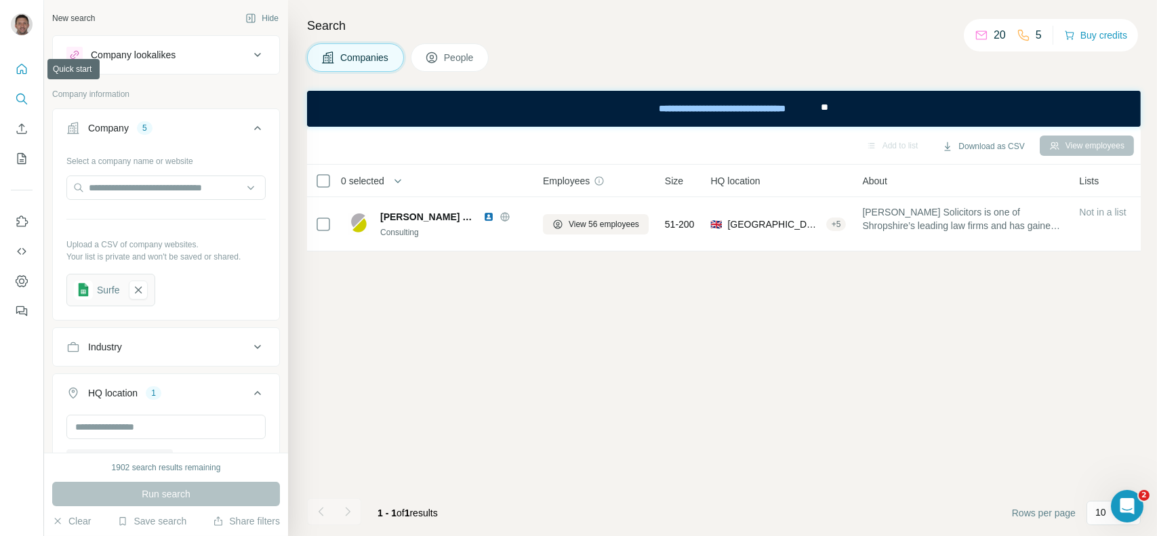
click at [21, 71] on icon "Quick start" at bounding box center [22, 69] width 10 height 10
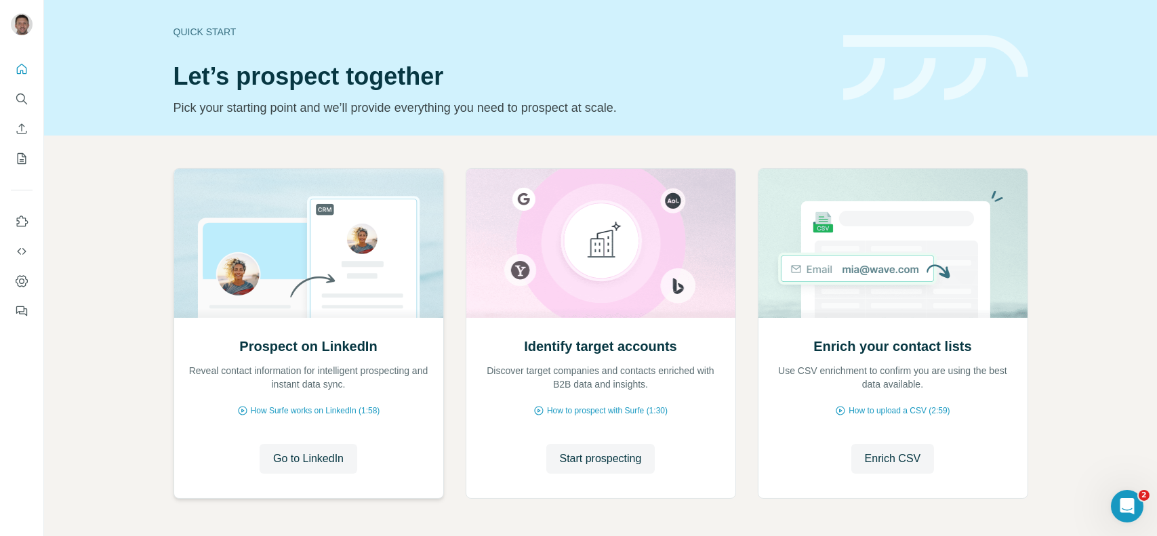
scroll to position [49, 0]
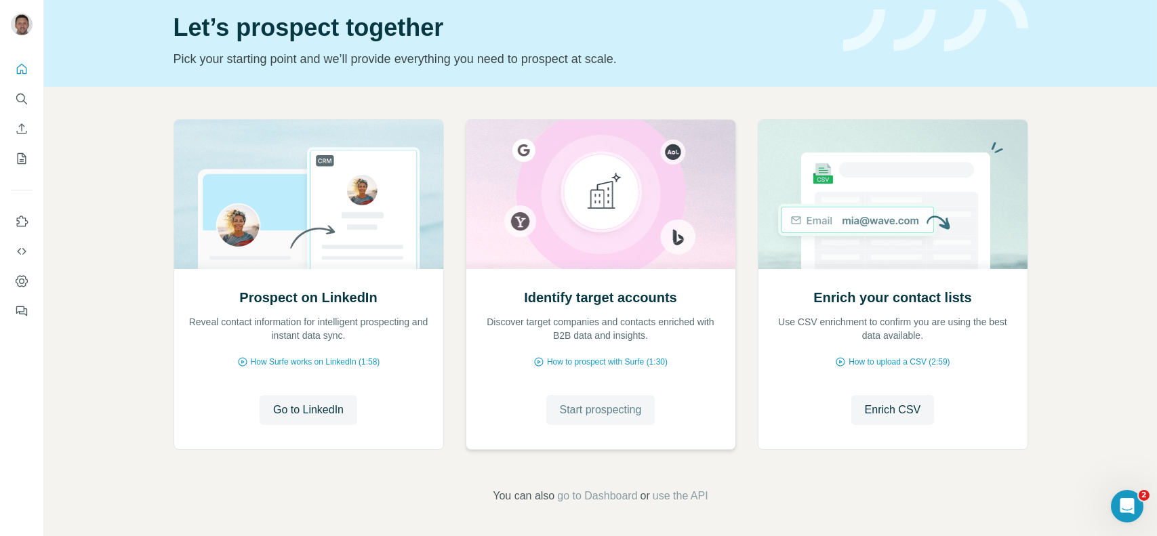
click at [588, 410] on span "Start prospecting" at bounding box center [601, 410] width 82 height 16
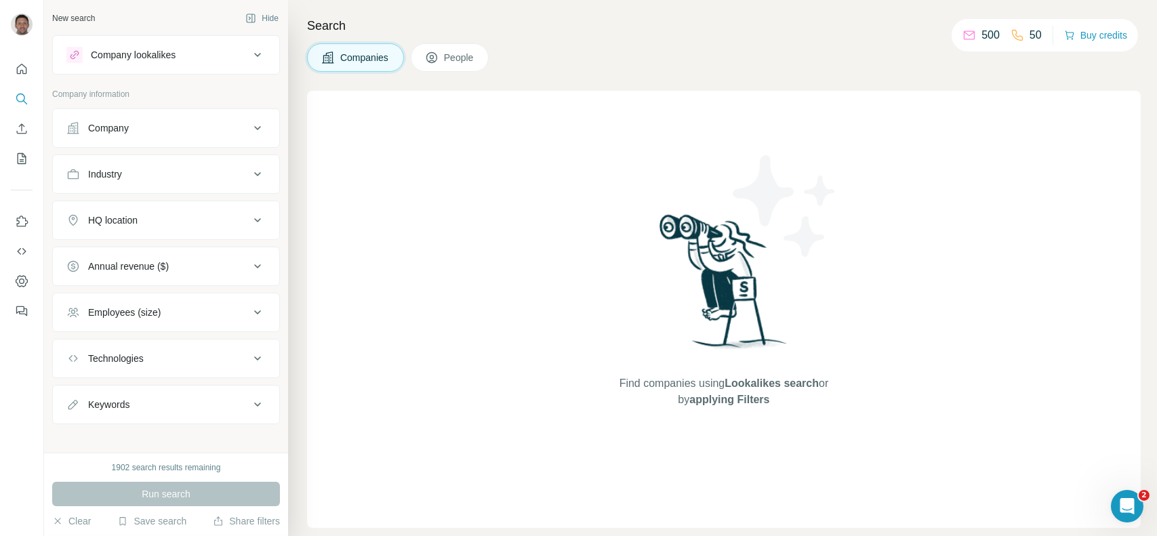
scroll to position [8, 0]
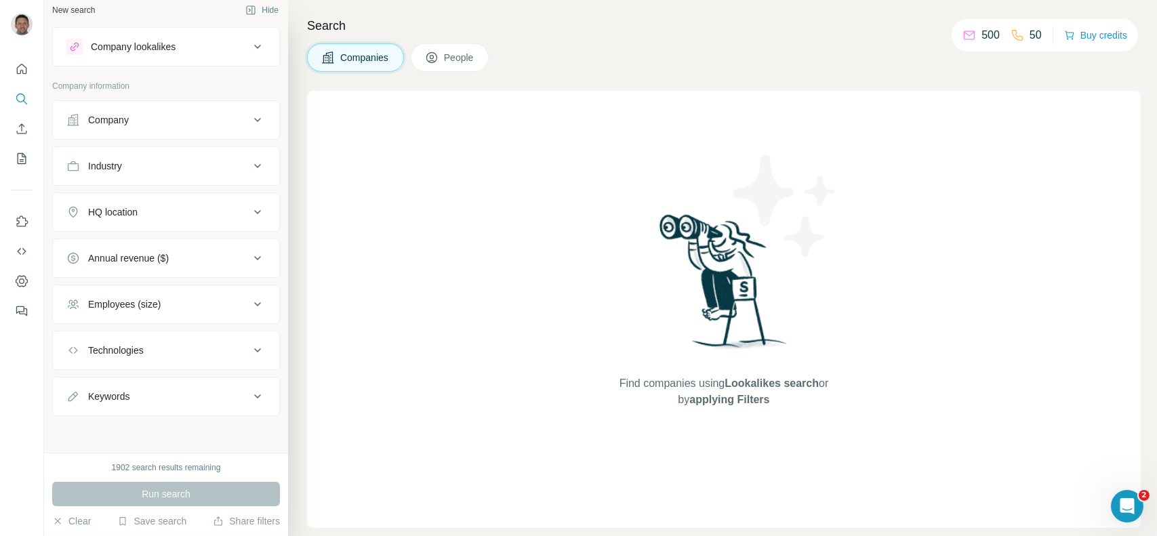
click at [171, 116] on div "Company" at bounding box center [157, 120] width 183 height 14
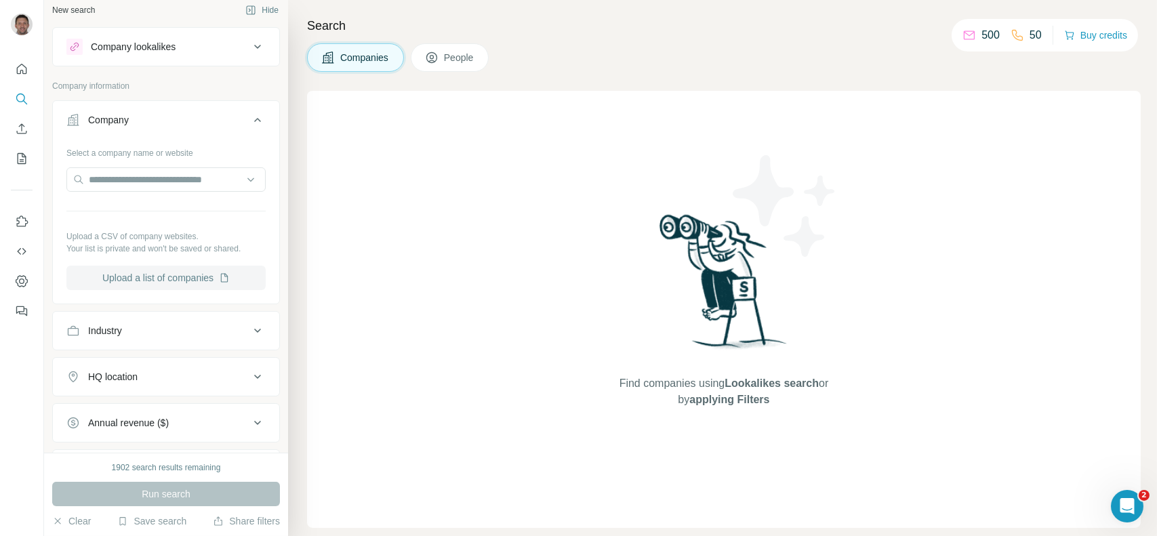
click at [184, 277] on button "Upload a list of companies" at bounding box center [165, 278] width 199 height 24
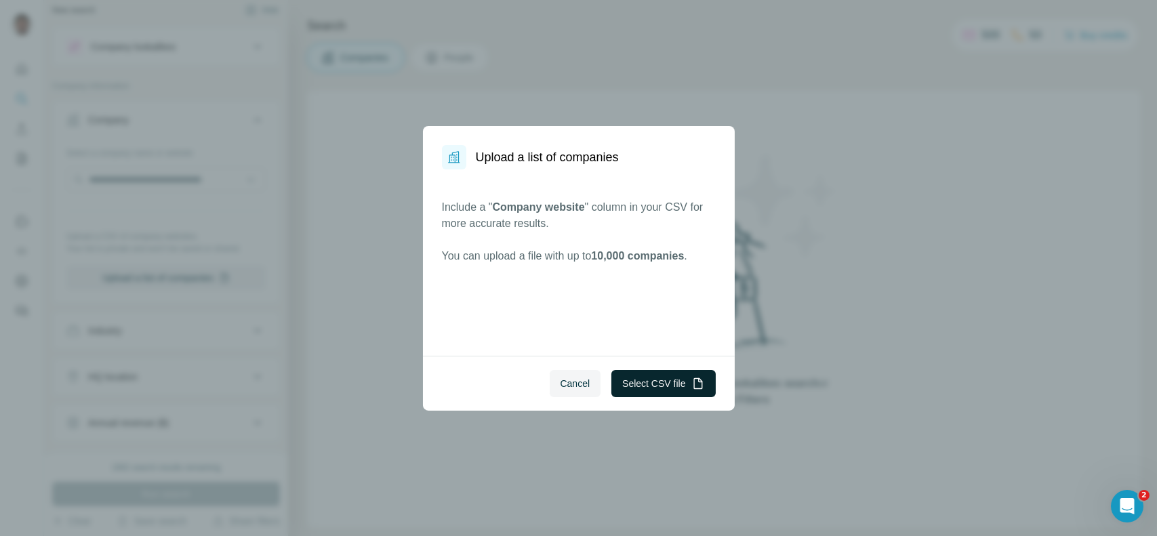
click at [640, 389] on button "Select CSV file" at bounding box center [664, 383] width 104 height 27
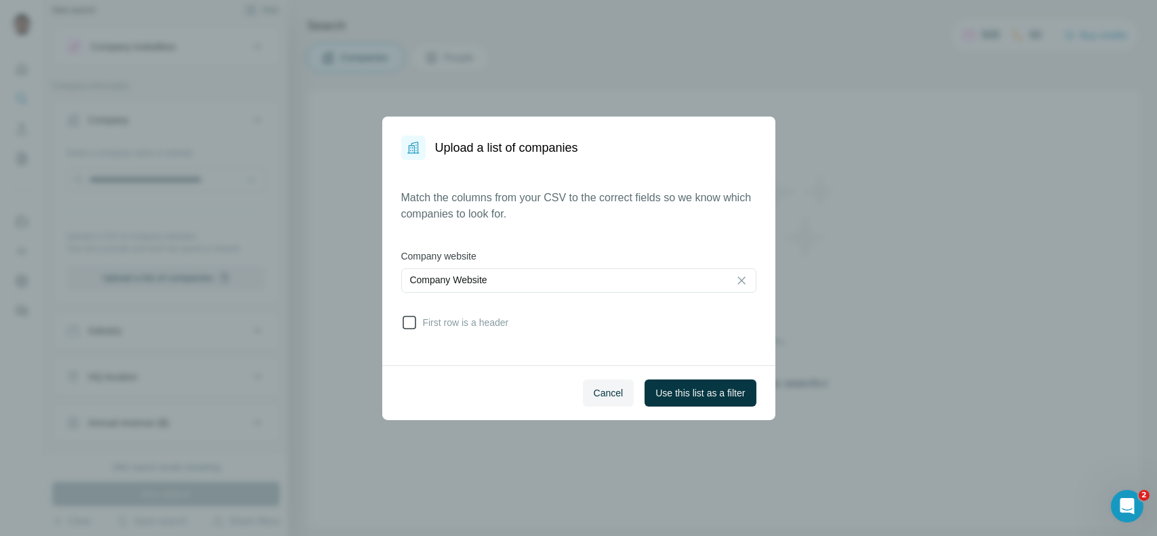
click at [498, 328] on span "First row is a header" at bounding box center [464, 323] width 92 height 14
click at [595, 277] on div "Company Website" at bounding box center [565, 280] width 311 height 14
click at [595, 277] on input at bounding box center [565, 280] width 311 height 15
click at [679, 391] on span "Use this list as a filter" at bounding box center [701, 393] width 90 height 14
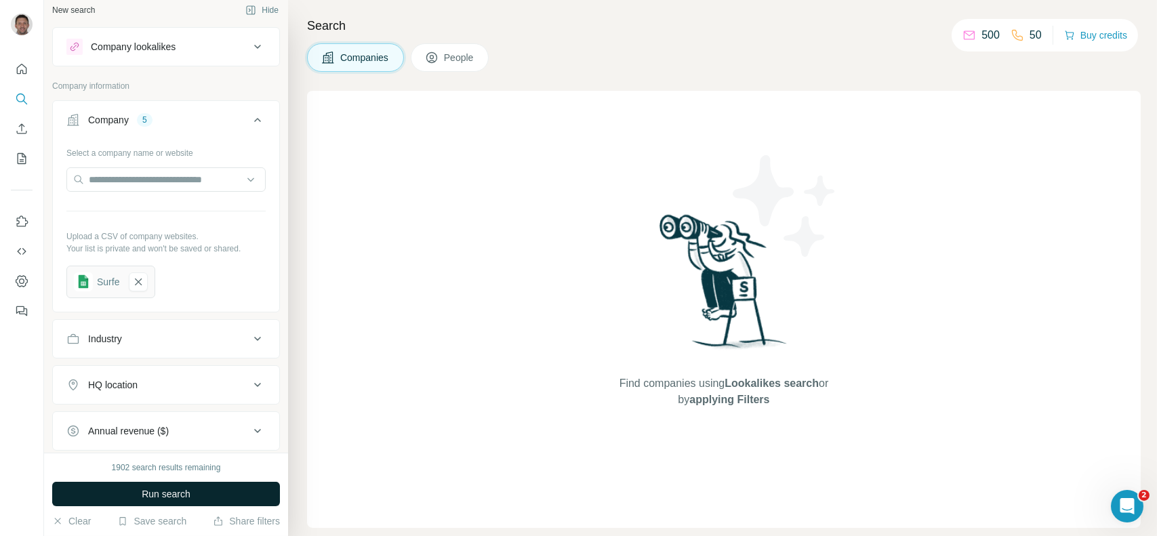
click at [161, 488] on span "Run search" at bounding box center [166, 495] width 49 height 14
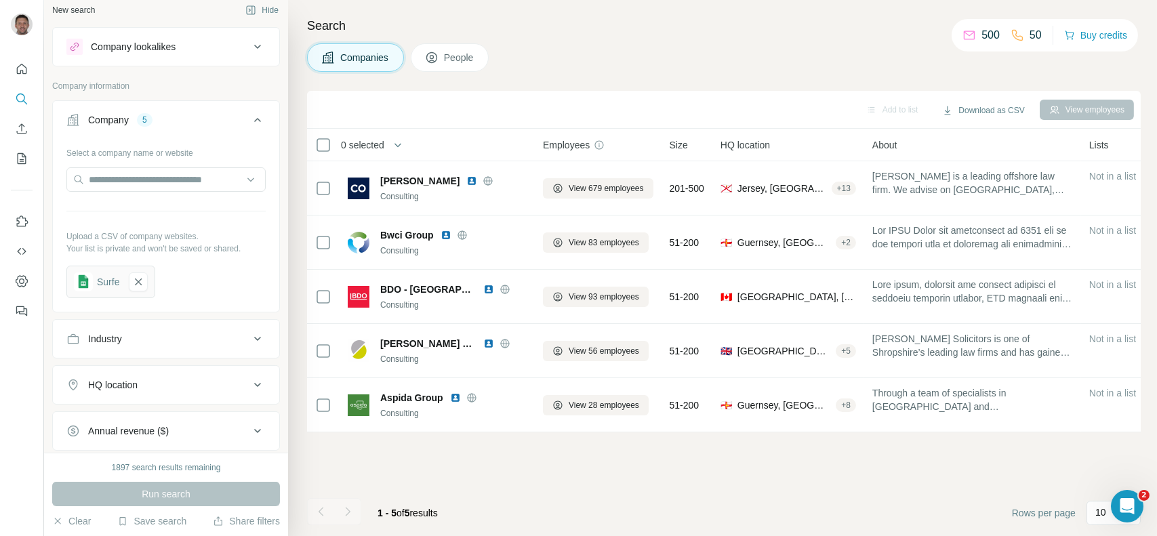
click at [460, 54] on span "People" at bounding box center [459, 58] width 31 height 14
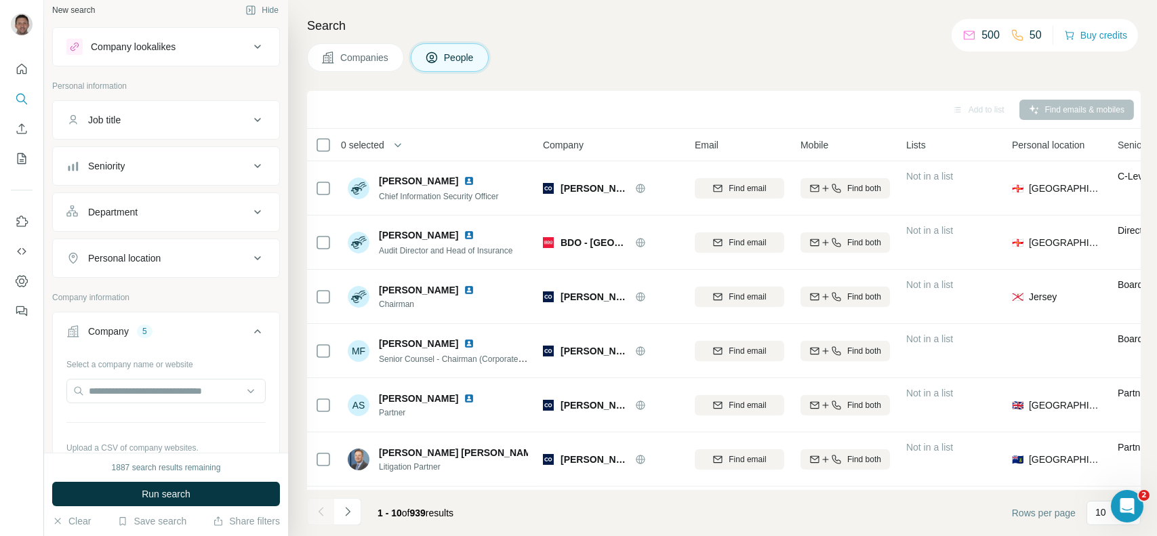
click at [374, 52] on span "Companies" at bounding box center [364, 58] width 49 height 14
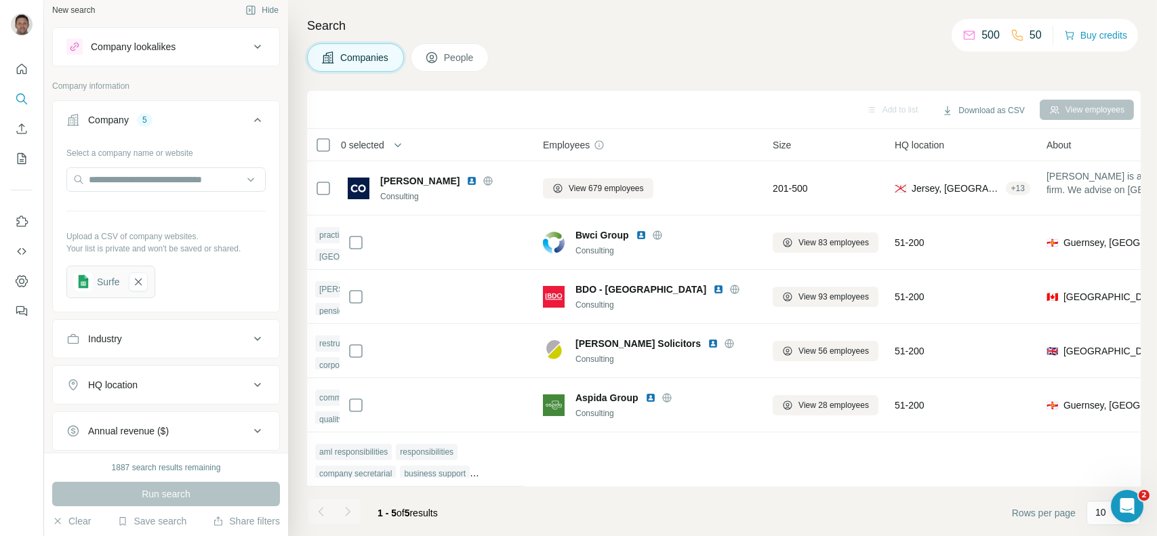
click at [437, 54] on icon at bounding box center [431, 57] width 11 height 11
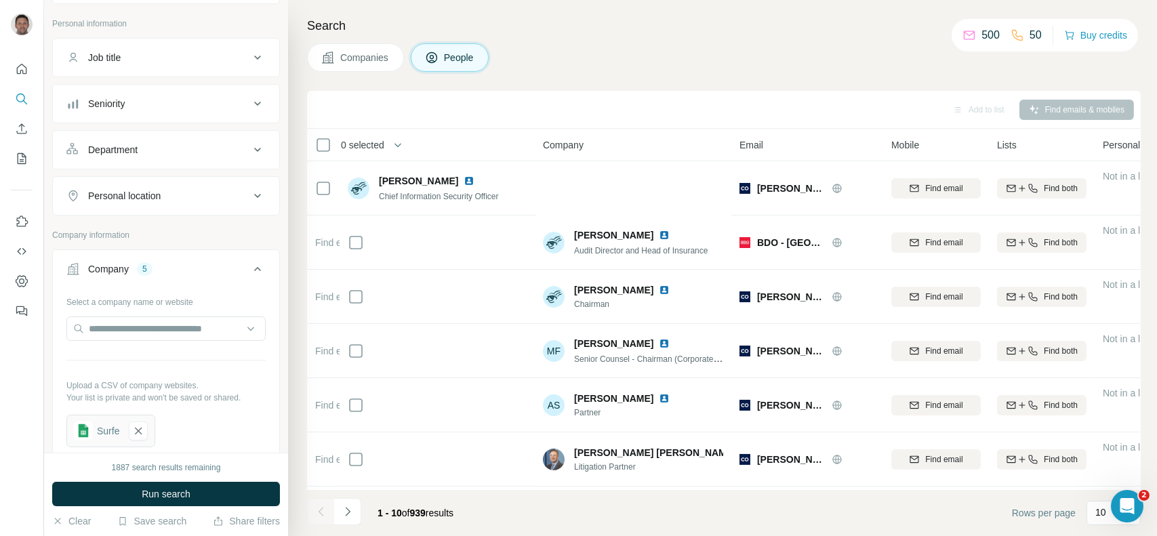
scroll to position [71, 0]
click at [121, 68] on button "Job title" at bounding box center [166, 57] width 226 height 33
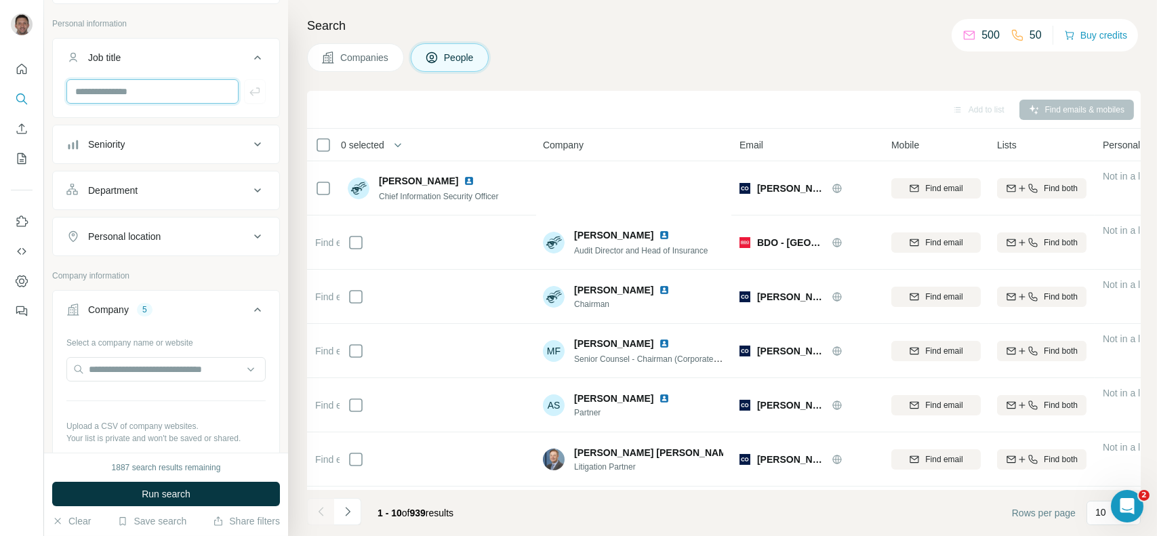
click at [122, 92] on input "text" at bounding box center [152, 91] width 172 height 24
type input "**********"
click at [235, 105] on div "**********" at bounding box center [166, 96] width 226 height 35
click at [244, 97] on button "button" at bounding box center [255, 91] width 22 height 24
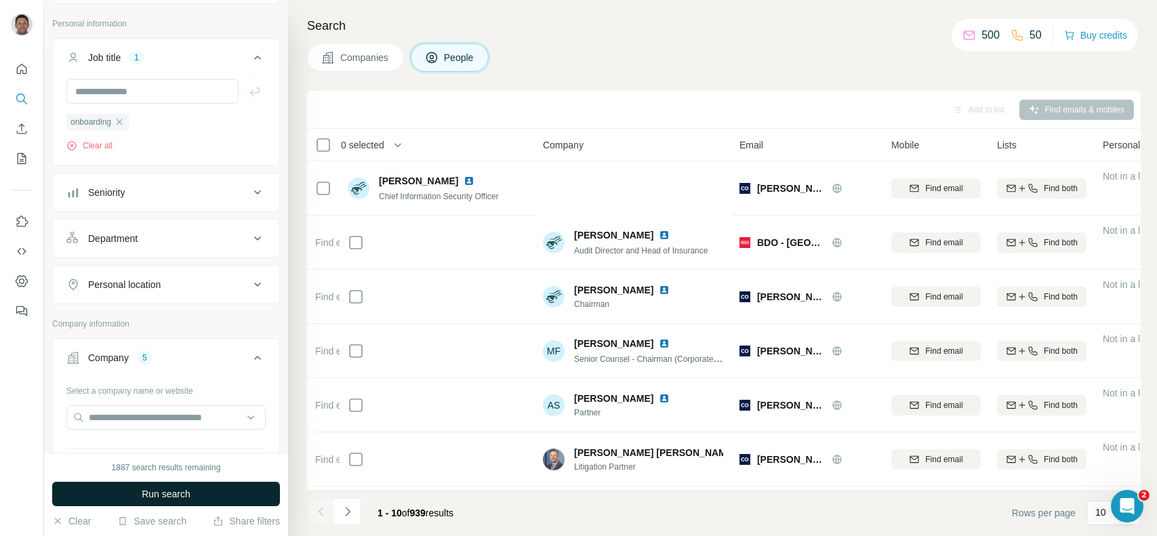
click at [184, 494] on span "Run search" at bounding box center [166, 495] width 49 height 14
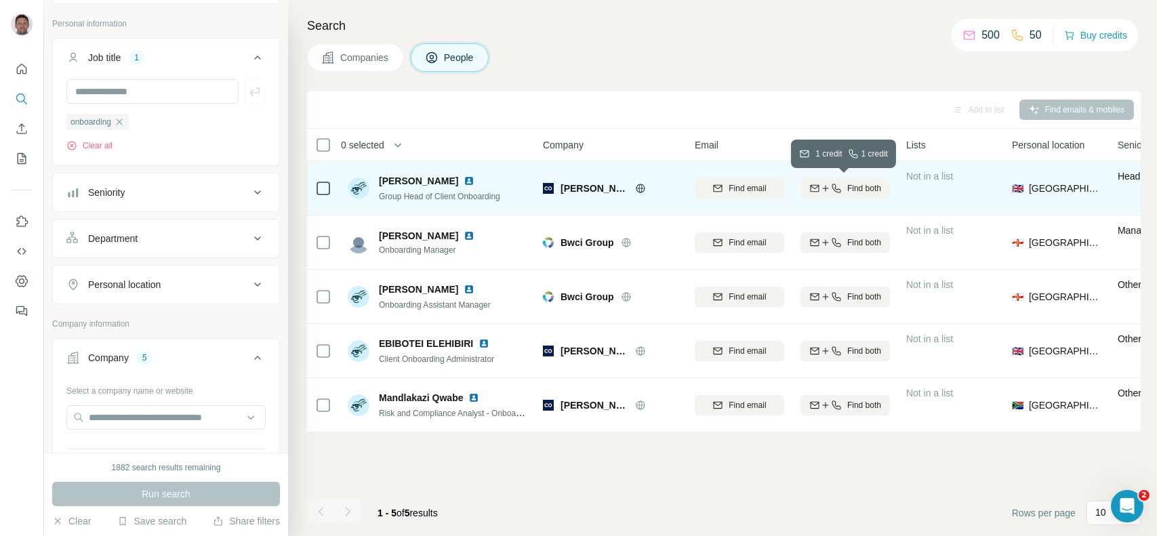
click at [834, 187] on icon "button" at bounding box center [836, 188] width 11 height 11
click at [925, 186] on div "1 list" at bounding box center [927, 187] width 33 height 14
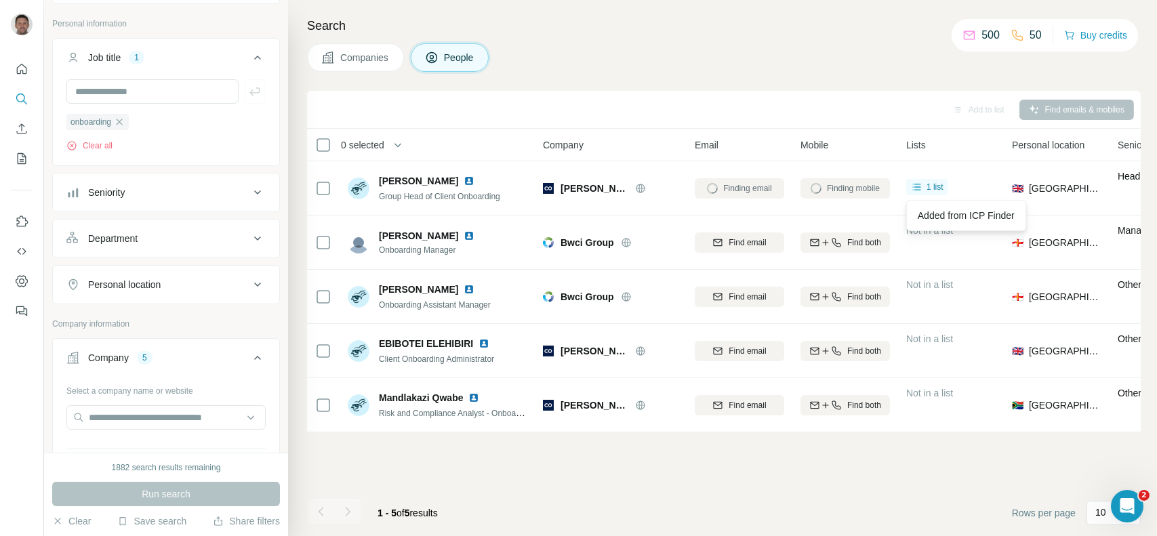
click at [765, 61] on div "Companies People" at bounding box center [724, 57] width 834 height 28
click at [712, 94] on div "Add to list Find emails & mobiles" at bounding box center [724, 110] width 834 height 38
click at [114, 90] on input "text" at bounding box center [152, 91] width 172 height 24
type input "***"
click at [252, 93] on button "button" at bounding box center [255, 91] width 22 height 24
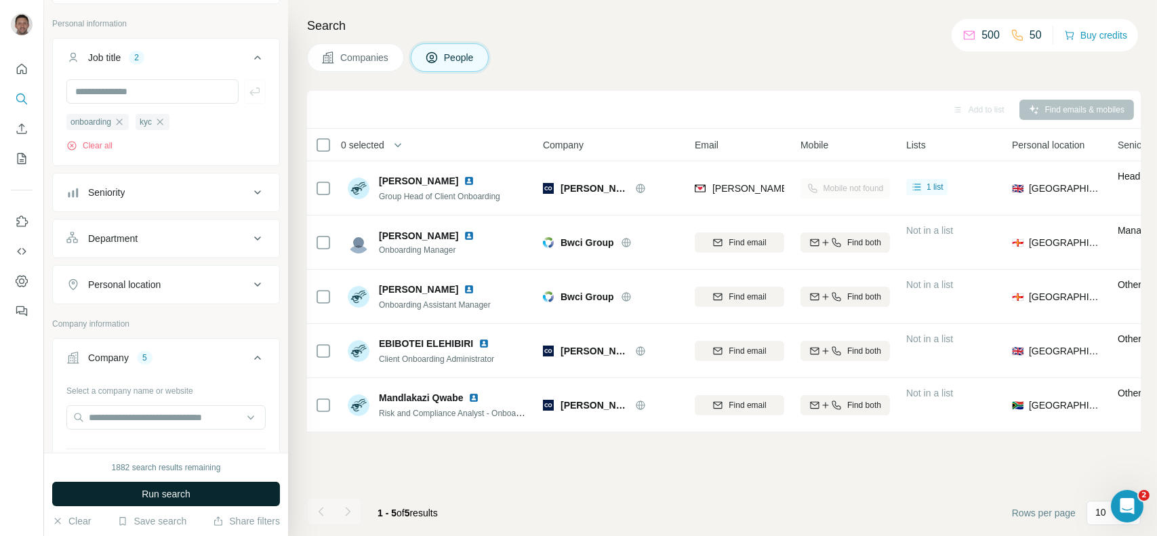
click at [171, 491] on span "Run search" at bounding box center [166, 495] width 49 height 14
click at [171, 491] on div "Run search" at bounding box center [166, 494] width 228 height 24
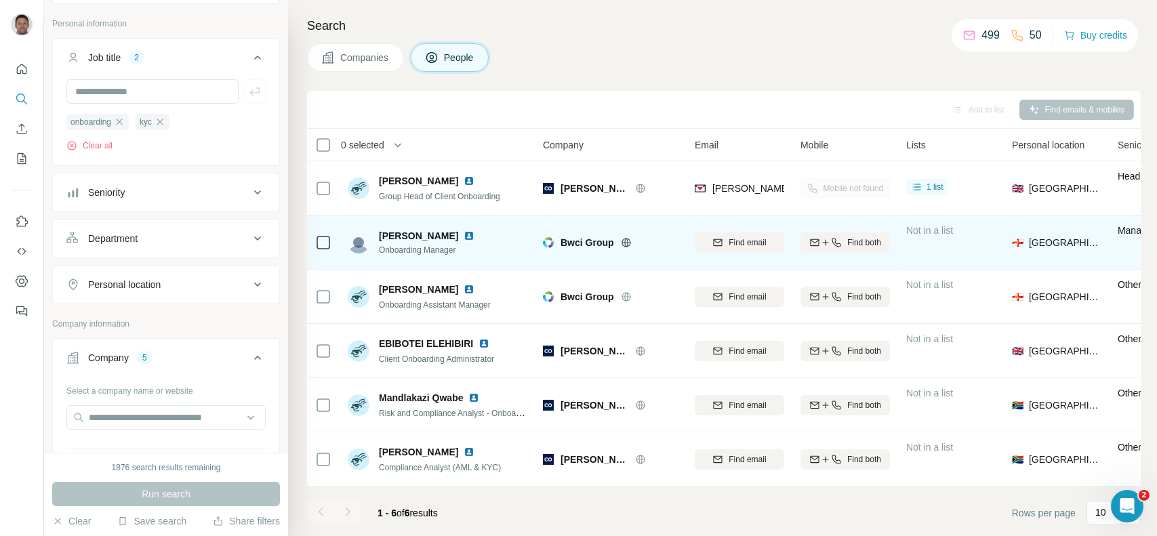
scroll to position [3, 0]
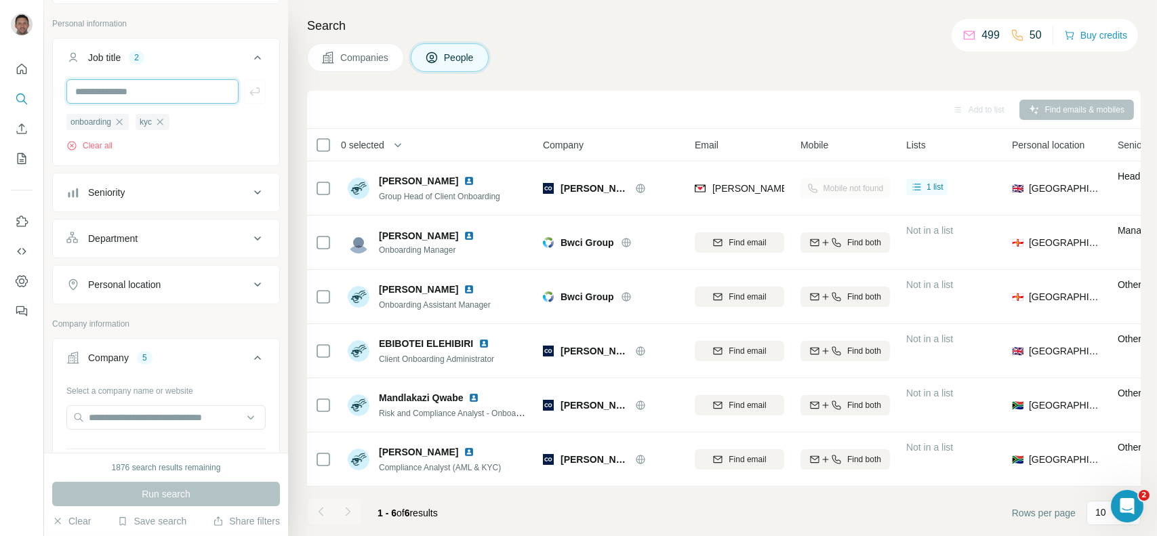
click at [165, 86] on input "text" at bounding box center [152, 91] width 172 height 24
type input "****"
click at [250, 92] on icon "button" at bounding box center [255, 92] width 14 height 14
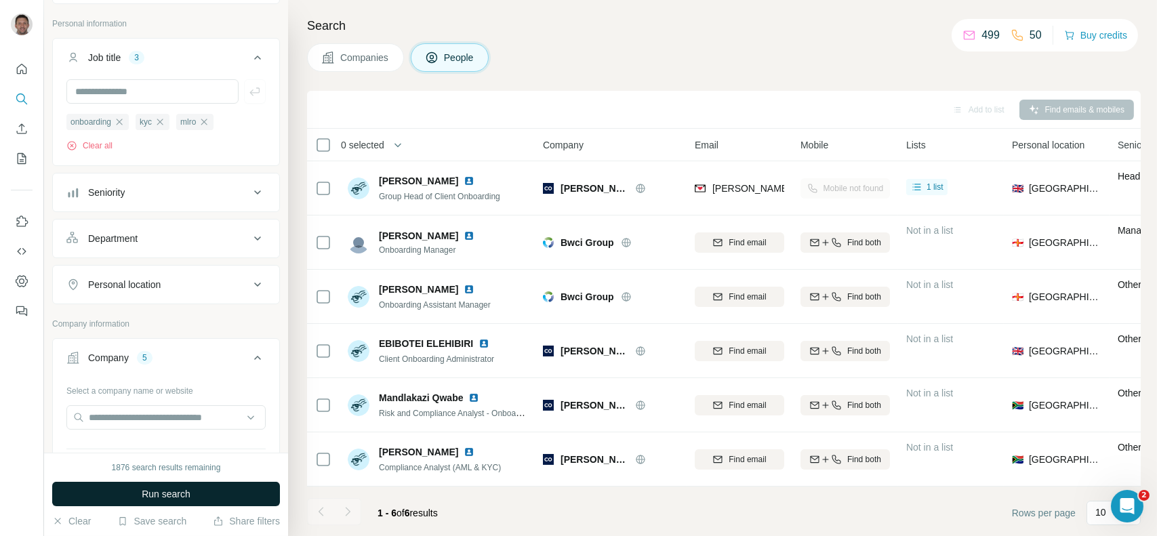
click at [164, 489] on span "Run search" at bounding box center [166, 495] width 49 height 14
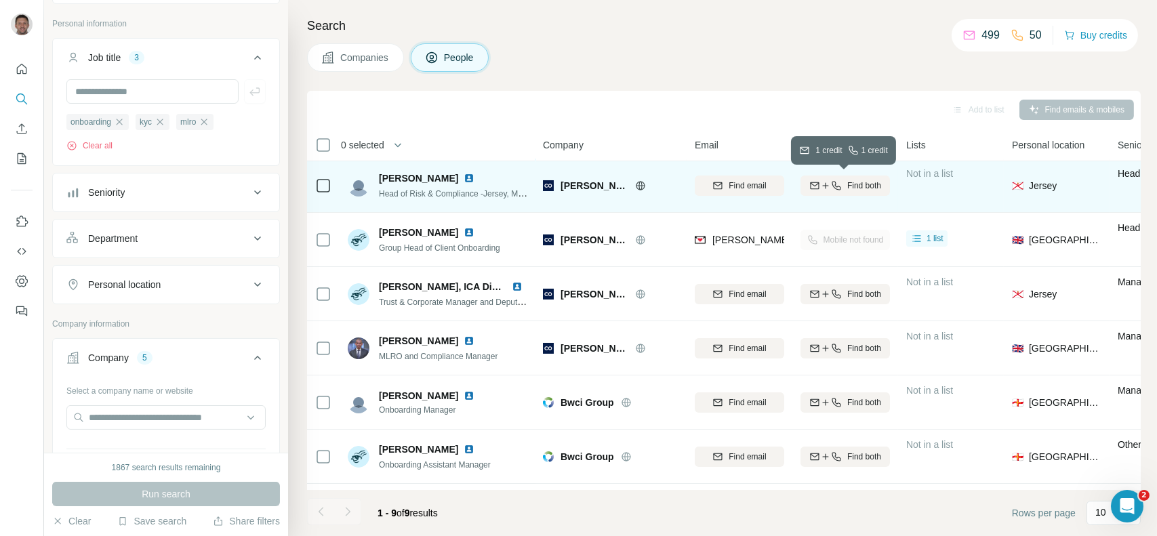
click at [837, 184] on icon "button" at bounding box center [836, 185] width 11 height 11
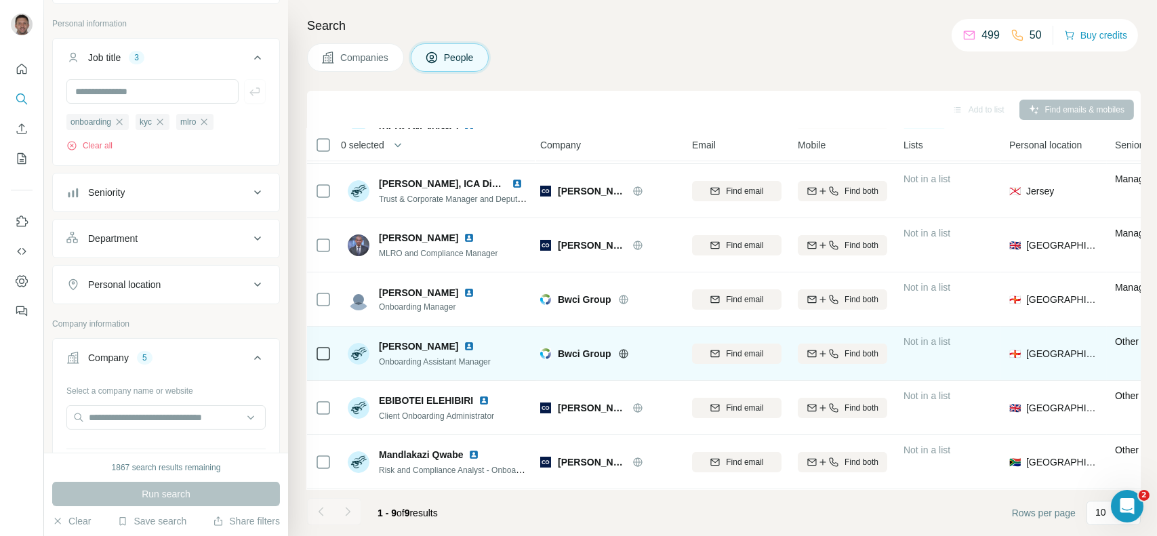
scroll to position [106, 3]
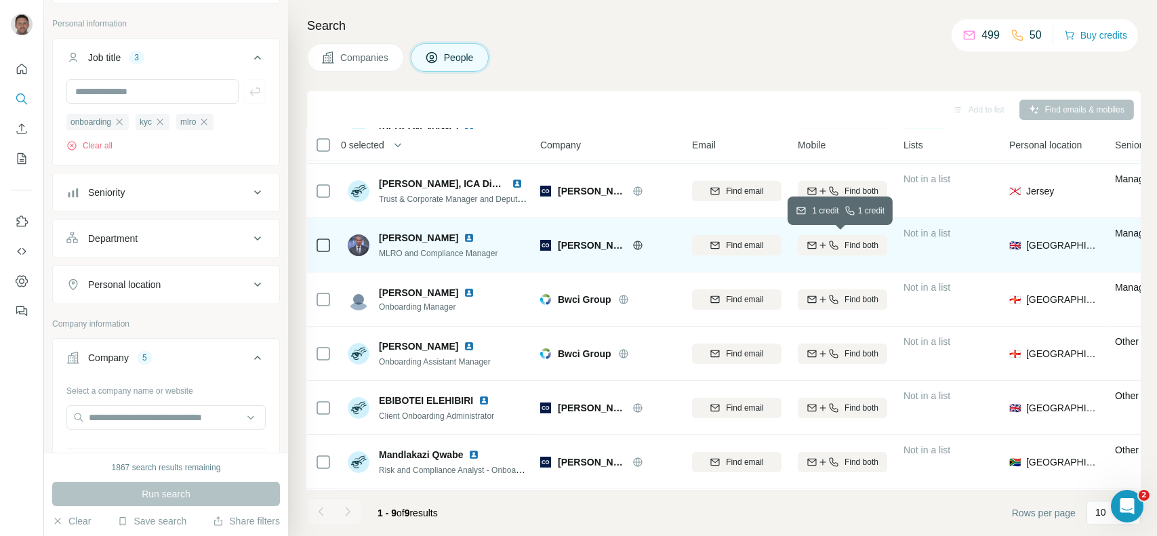
click at [860, 245] on span "Find both" at bounding box center [862, 245] width 34 height 12
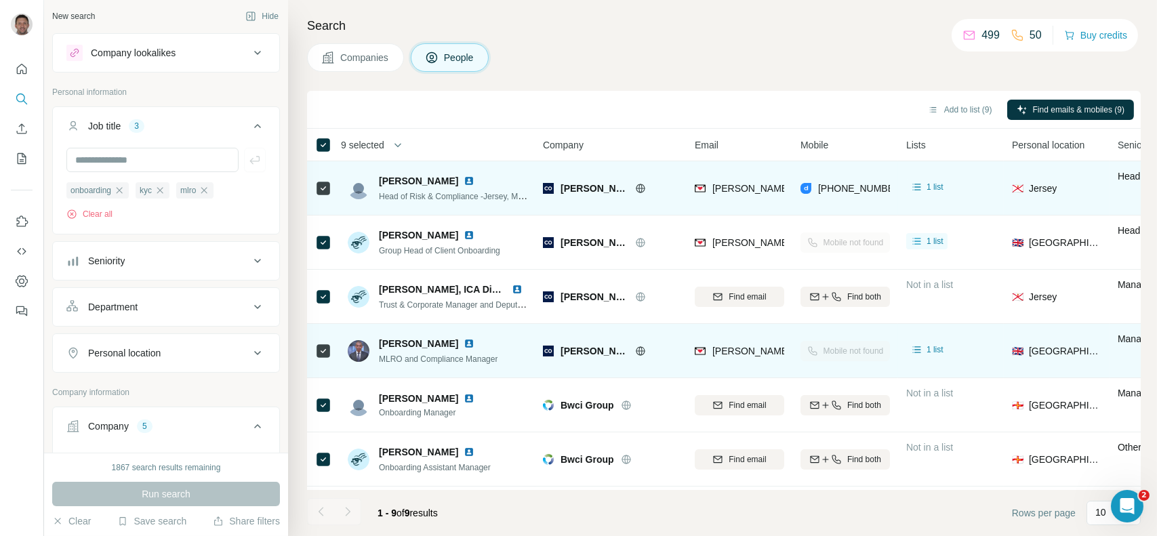
scroll to position [0, 0]
click at [81, 12] on div "New search" at bounding box center [73, 18] width 43 height 12
click at [73, 13] on div "New search" at bounding box center [73, 18] width 43 height 12
click at [82, 20] on div "New search" at bounding box center [73, 18] width 43 height 12
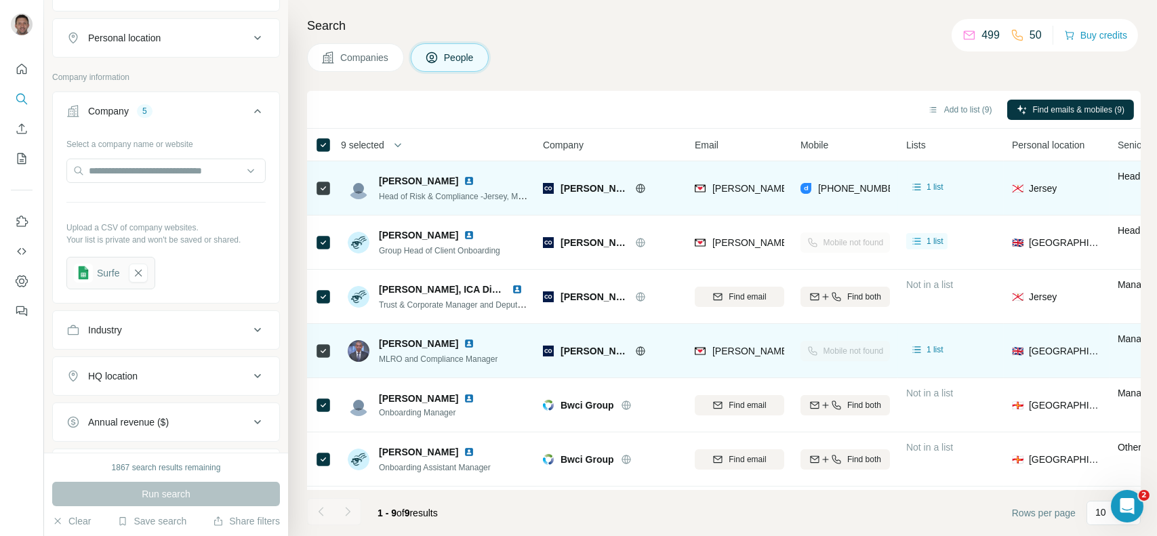
scroll to position [328, 0]
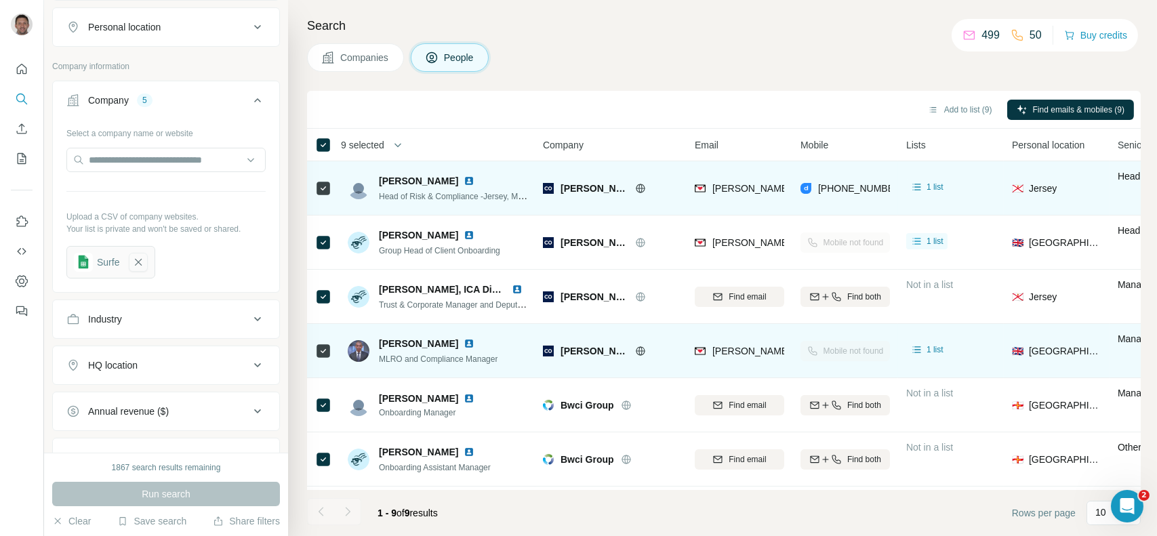
click at [144, 258] on icon "button" at bounding box center [138, 263] width 12 height 14
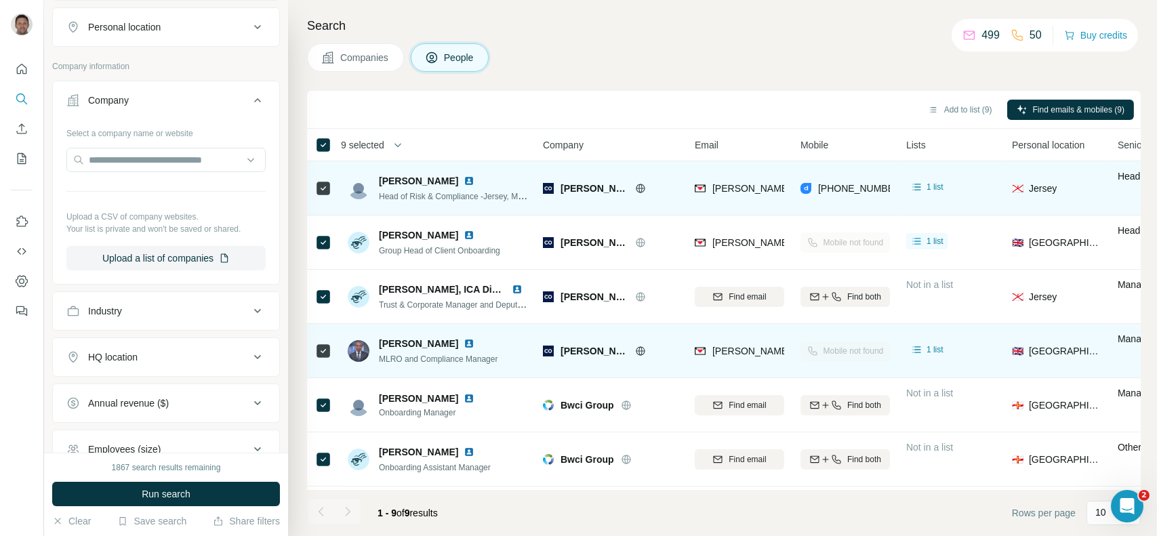
click at [144, 258] on button "Upload a list of companies" at bounding box center [165, 258] width 199 height 24
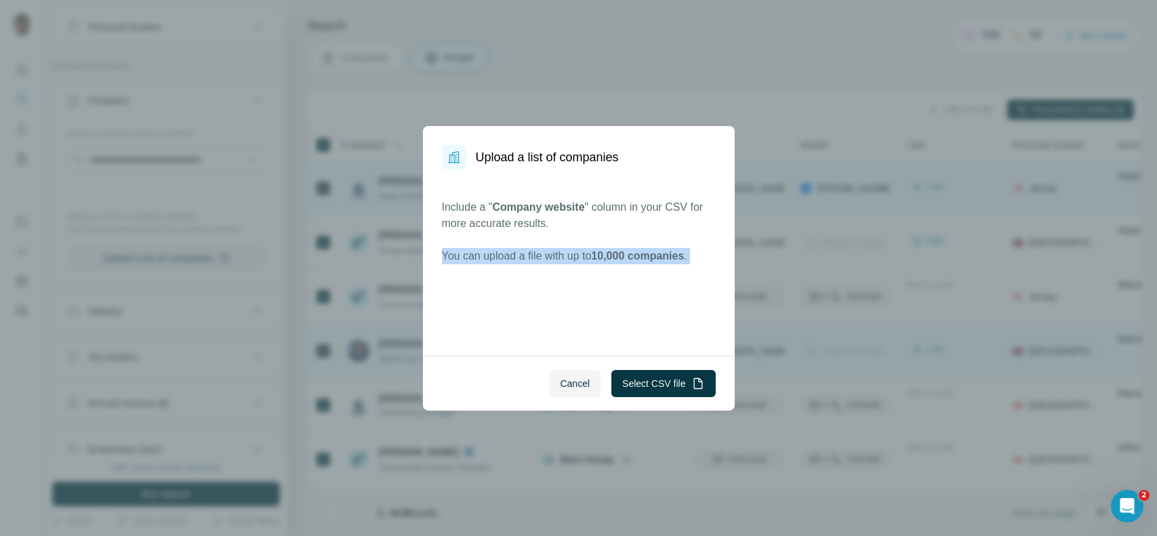
click at [144, 258] on div "Upload a list of companies Include a " Company website " column in your CSV for…" at bounding box center [578, 268] width 1157 height 536
click at [671, 391] on button "Select CSV file" at bounding box center [664, 383] width 104 height 27
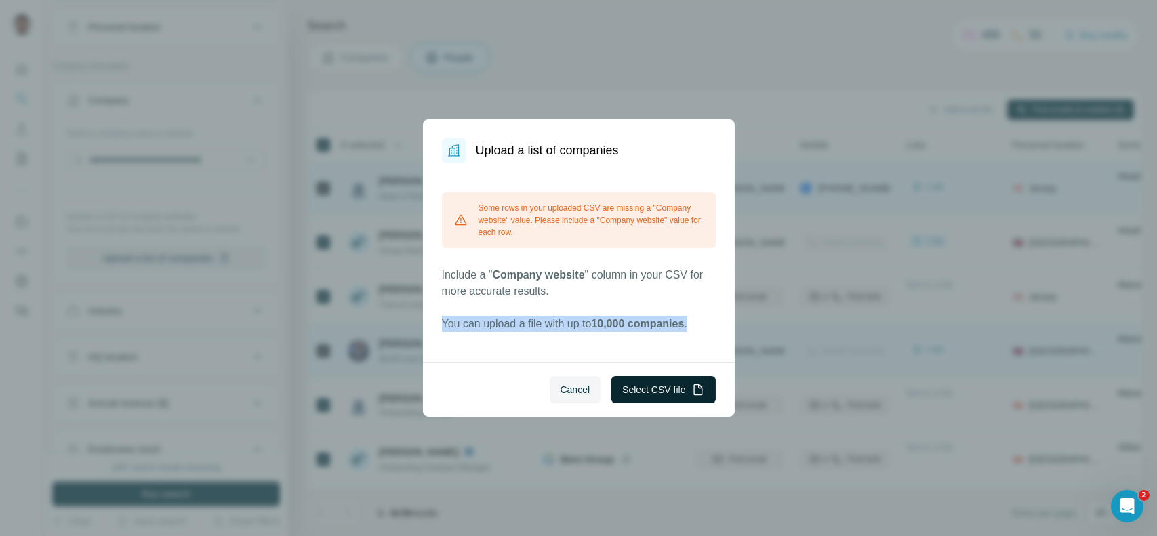
click at [657, 387] on button "Select CSV file" at bounding box center [664, 389] width 104 height 27
click at [657, 382] on button "Select CSV file" at bounding box center [664, 389] width 104 height 27
click at [676, 397] on button "Select CSV file" at bounding box center [664, 389] width 104 height 27
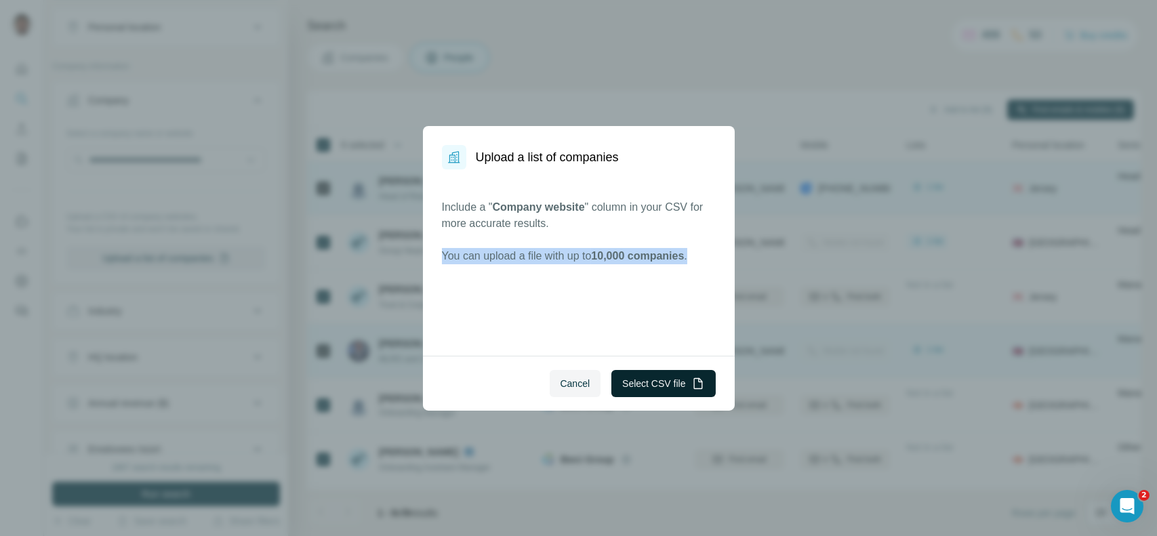
click at [669, 381] on button "Select CSV file" at bounding box center [664, 383] width 104 height 27
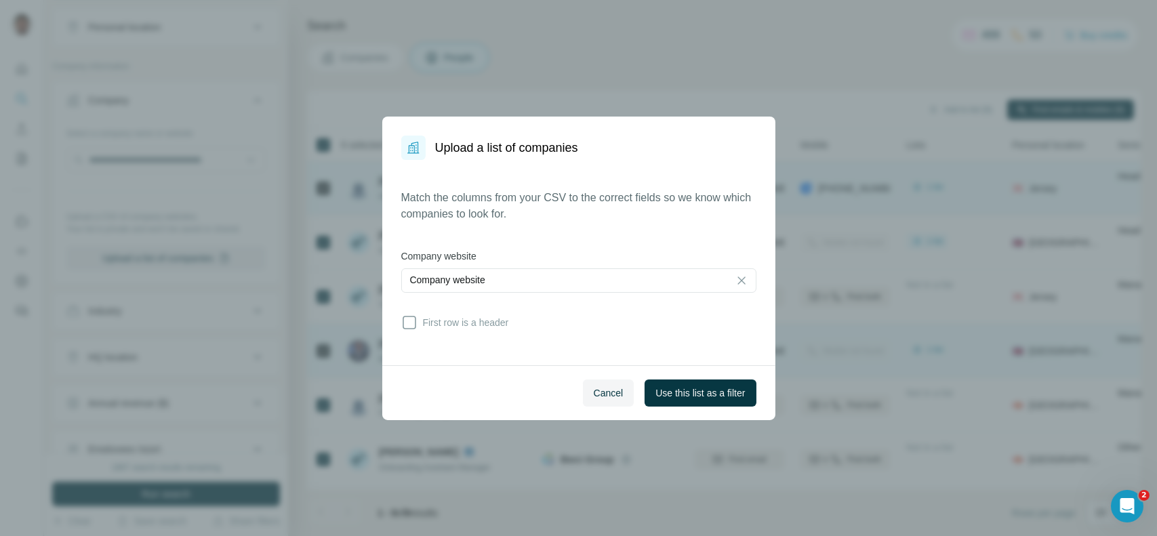
click at [463, 310] on div "Match the columns from your CSV to the correct fields so we know which companie…" at bounding box center [578, 263] width 355 height 146
click at [478, 318] on span "First row is a header" at bounding box center [464, 323] width 92 height 14
click at [689, 382] on button "Use this list as a filter" at bounding box center [700, 393] width 111 height 27
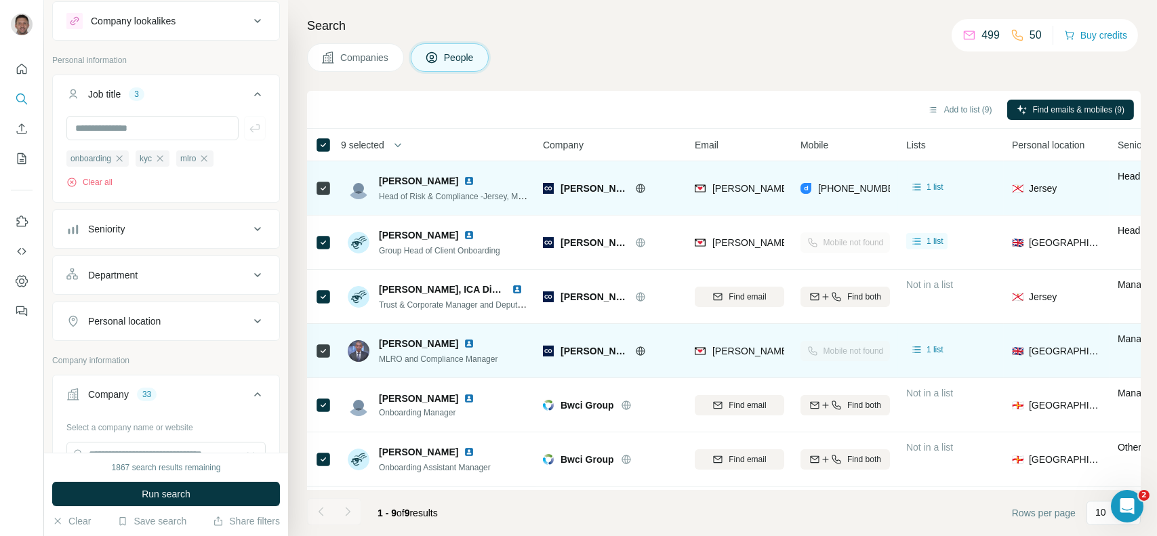
scroll to position [33, 0]
click at [121, 126] on input "text" at bounding box center [152, 129] width 172 height 24
type input "**********"
click at [248, 132] on icon "button" at bounding box center [255, 130] width 14 height 14
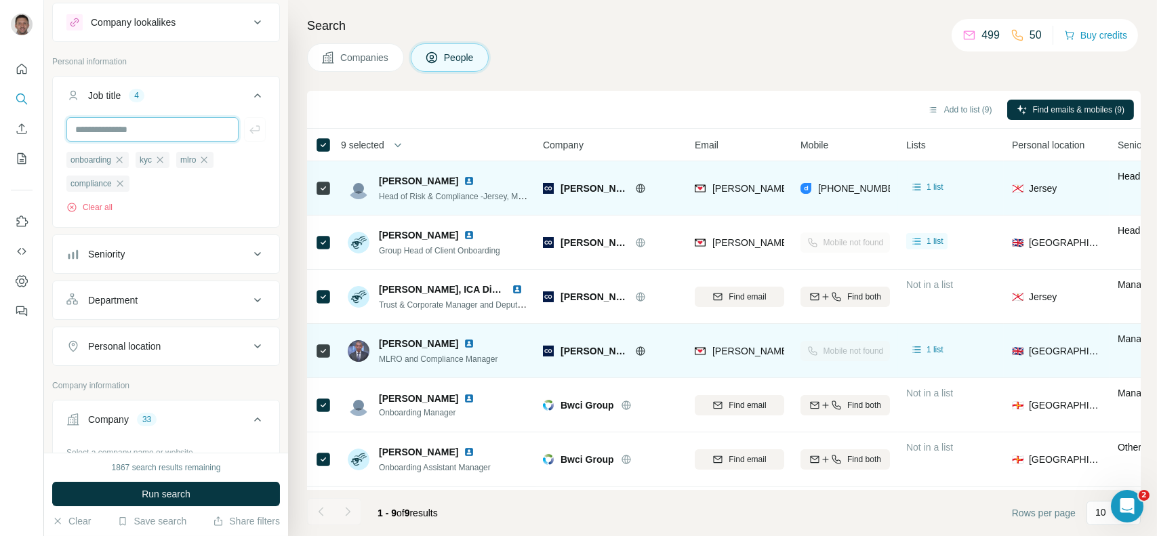
click at [201, 125] on input "text" at bounding box center [152, 129] width 172 height 24
type input "**********"
click at [248, 123] on icon "button" at bounding box center [255, 130] width 14 height 14
click at [167, 128] on input "text" at bounding box center [152, 129] width 172 height 24
type input "***"
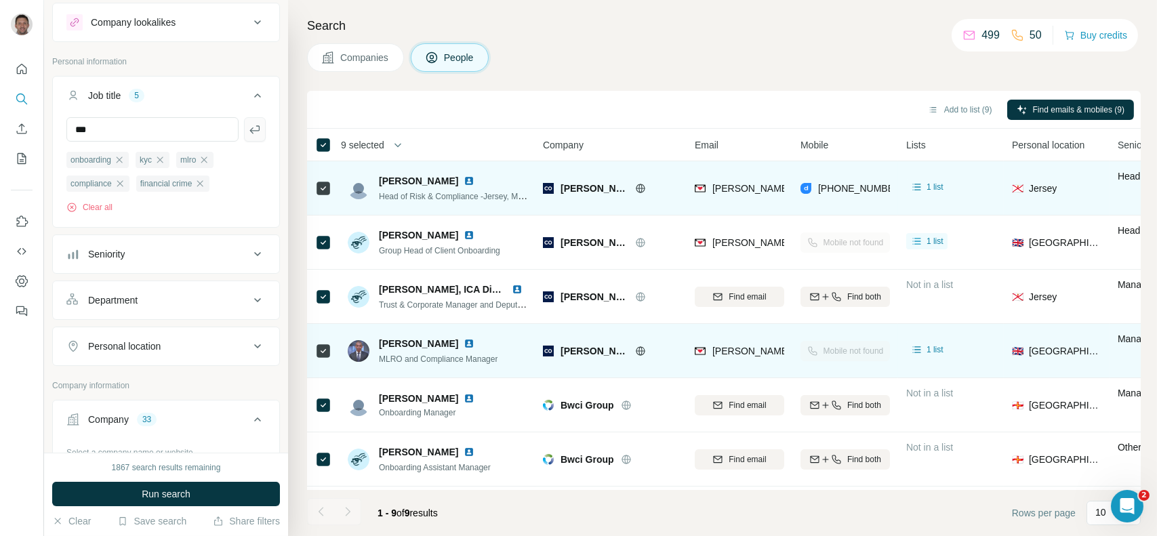
click at [248, 134] on icon "button" at bounding box center [255, 130] width 14 height 14
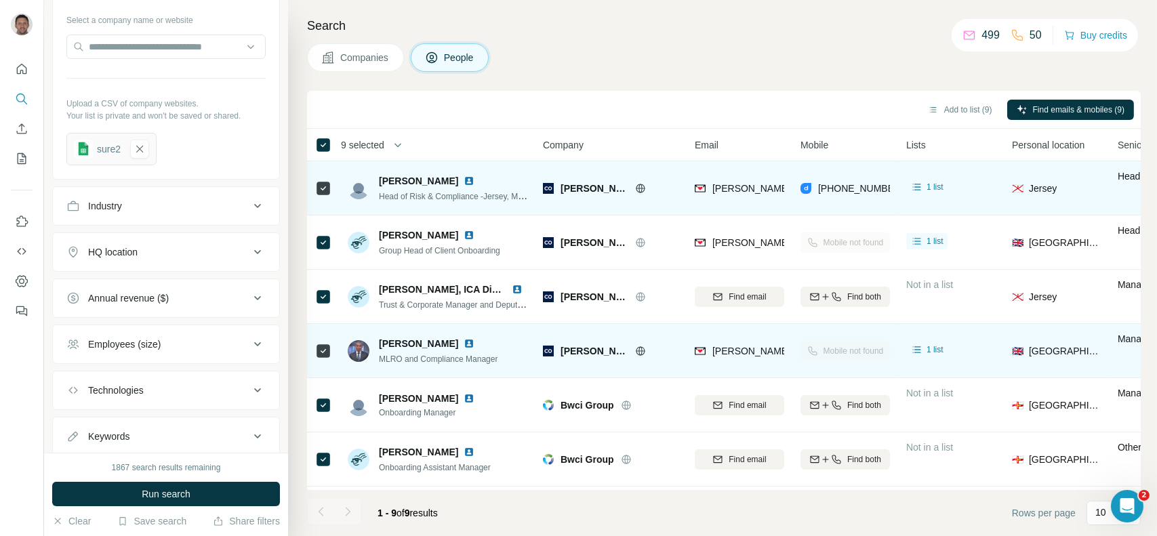
scroll to position [464, 0]
click at [174, 494] on span "Run search" at bounding box center [166, 495] width 49 height 14
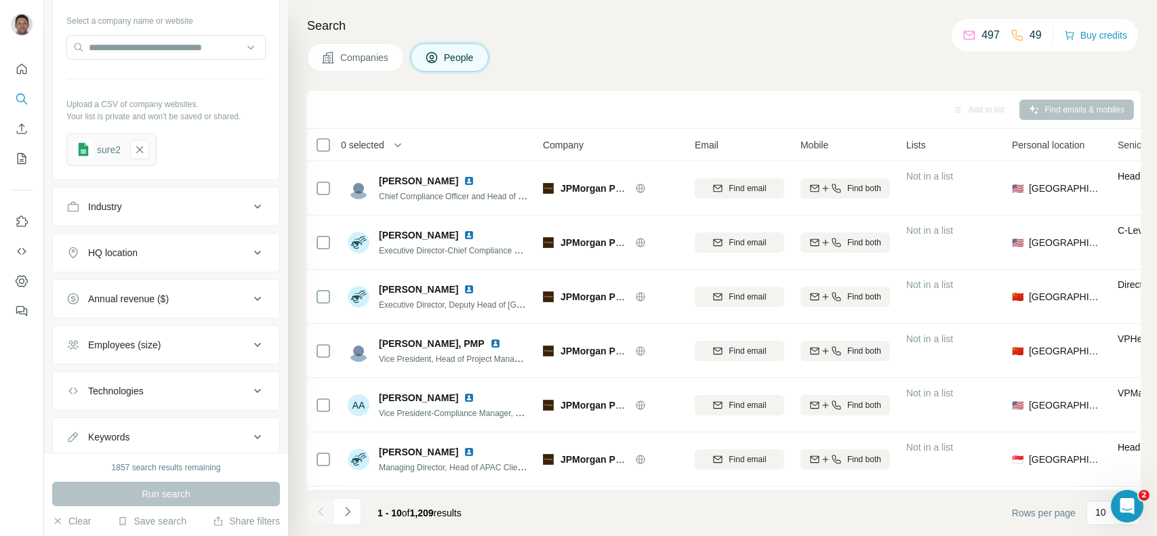
click at [627, 140] on div "Company" at bounding box center [611, 145] width 136 height 16
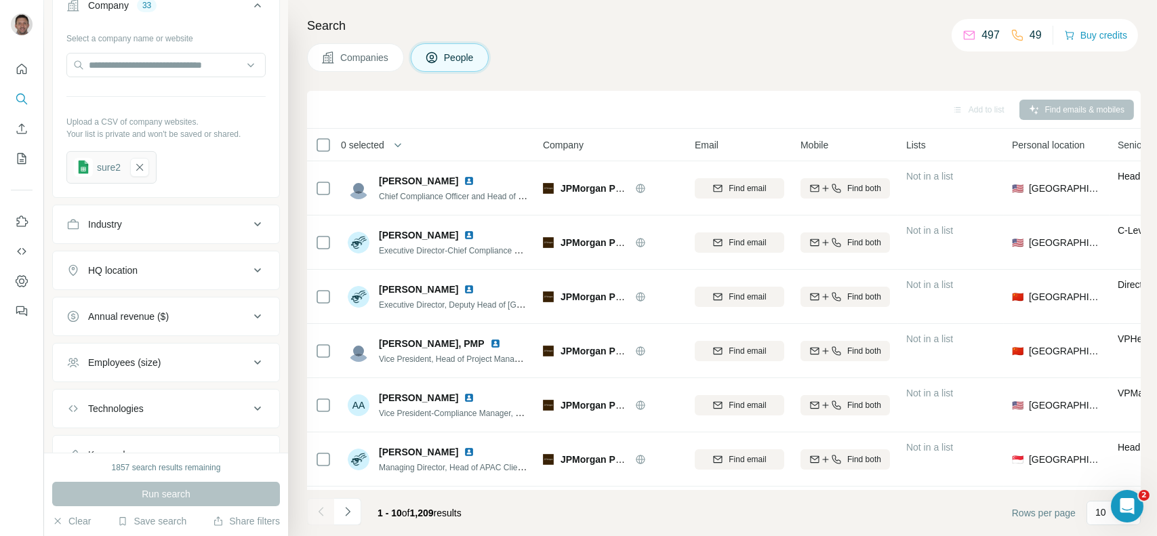
scroll to position [627, 0]
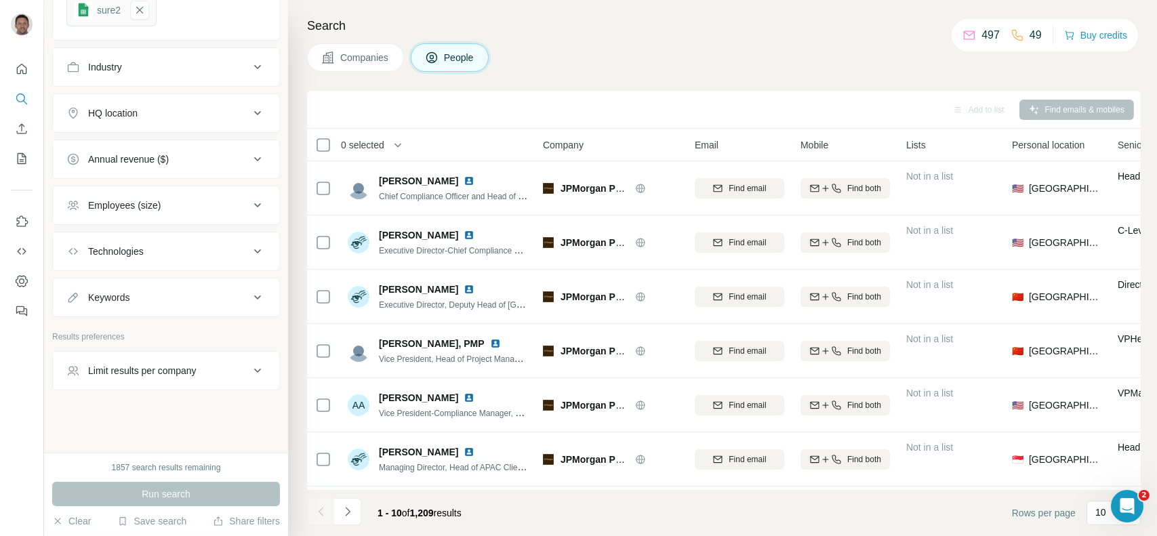
click at [169, 109] on div "HQ location" at bounding box center [157, 113] width 183 height 14
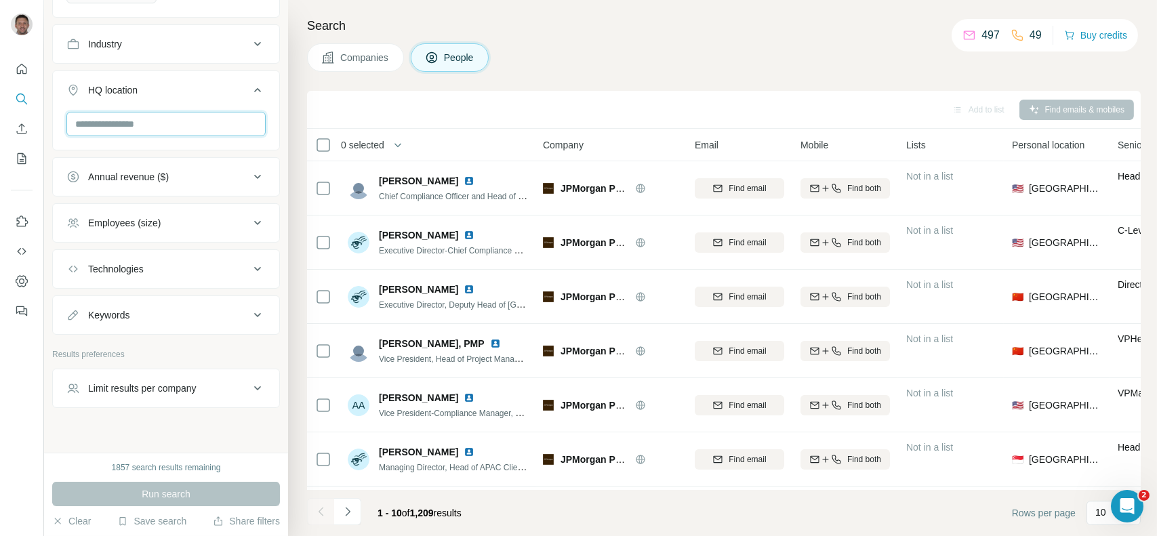
click at [144, 136] on input "text" at bounding box center [165, 124] width 199 height 24
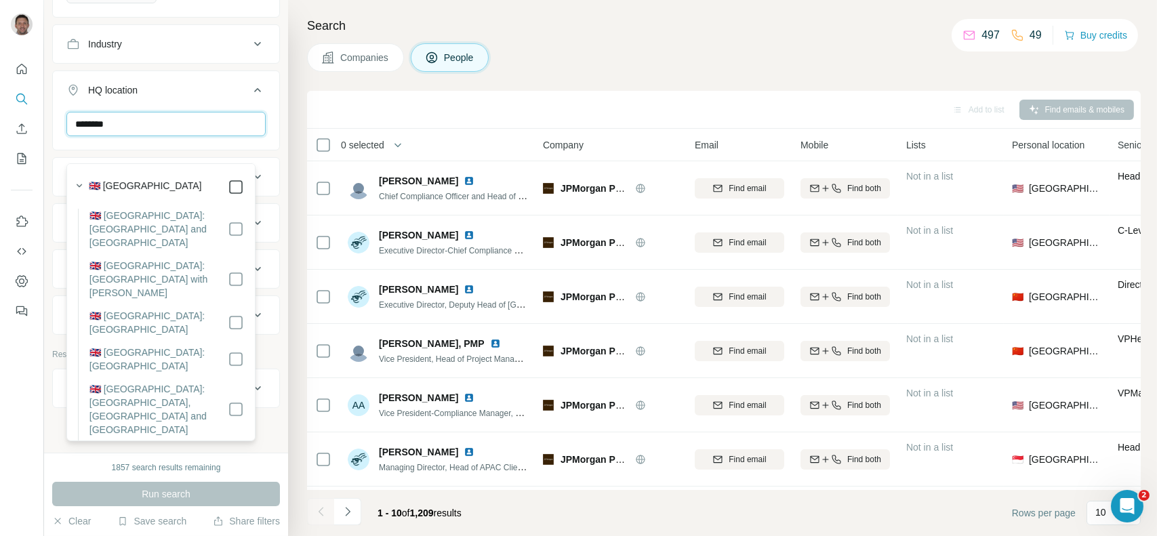
type input "********"
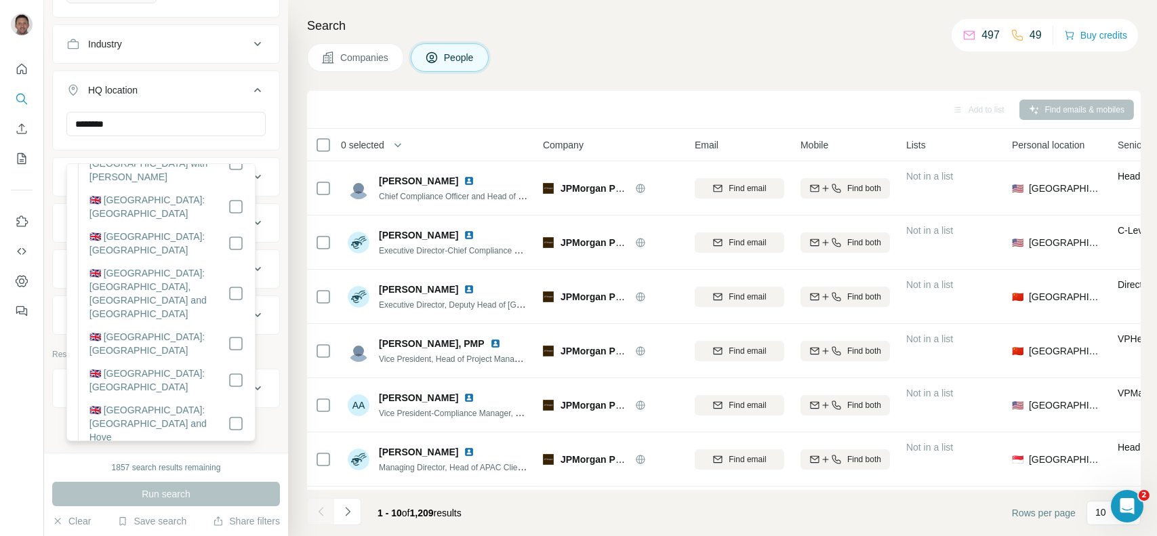
scroll to position [0, 0]
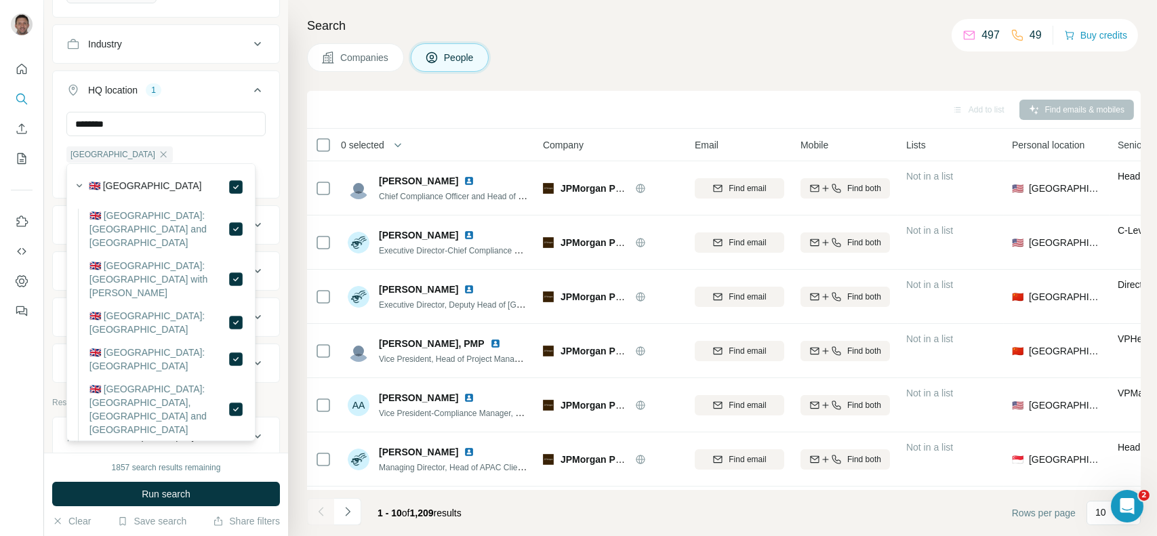
click at [251, 98] on icon at bounding box center [258, 90] width 16 height 16
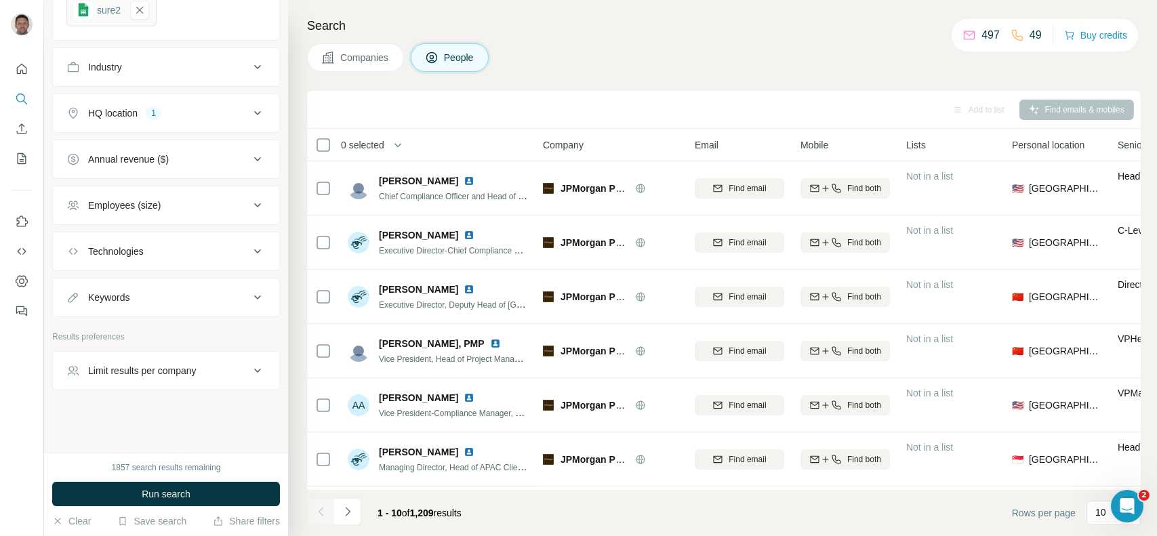
click at [251, 205] on icon at bounding box center [258, 205] width 16 height 16
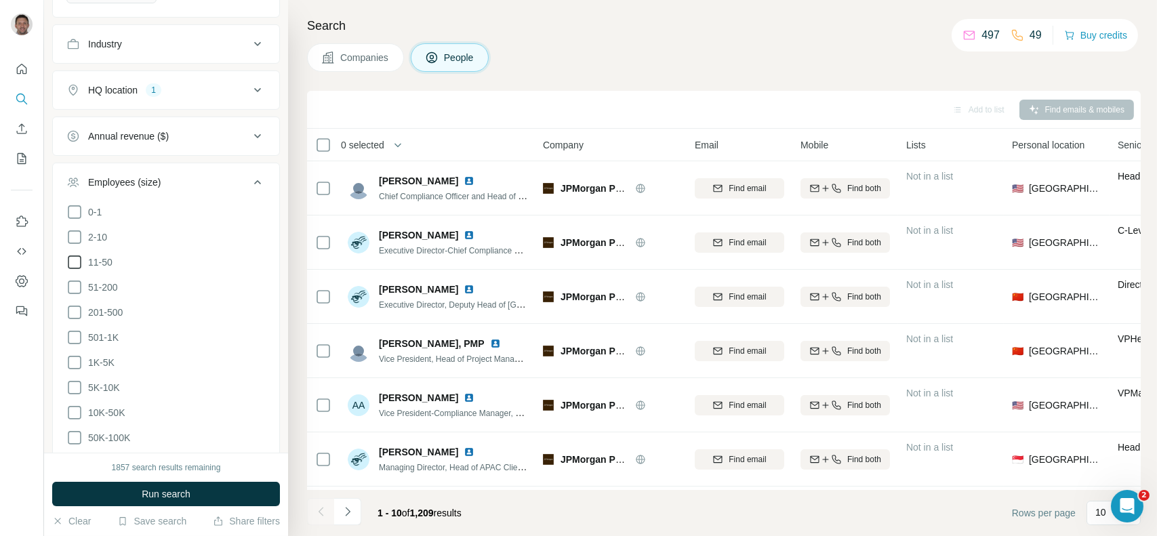
click at [81, 271] on icon at bounding box center [74, 262] width 16 height 16
click at [79, 296] on icon at bounding box center [74, 287] width 16 height 16
click at [75, 245] on icon at bounding box center [74, 237] width 16 height 16
click at [73, 321] on icon at bounding box center [74, 312] width 16 height 16
click at [73, 346] on icon at bounding box center [74, 338] width 16 height 16
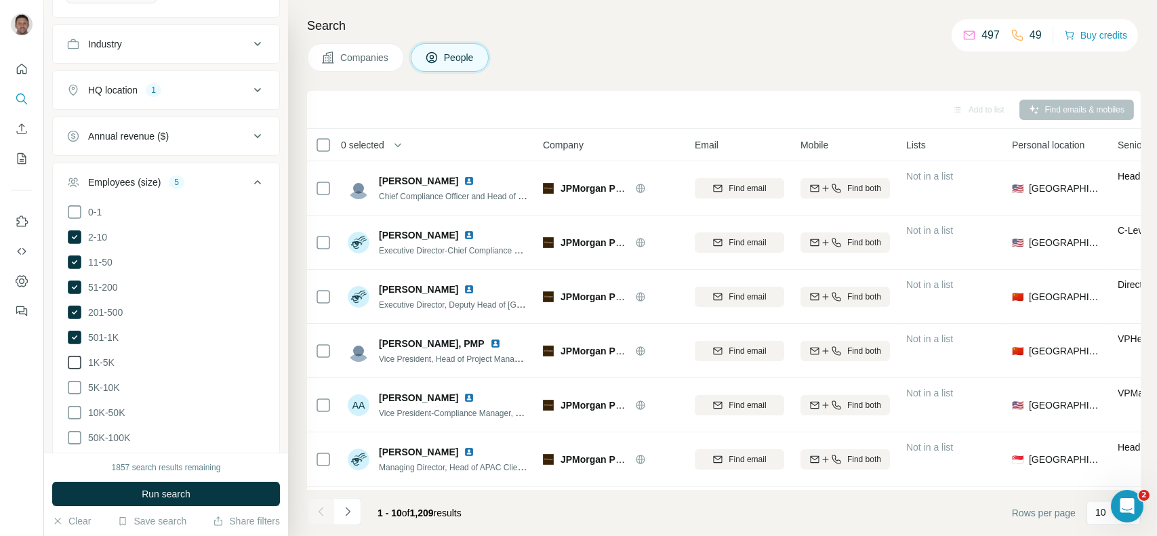
click at [75, 371] on icon at bounding box center [74, 363] width 16 height 16
click at [189, 496] on span "Run search" at bounding box center [166, 495] width 49 height 14
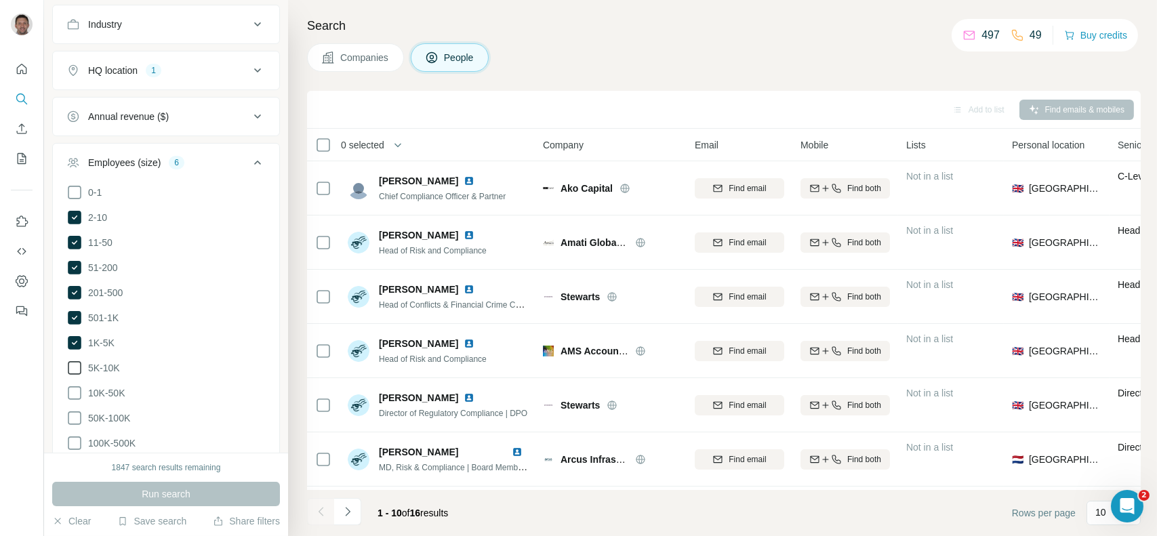
click at [75, 376] on icon at bounding box center [74, 368] width 16 height 16
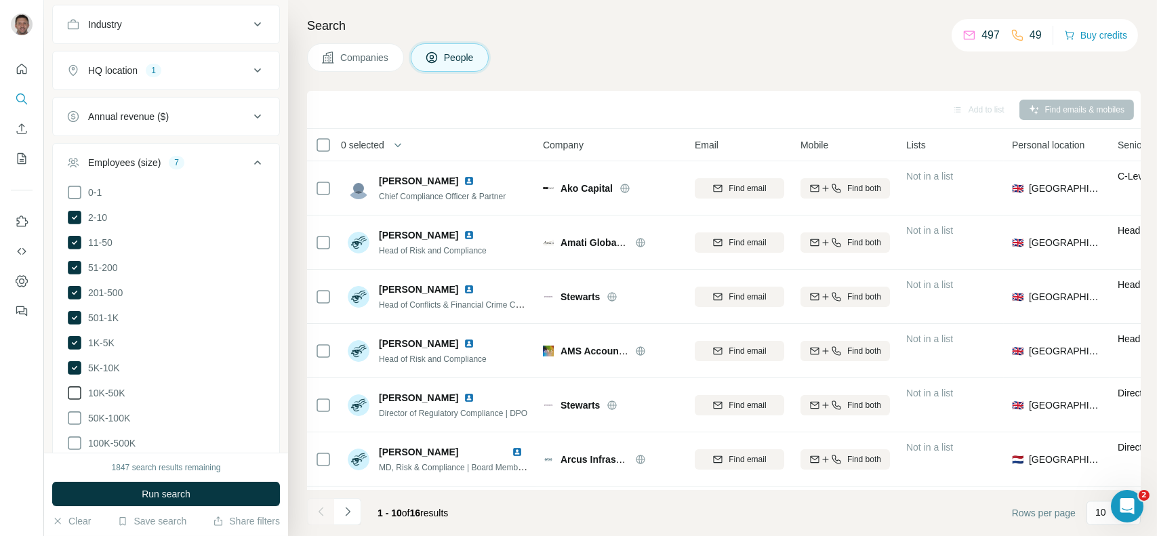
click at [75, 401] on icon at bounding box center [74, 393] width 16 height 16
click at [73, 426] on icon at bounding box center [74, 418] width 16 height 16
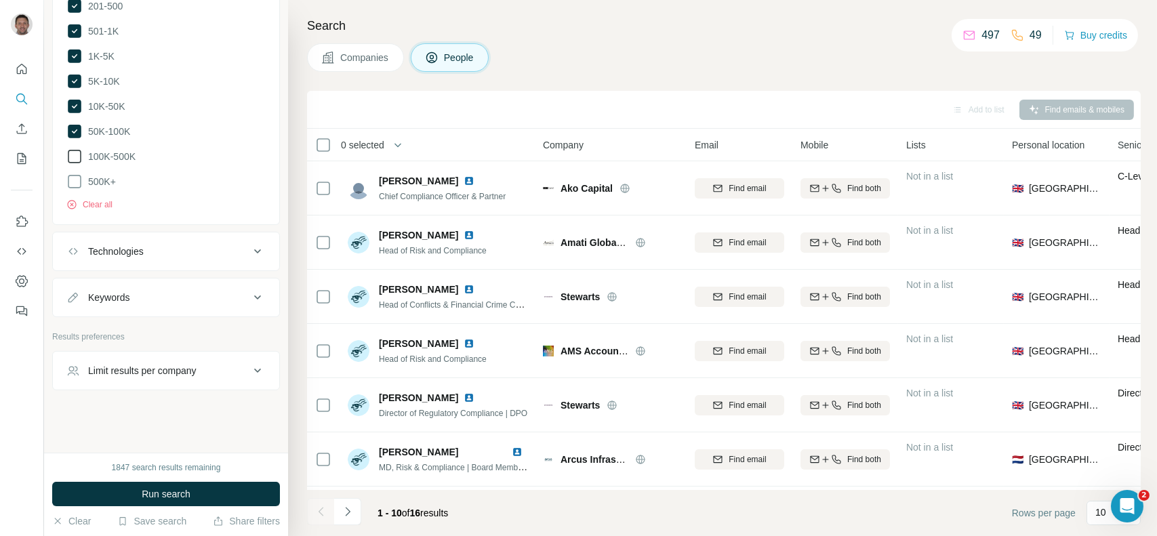
click at [77, 156] on icon at bounding box center [74, 156] width 16 height 16
click at [77, 156] on icon at bounding box center [74, 157] width 5 height 4
click at [79, 159] on icon at bounding box center [74, 156] width 16 height 16
click at [77, 185] on icon at bounding box center [74, 182] width 16 height 16
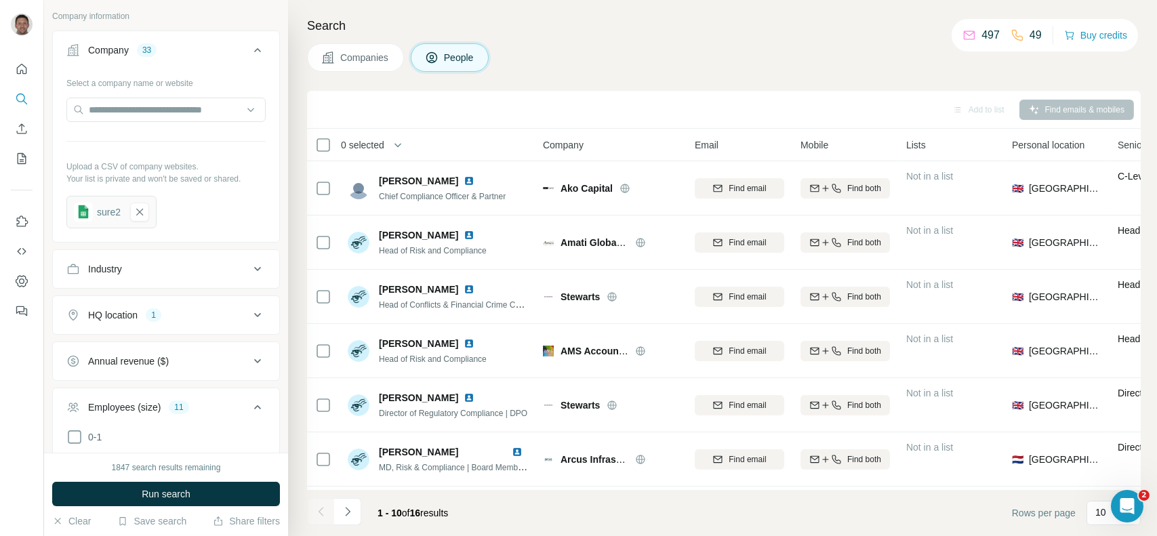
scroll to position [397, 0]
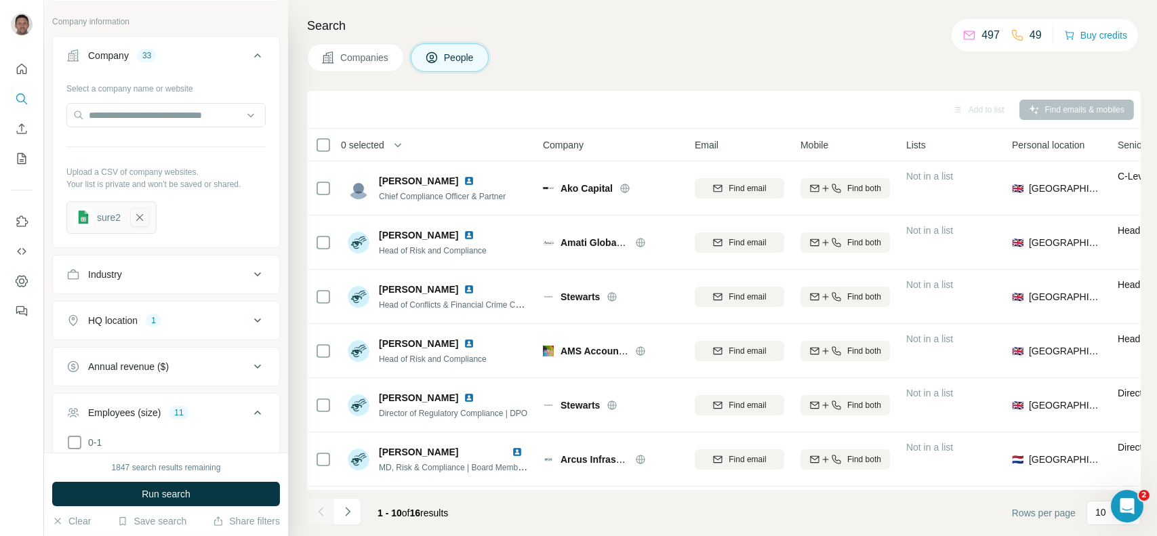
click at [140, 224] on icon "button" at bounding box center [140, 218] width 12 height 14
click at [195, 226] on button "Upload a list of companies" at bounding box center [165, 213] width 199 height 24
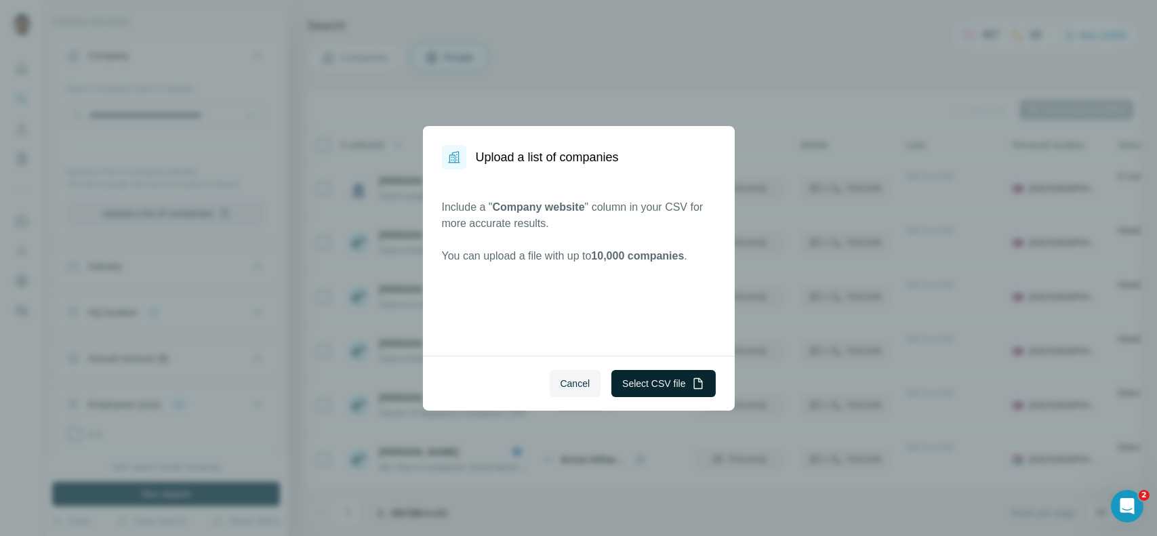
click at [633, 376] on button "Select CSV file" at bounding box center [664, 383] width 104 height 27
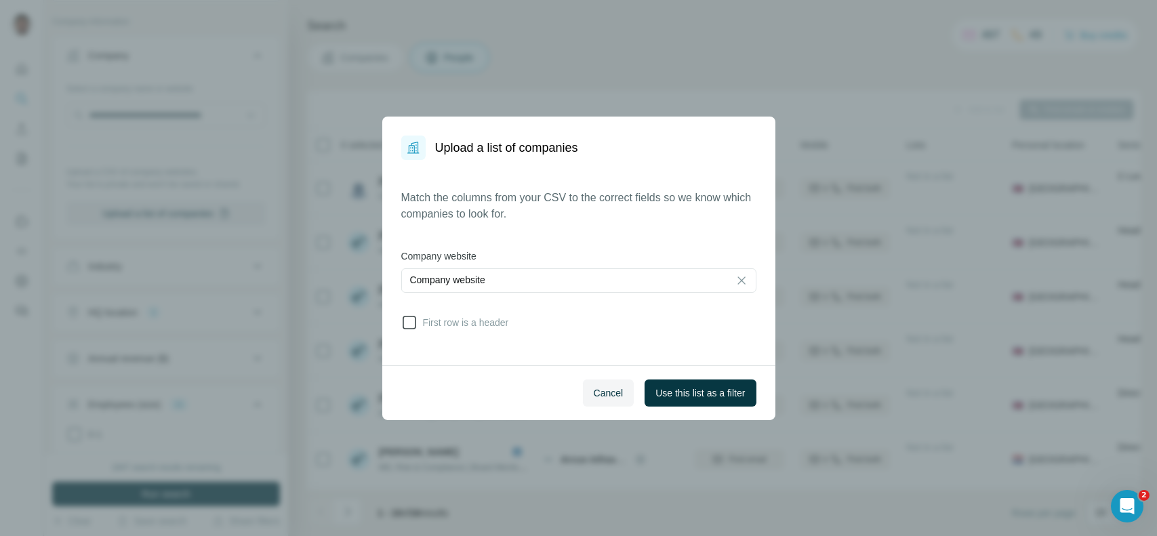
click at [491, 323] on span "First row is a header" at bounding box center [464, 323] width 92 height 14
click at [692, 402] on button "Use this list as a filter" at bounding box center [700, 393] width 111 height 27
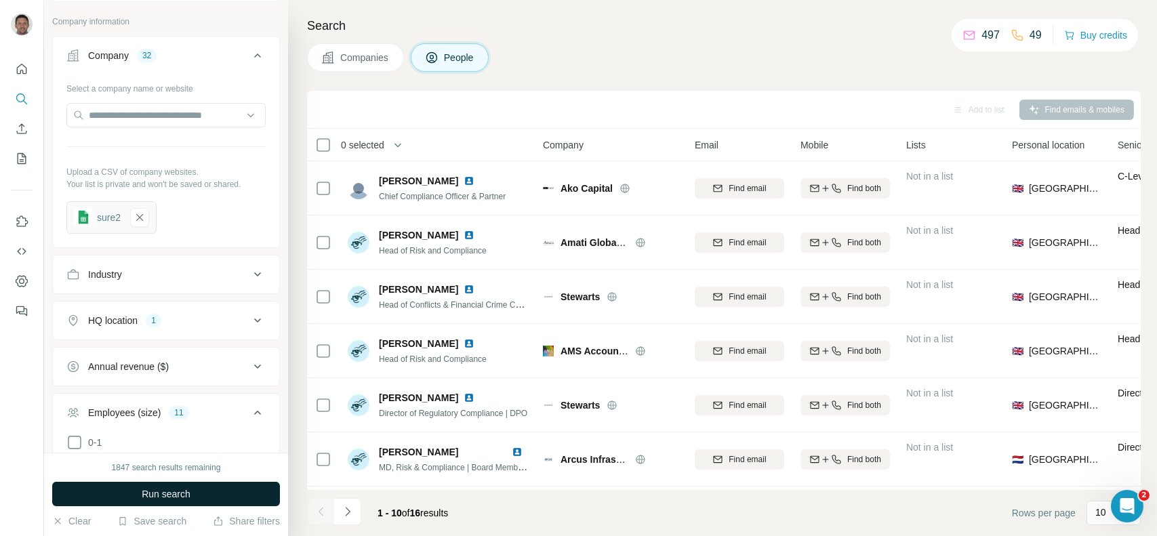
click at [171, 493] on span "Run search" at bounding box center [166, 495] width 49 height 14
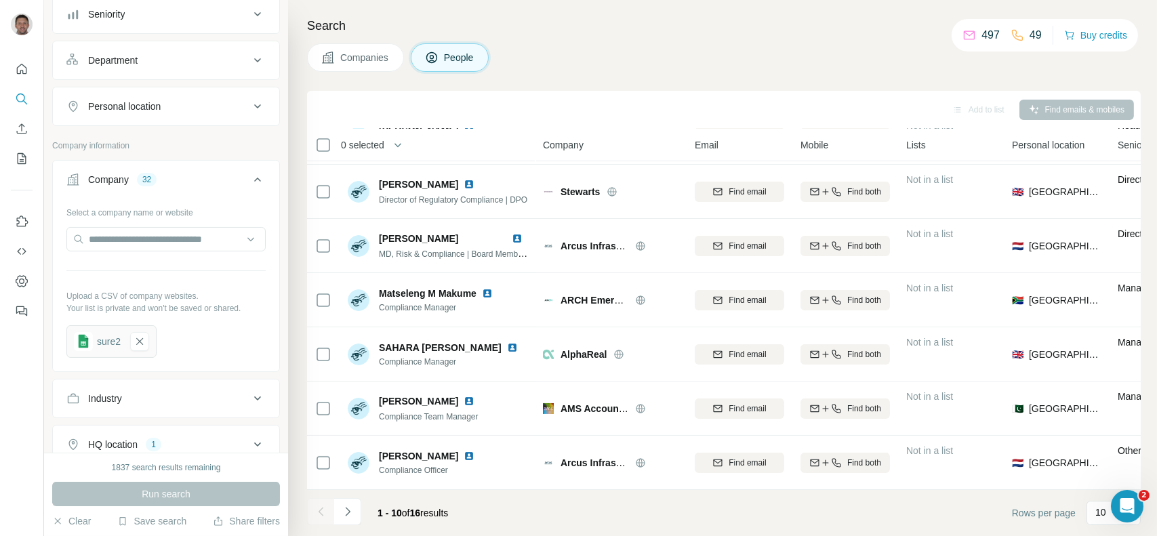
scroll to position [0, 0]
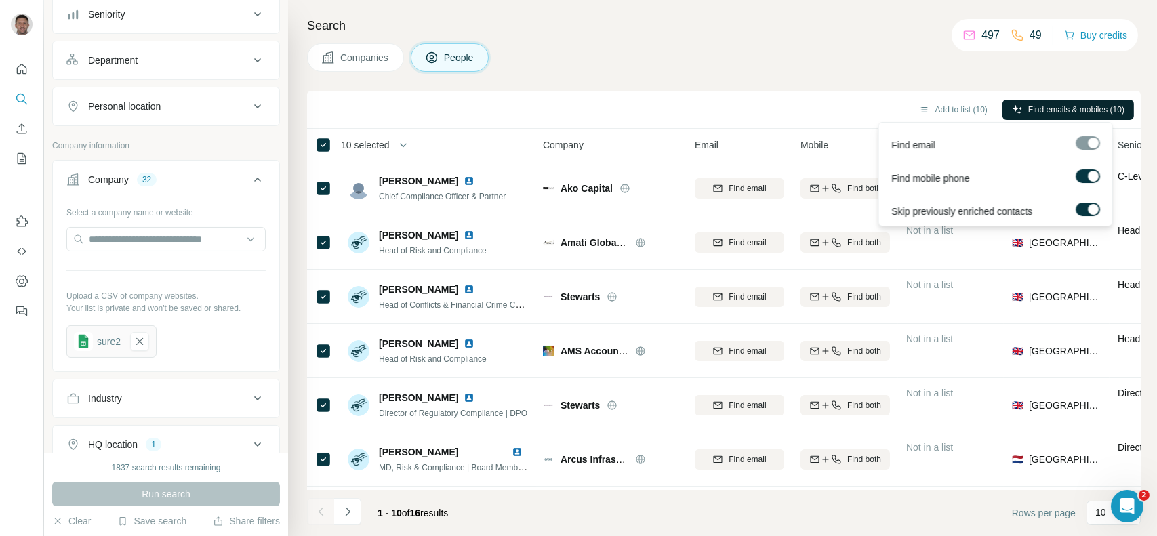
click at [1063, 104] on span "Find emails & mobiles (10)" at bounding box center [1077, 110] width 96 height 12
click at [1063, 104] on div "Add to list (10) Find emails & mobiles (10)" at bounding box center [724, 110] width 820 height 24
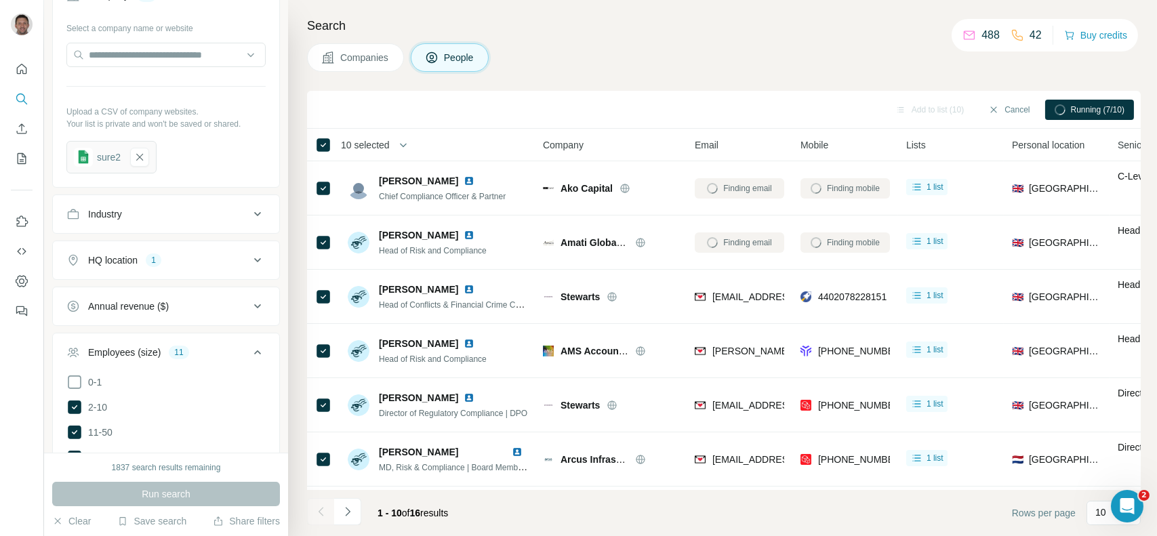
scroll to position [474, 0]
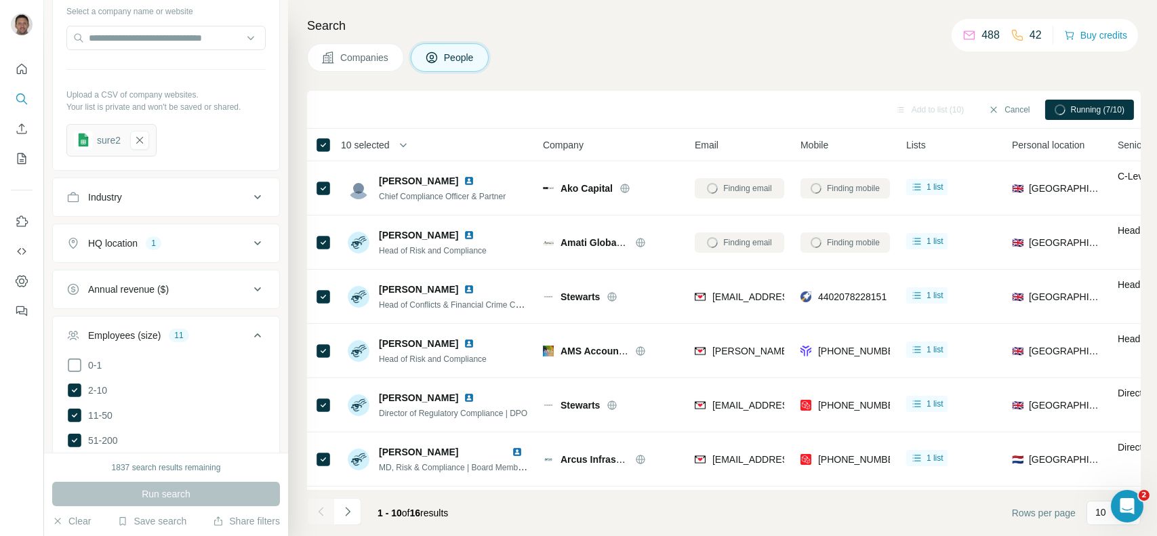
click at [228, 250] on div "HQ location 1" at bounding box center [157, 244] width 183 height 14
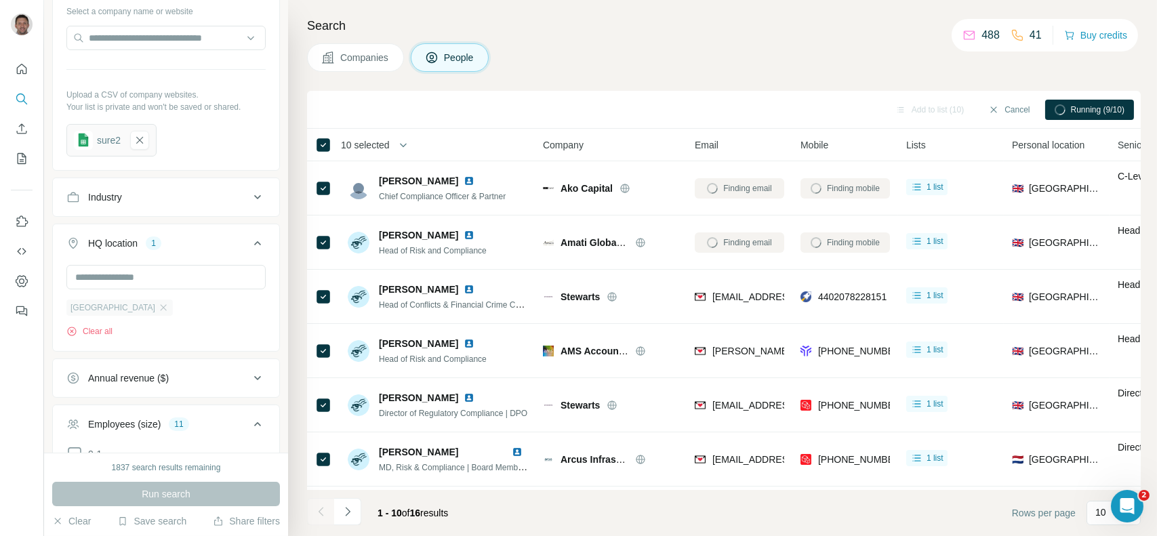
click at [138, 316] on div "[GEOGRAPHIC_DATA]" at bounding box center [119, 308] width 106 height 16
click at [158, 313] on icon "button" at bounding box center [163, 307] width 11 height 11
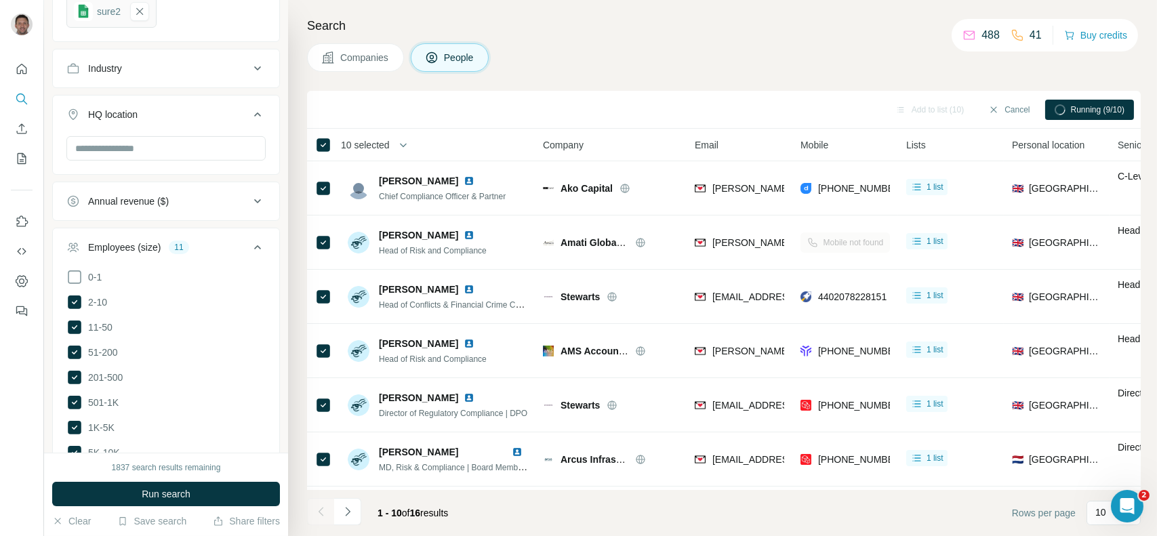
drag, startPoint x: 259, startPoint y: 361, endPoint x: 188, endPoint y: 82, distance: 288.3
click at [209, 207] on ul "Company 32 Select a company name or website Upload a CSV of company websites. Y…" at bounding box center [166, 259] width 228 height 859
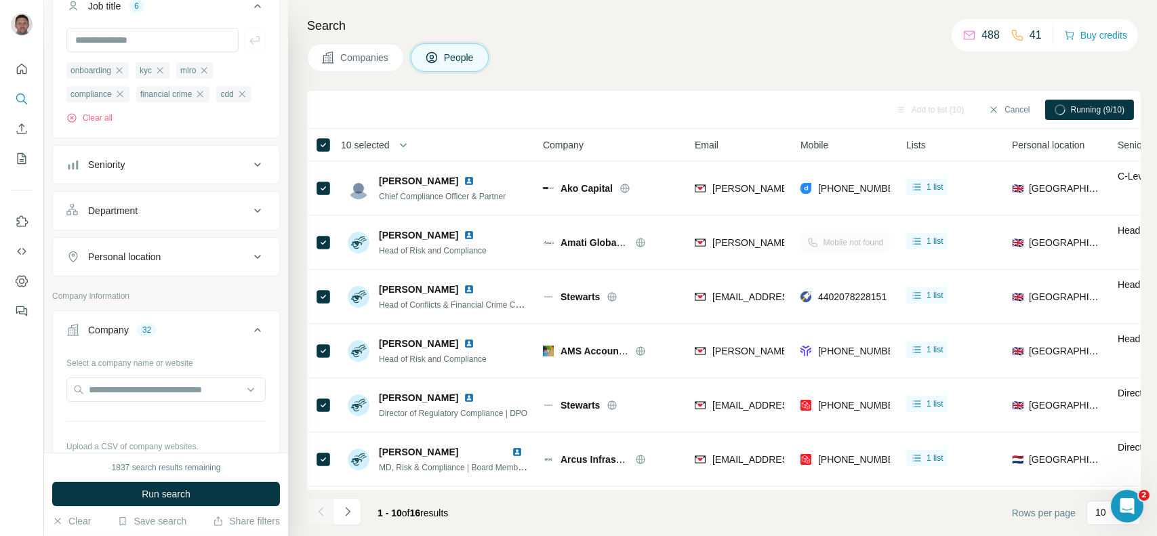
scroll to position [121, 0]
click at [261, 274] on button "Personal location" at bounding box center [166, 257] width 226 height 33
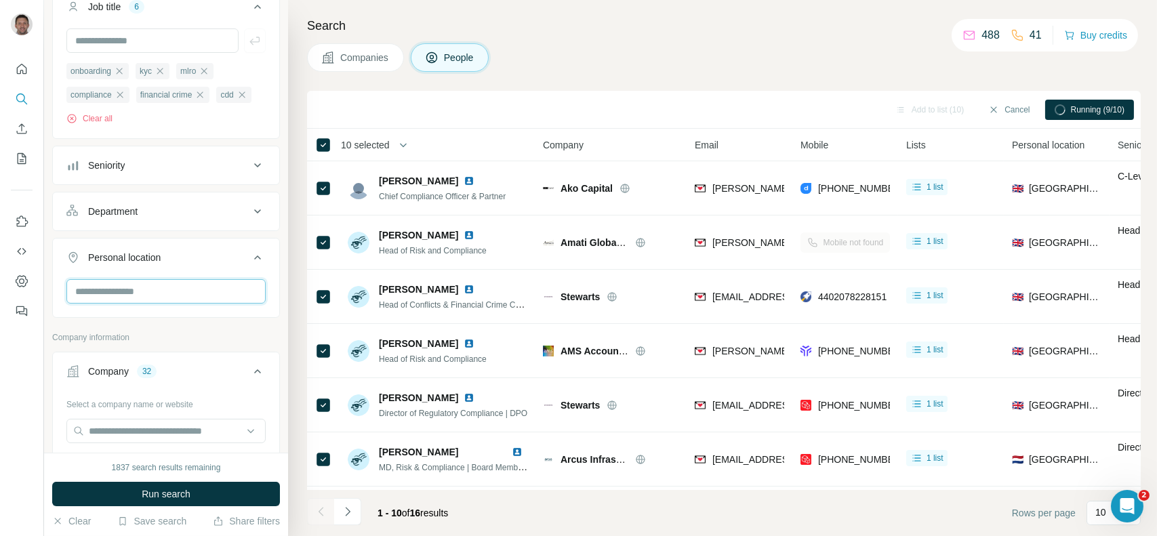
click at [164, 304] on input "text" at bounding box center [165, 291] width 199 height 24
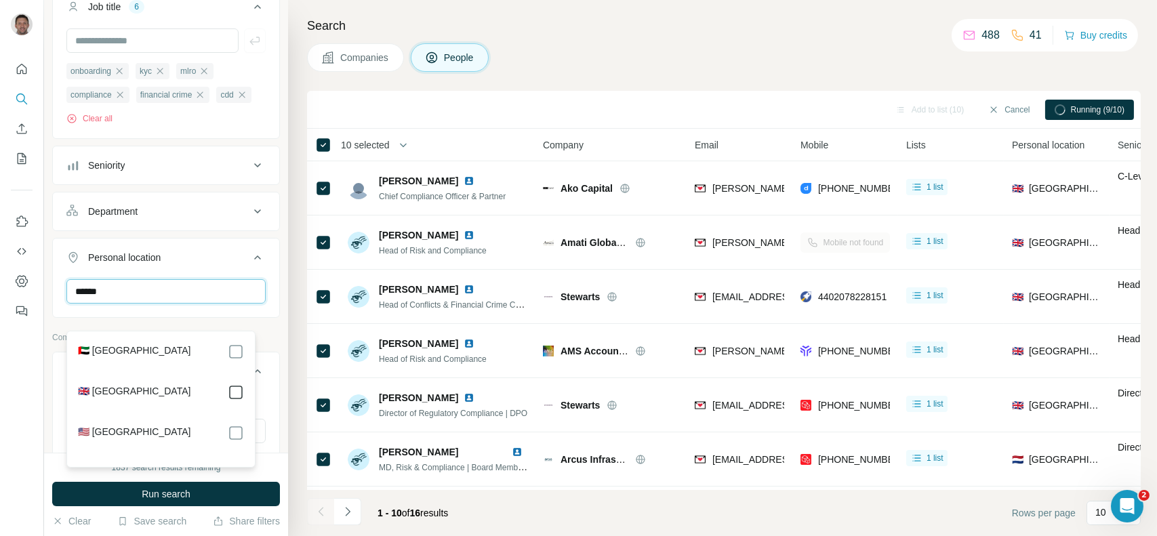
type input "******"
